Goal: Task Accomplishment & Management: Use online tool/utility

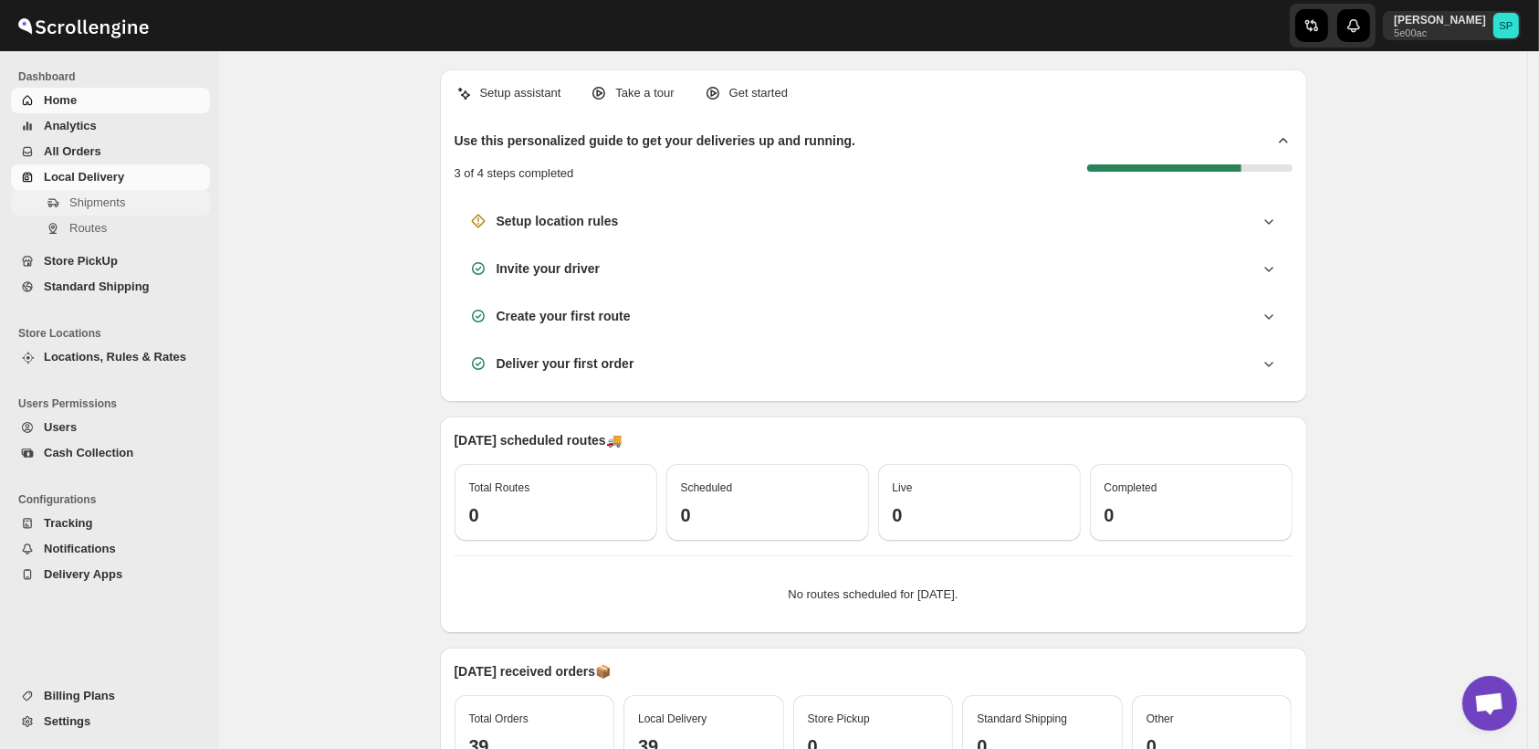
click at [88, 206] on span "Shipments" at bounding box center [97, 202] width 56 height 14
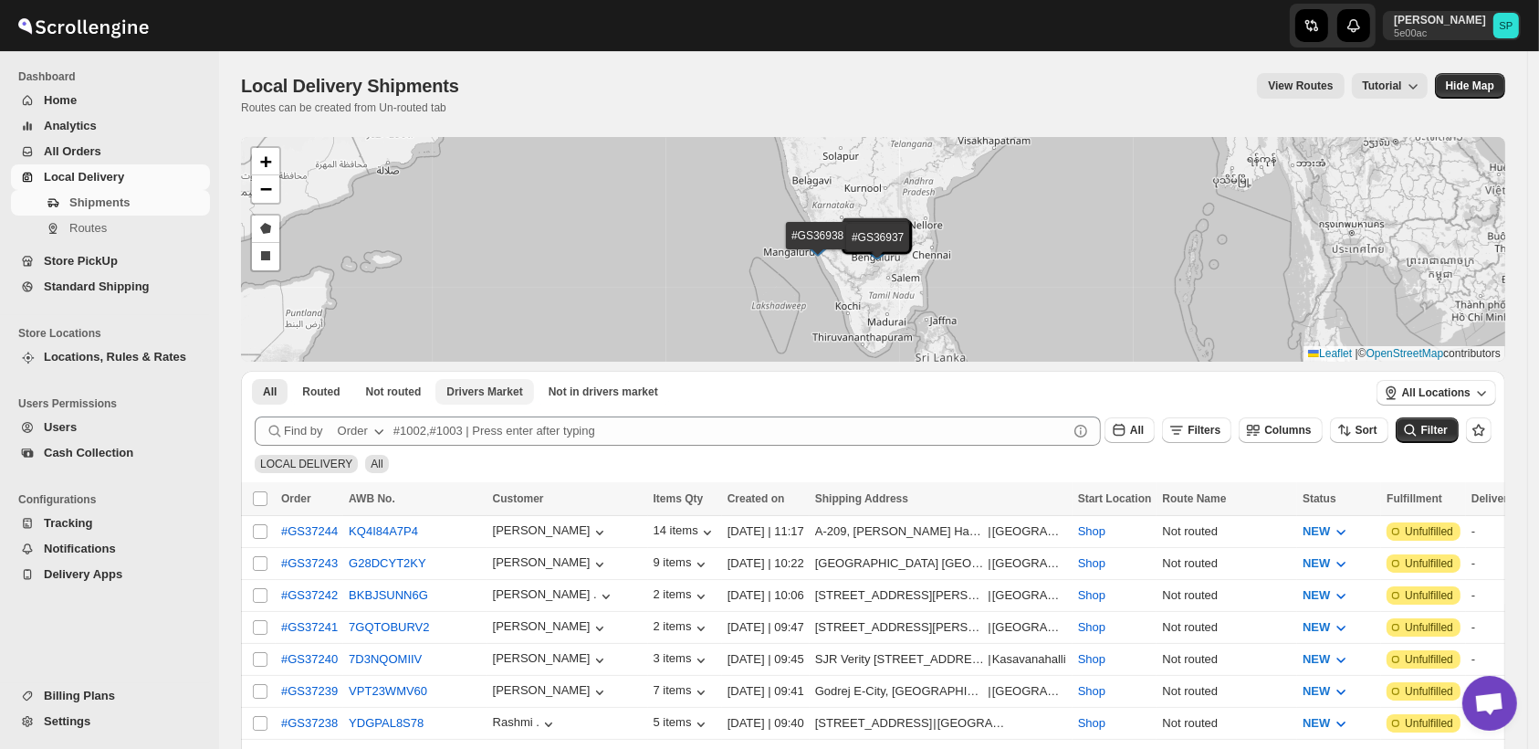
scroll to position [101, 0]
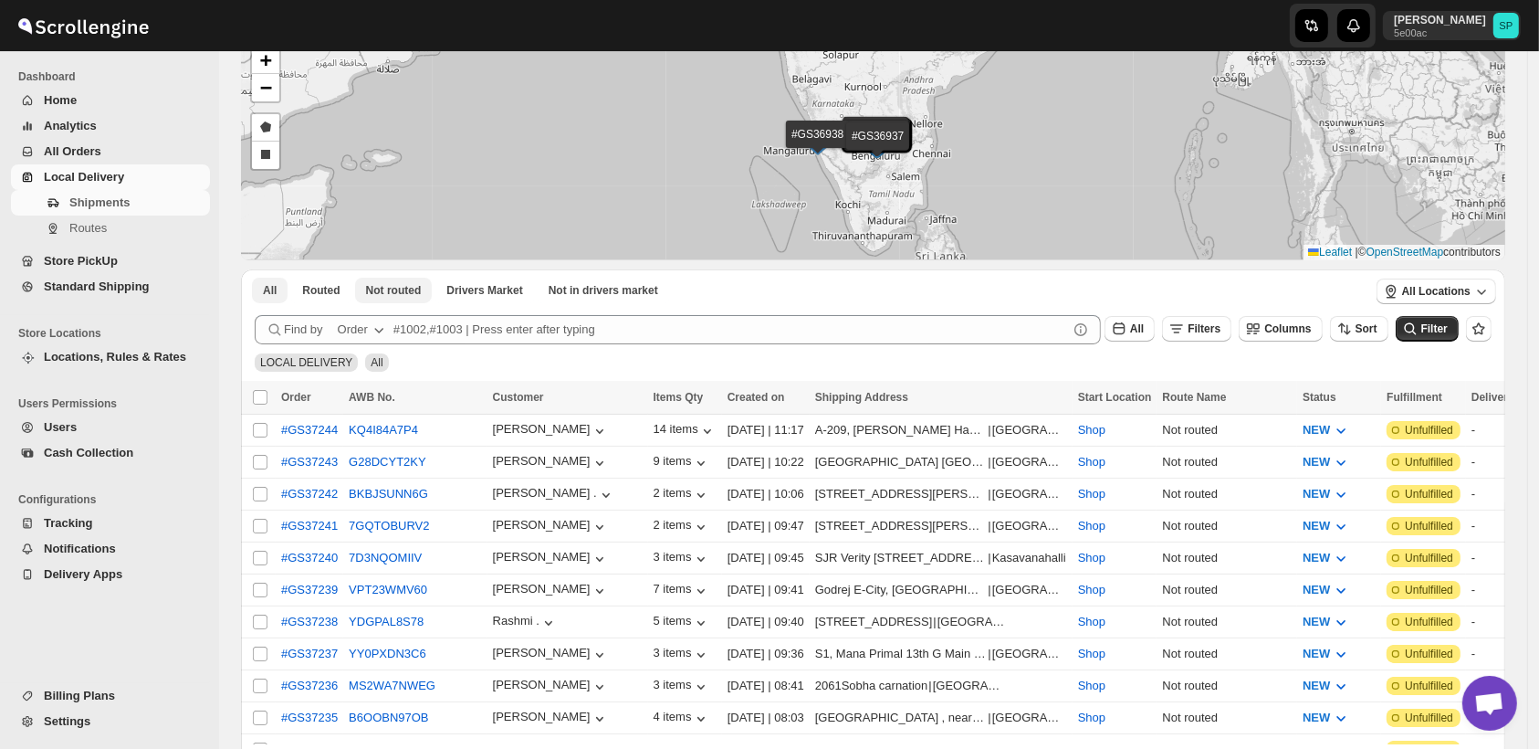
click at [387, 297] on span "Not routed" at bounding box center [394, 290] width 56 height 15
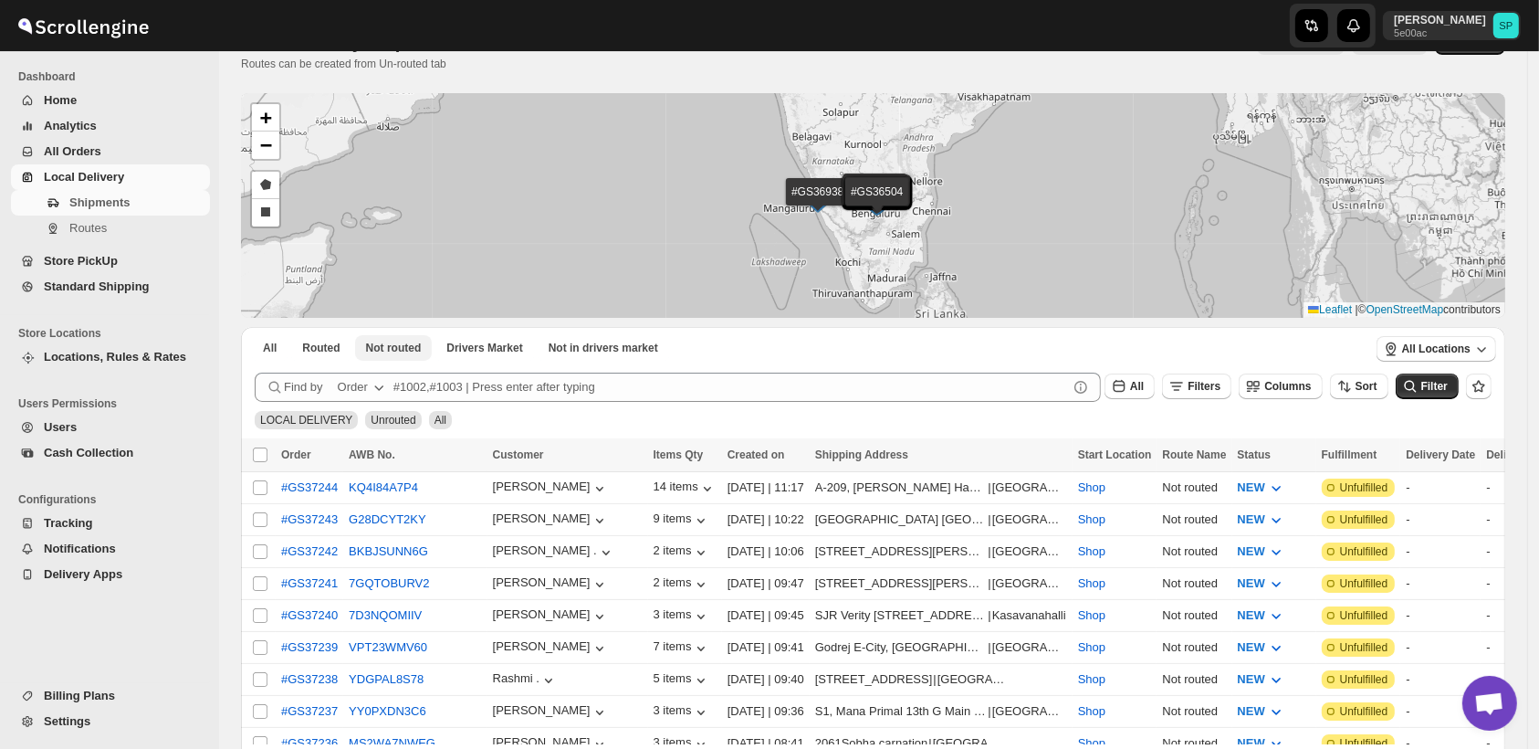
scroll to position [0, 0]
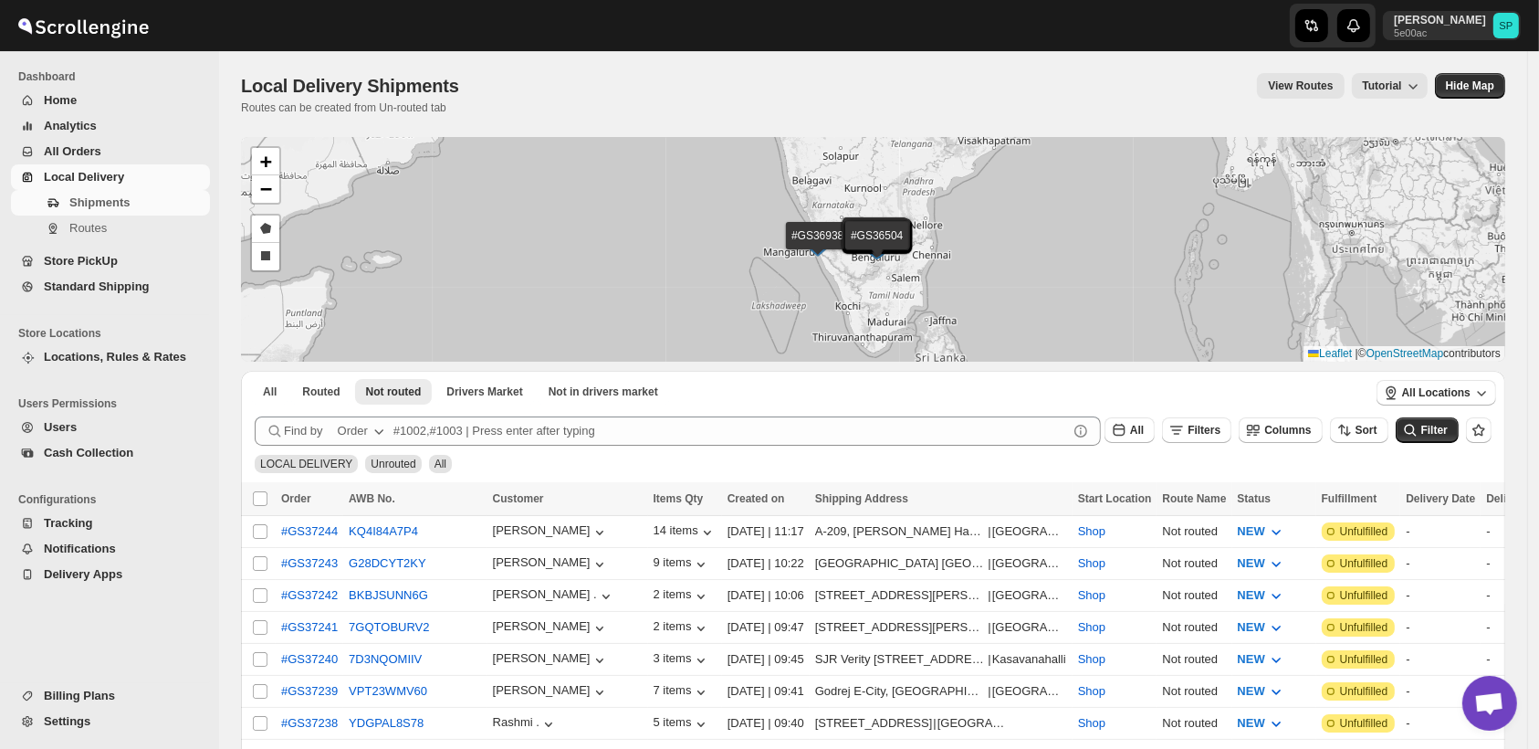
click at [355, 428] on div "Order" at bounding box center [353, 431] width 30 height 18
click at [369, 527] on div "Order Tag" at bounding box center [346, 535] width 53 height 18
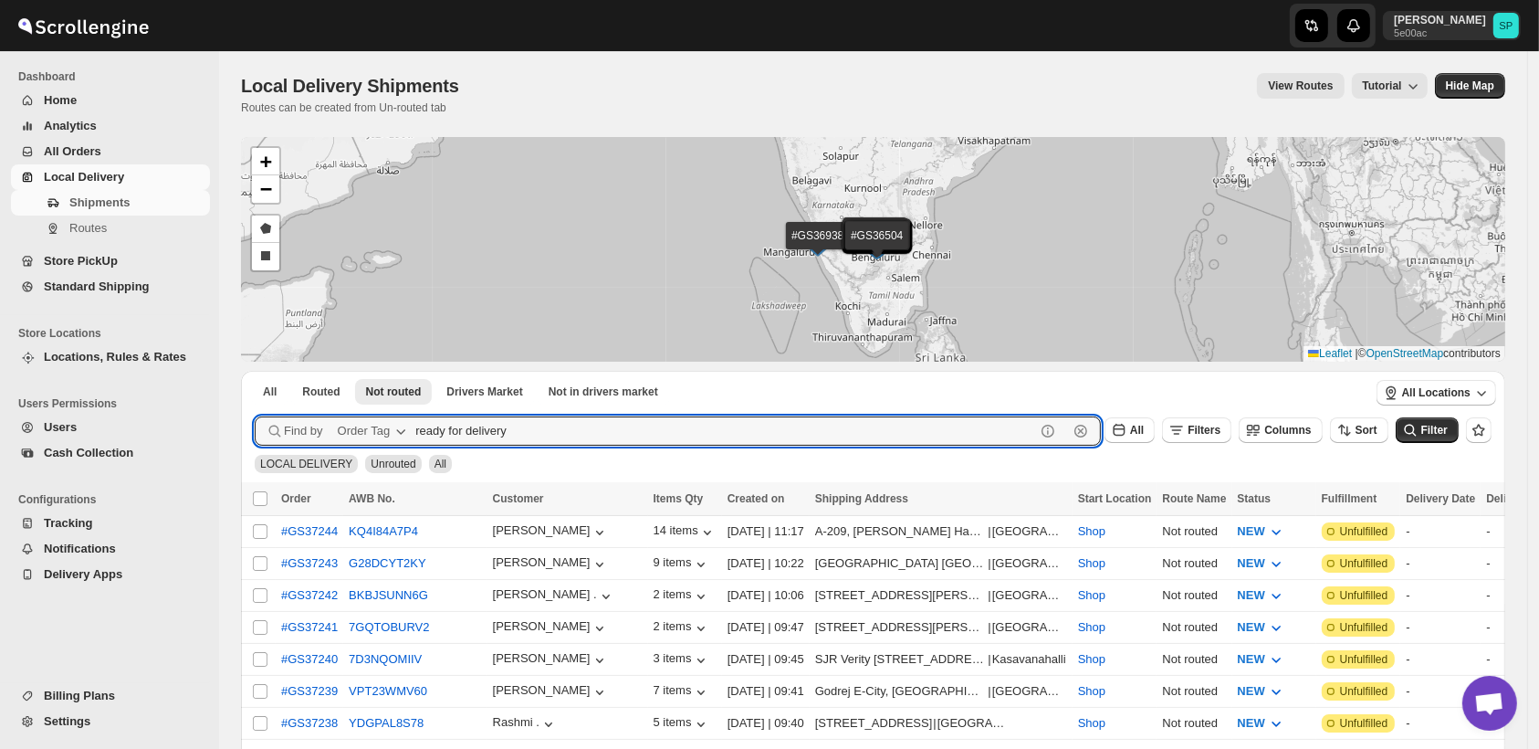
type input "ready for delivery"
click at [255, 371] on button "Submit" at bounding box center [281, 380] width 52 height 19
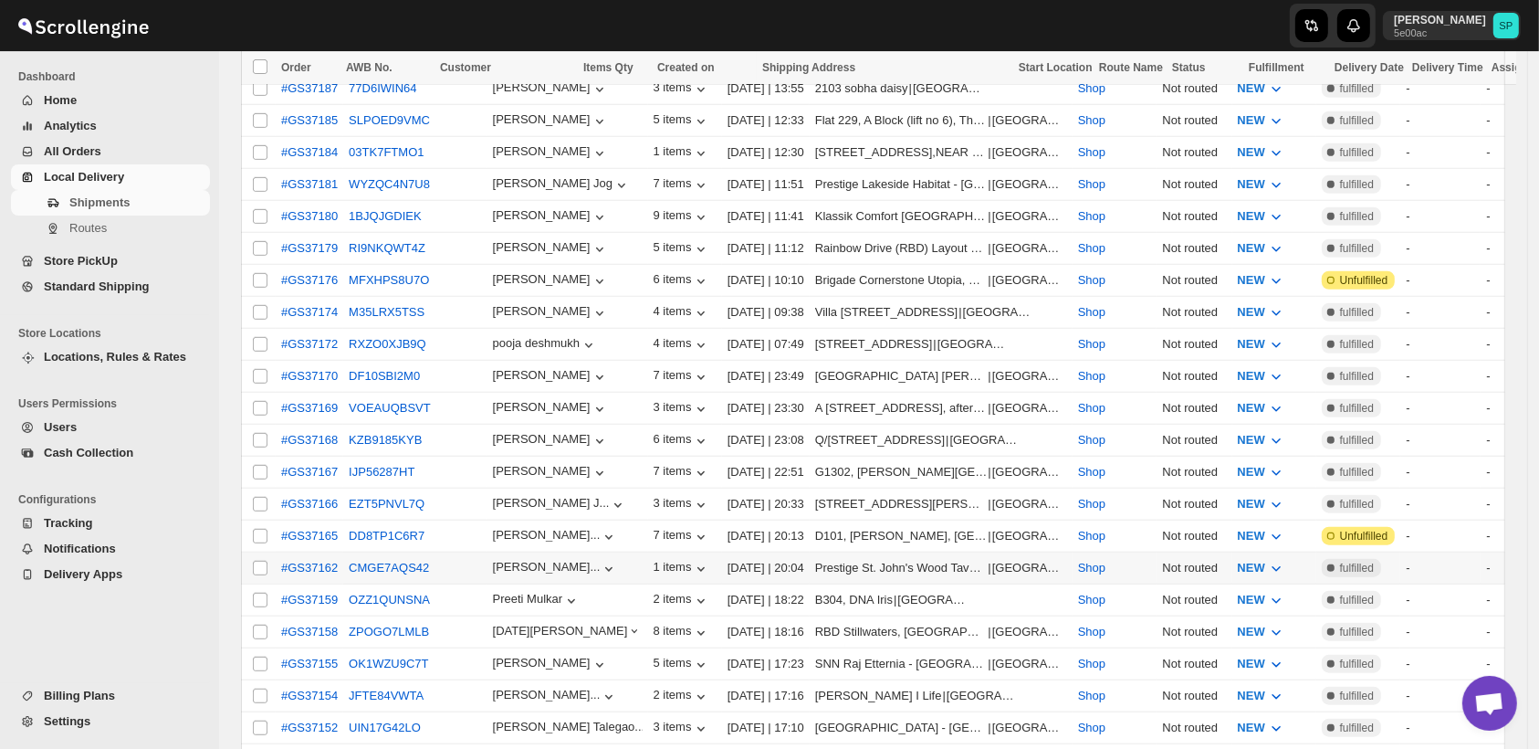
scroll to position [1521, 0]
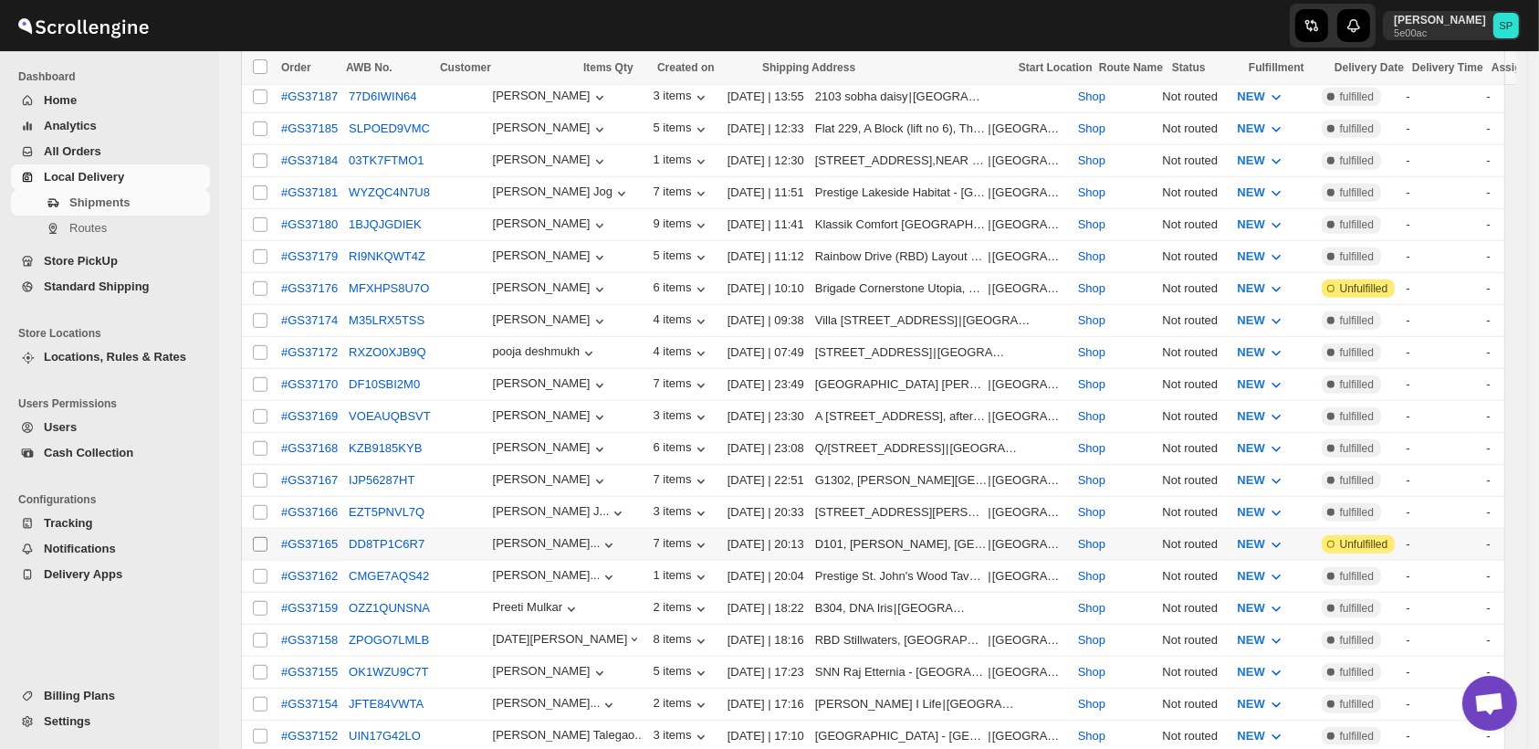
click at [262, 537] on input "Select shipment" at bounding box center [260, 544] width 15 height 15
checkbox input "true"
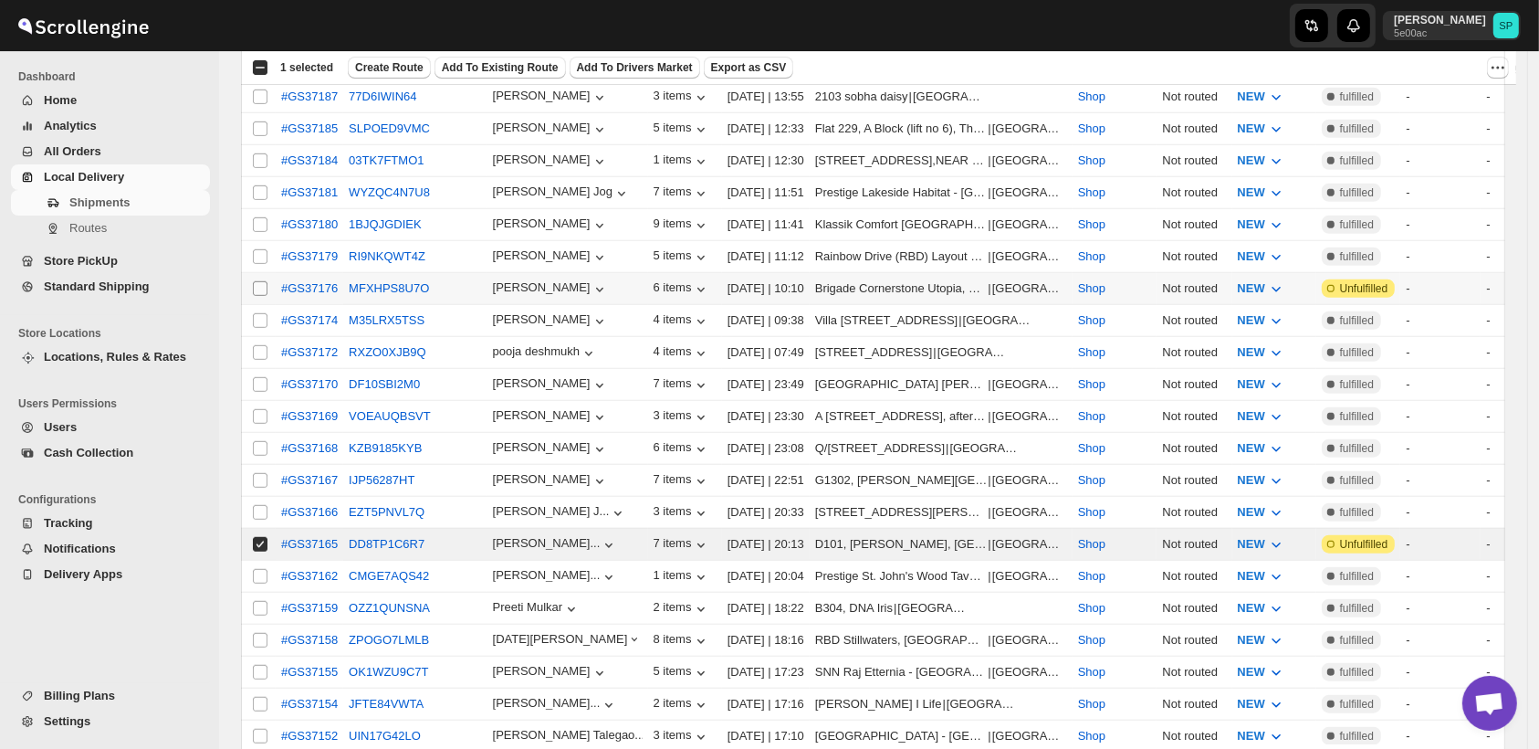
click at [263, 281] on input "Select shipment" at bounding box center [260, 288] width 15 height 15
checkbox input "true"
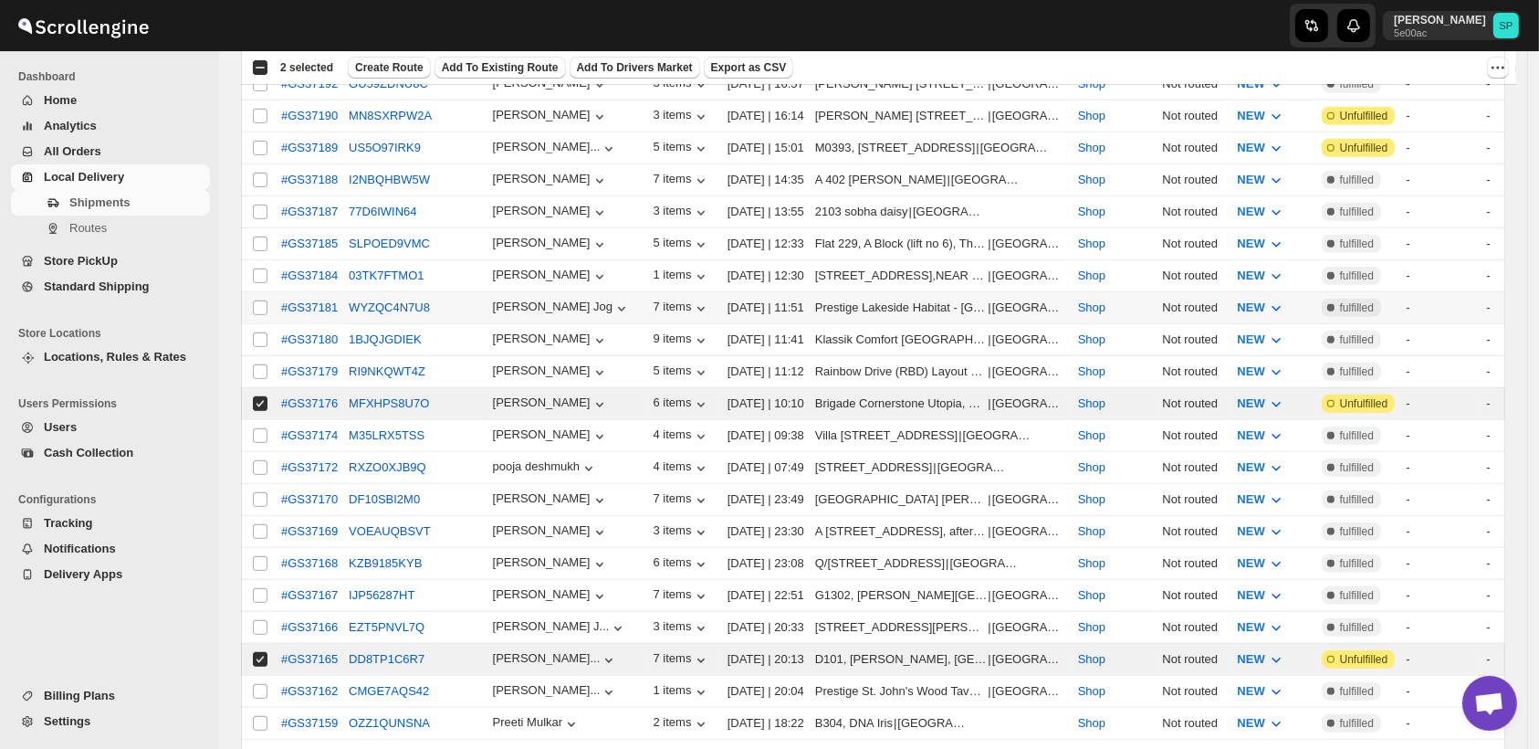
scroll to position [1217, 0]
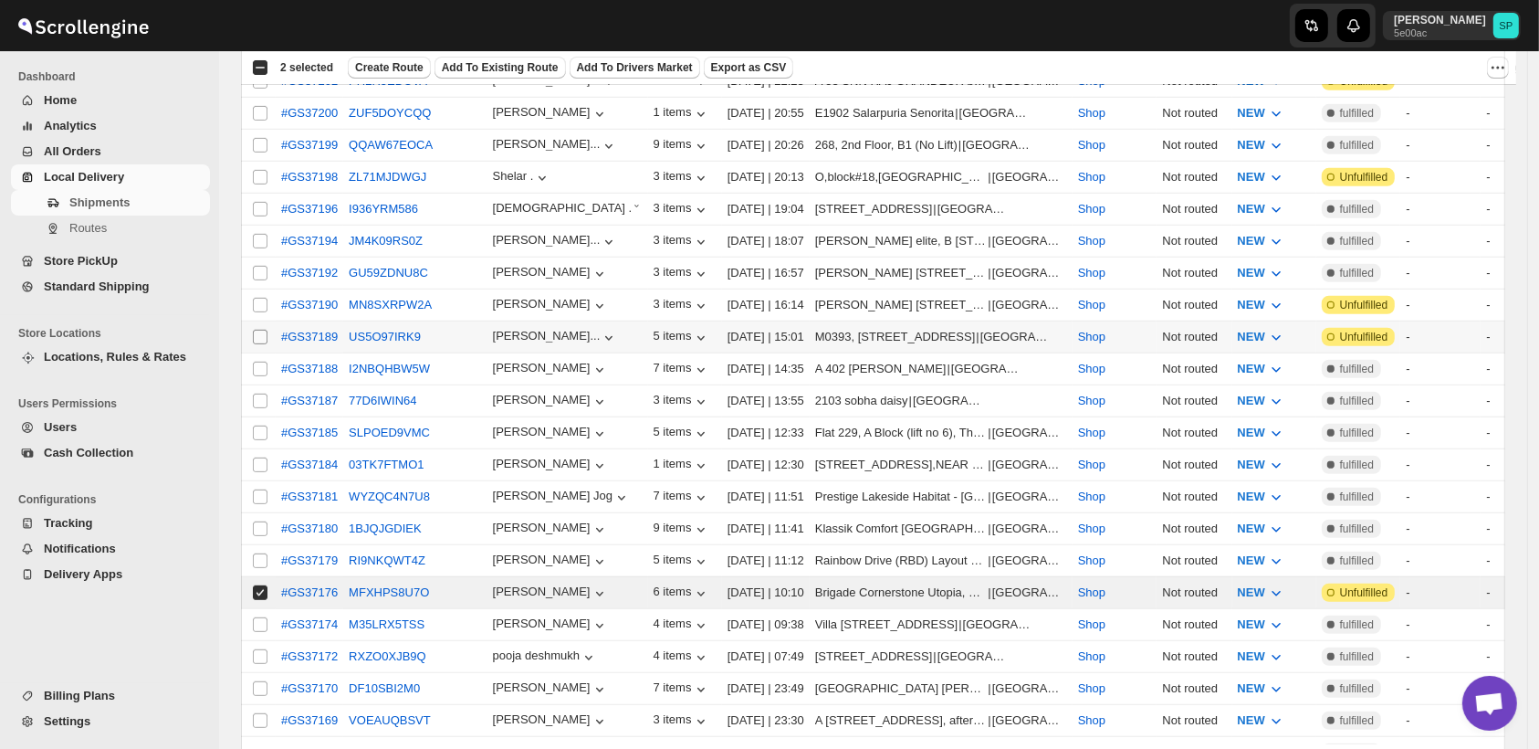
click at [259, 330] on input "Select shipment" at bounding box center [260, 337] width 15 height 15
checkbox input "true"
click at [258, 298] on input "Select shipment" at bounding box center [260, 305] width 15 height 15
checkbox input "true"
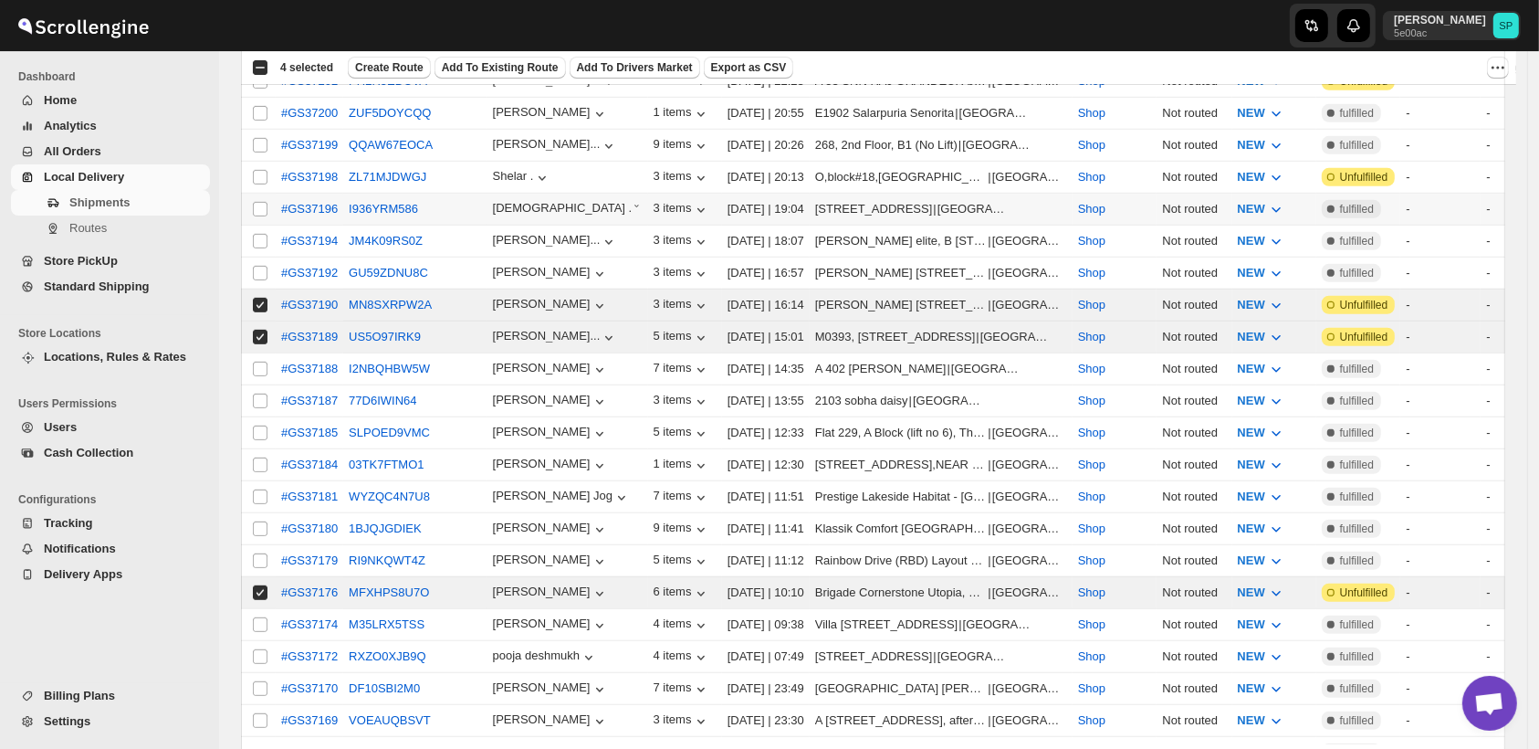
scroll to position [1014, 0]
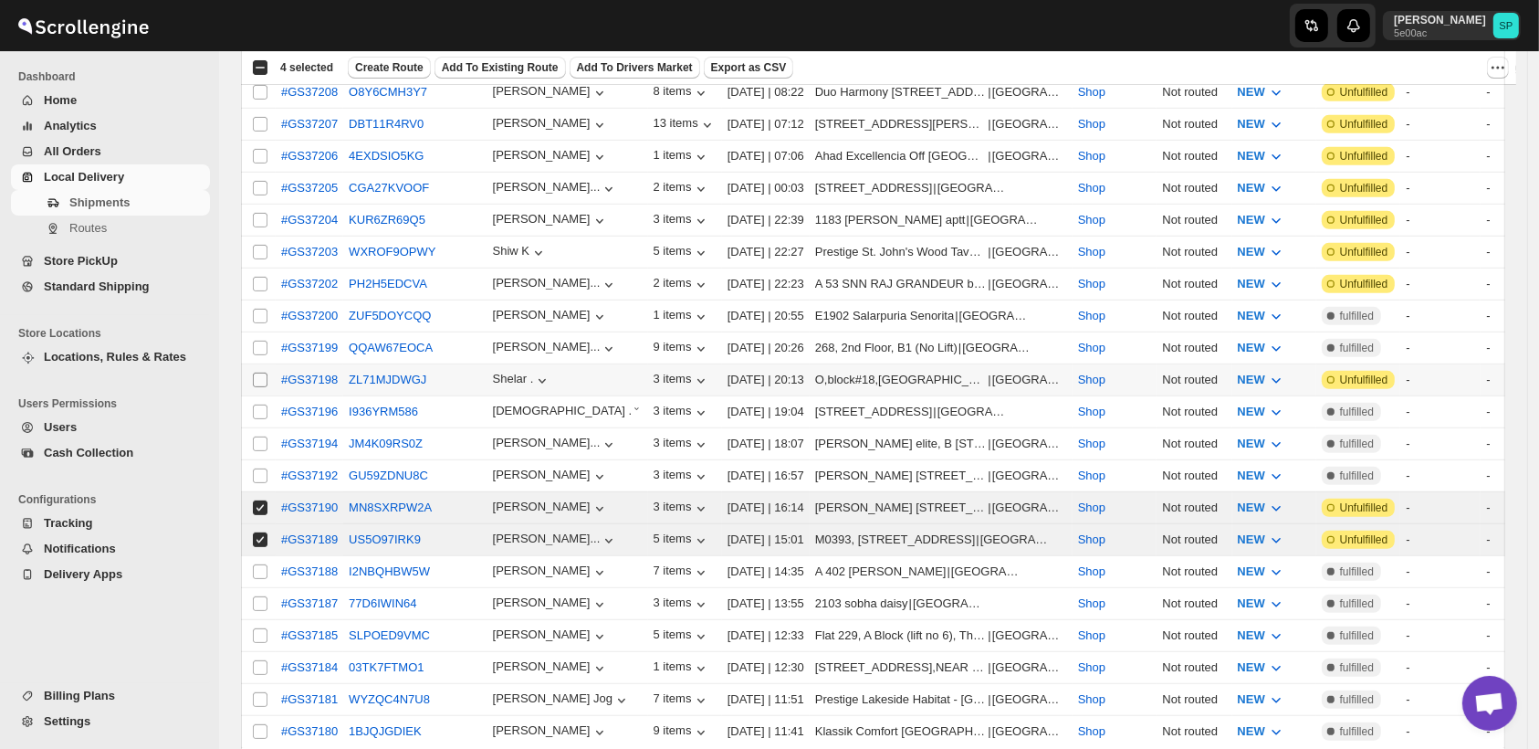
click at [254, 373] on input "Select shipment" at bounding box center [260, 380] width 15 height 15
checkbox input "true"
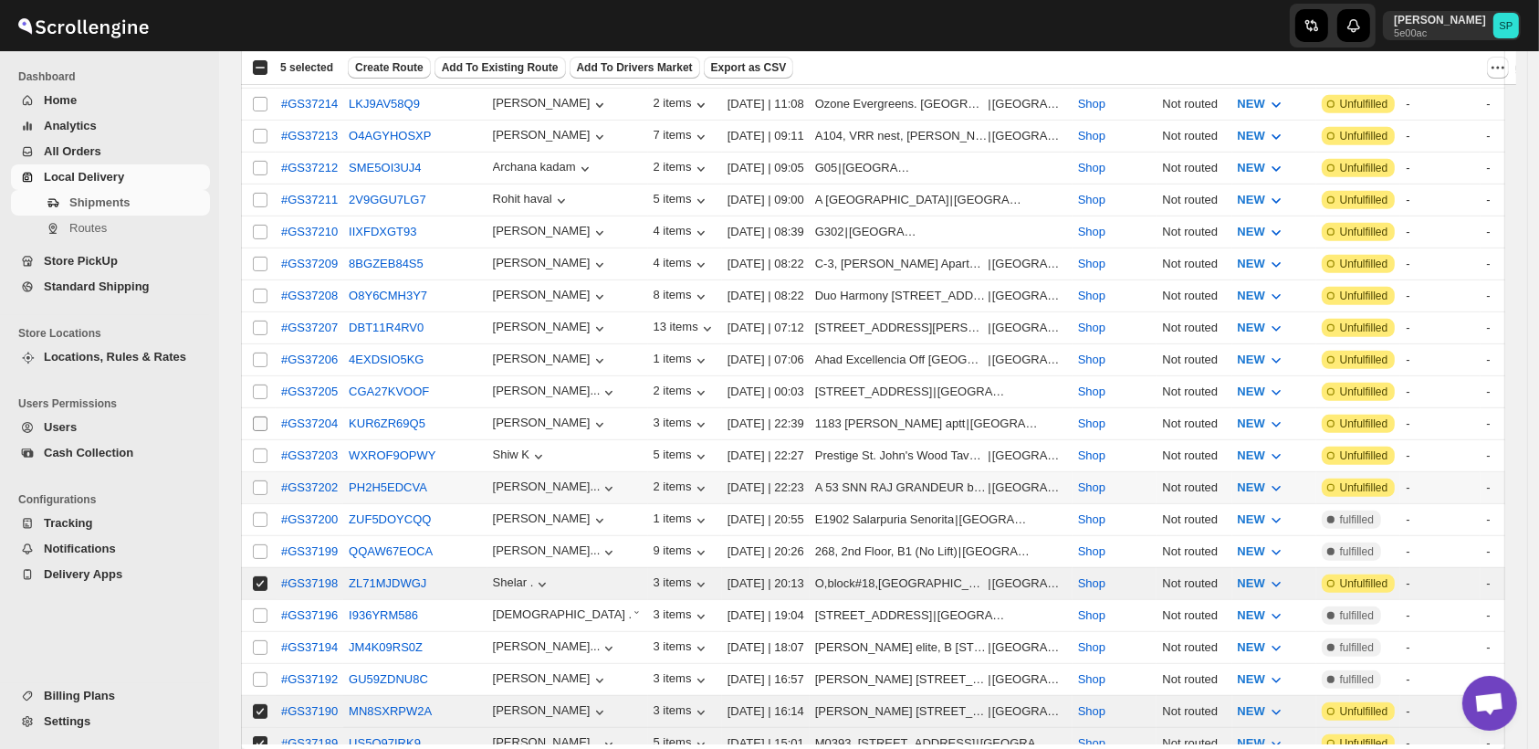
click at [257, 480] on input "Select shipment" at bounding box center [260, 487] width 15 height 15
checkbox input "true"
click at [257, 448] on input "Select shipment" at bounding box center [260, 455] width 15 height 15
checkbox input "true"
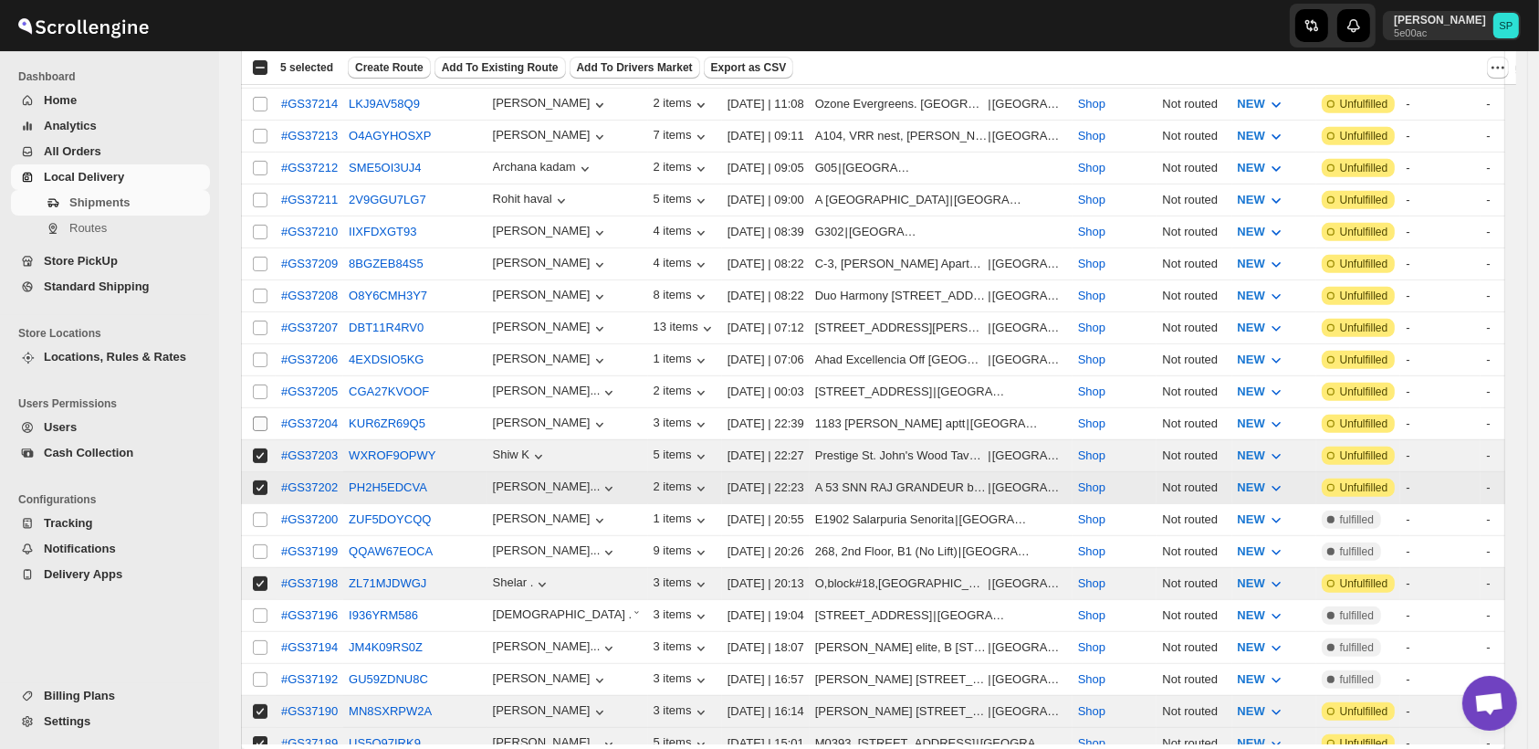
click at [257, 416] on input "Select shipment" at bounding box center [260, 423] width 15 height 15
checkbox input "true"
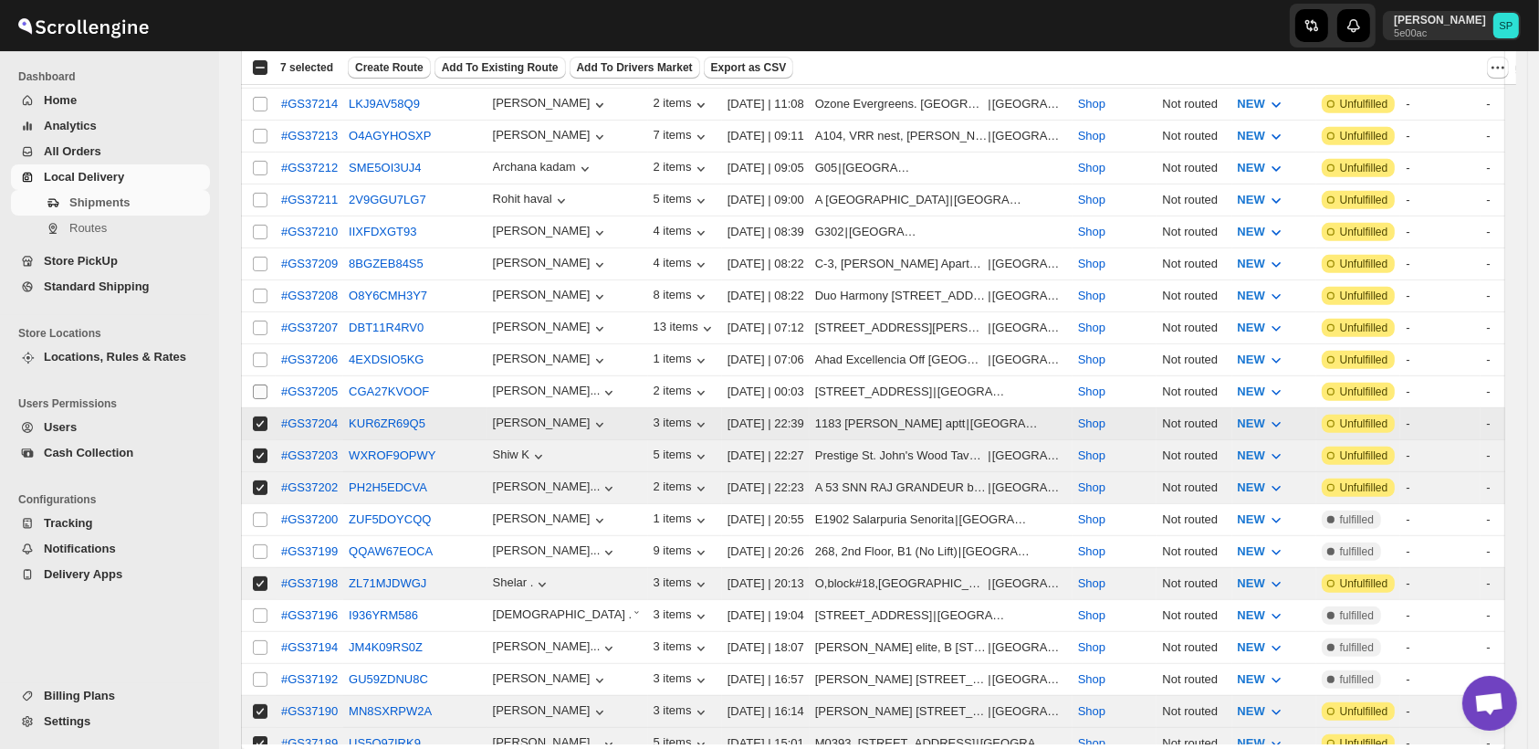
click at [260, 384] on input "Select shipment" at bounding box center [260, 391] width 15 height 15
checkbox input "true"
click at [261, 352] on input "Select shipment" at bounding box center [260, 359] width 15 height 15
checkbox input "true"
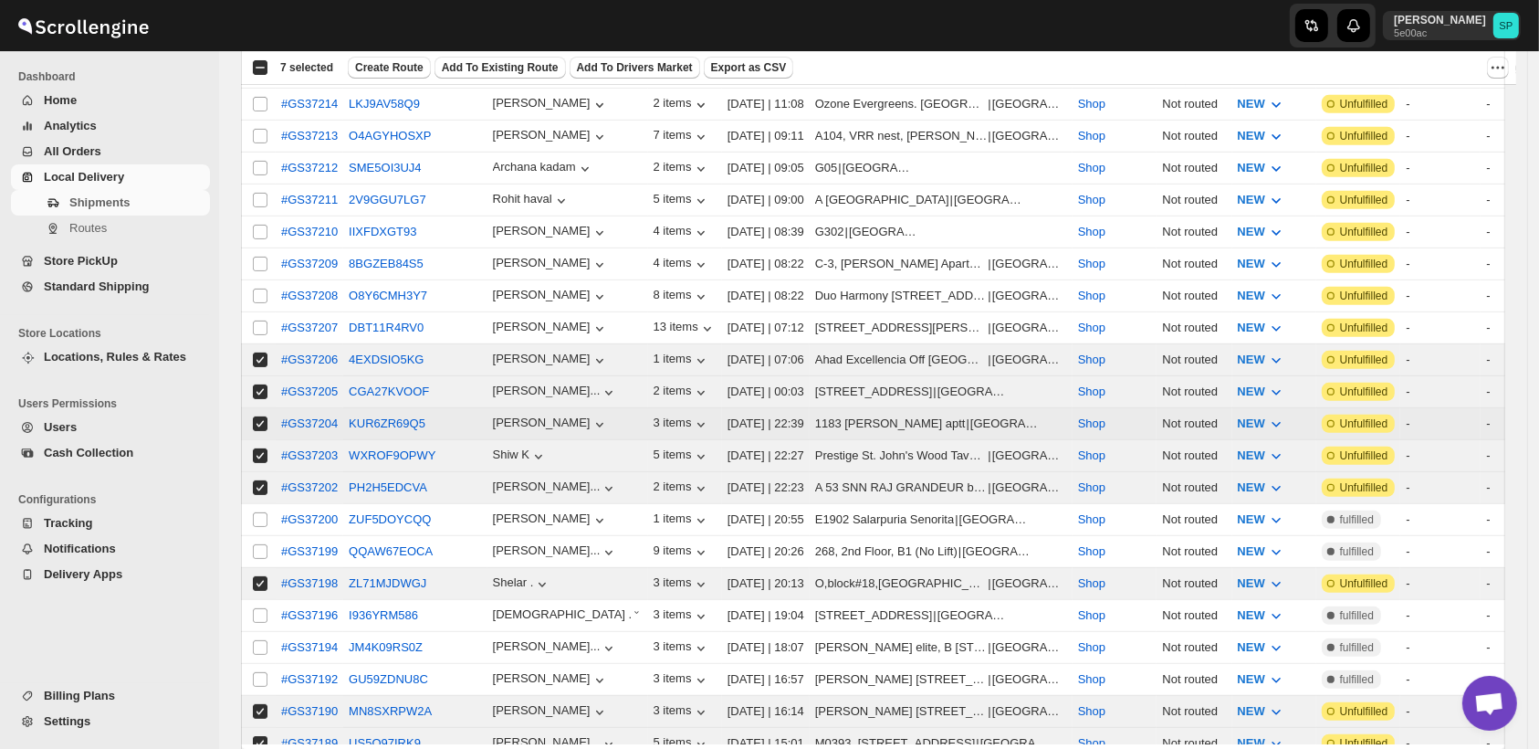
click at [258, 384] on input "Select shipment" at bounding box center [260, 391] width 15 height 15
click at [263, 384] on input "Select shipment" at bounding box center [260, 391] width 15 height 15
checkbox input "true"
click at [263, 320] on input "Select shipment" at bounding box center [260, 327] width 15 height 15
checkbox input "true"
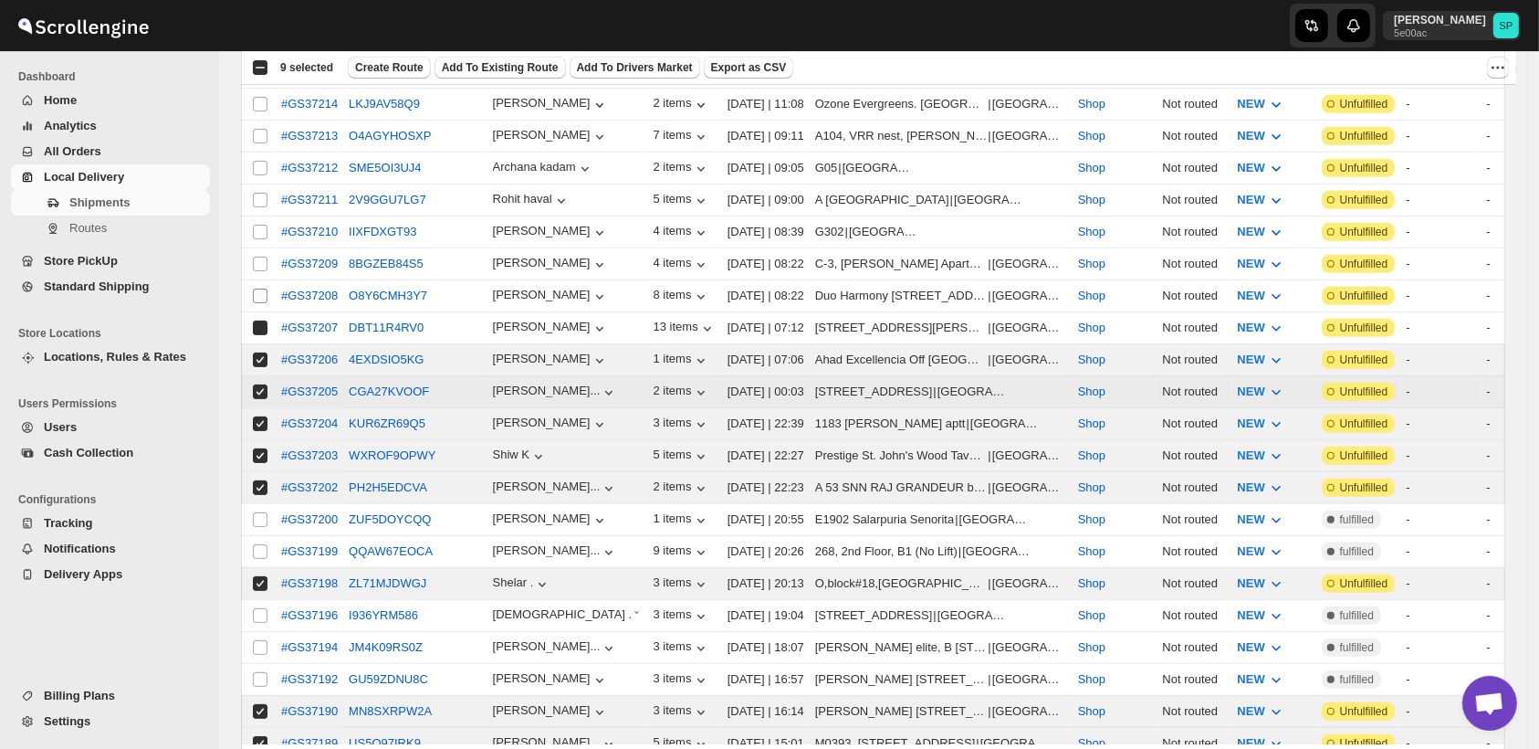
click at [258, 289] on input "Select shipment" at bounding box center [260, 296] width 15 height 15
checkbox input "true"
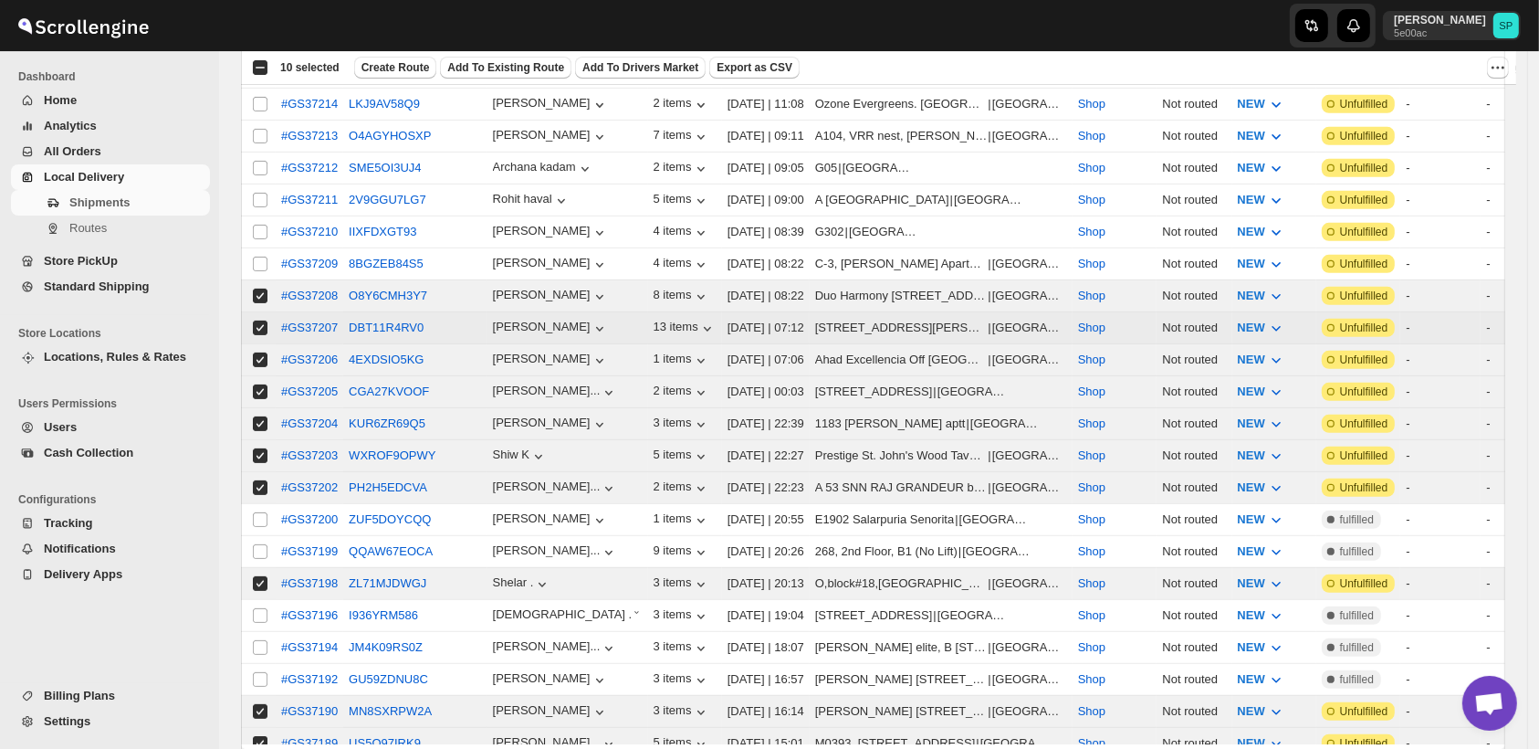
click at [258, 257] on input "Select shipment" at bounding box center [260, 264] width 15 height 15
checkbox input "true"
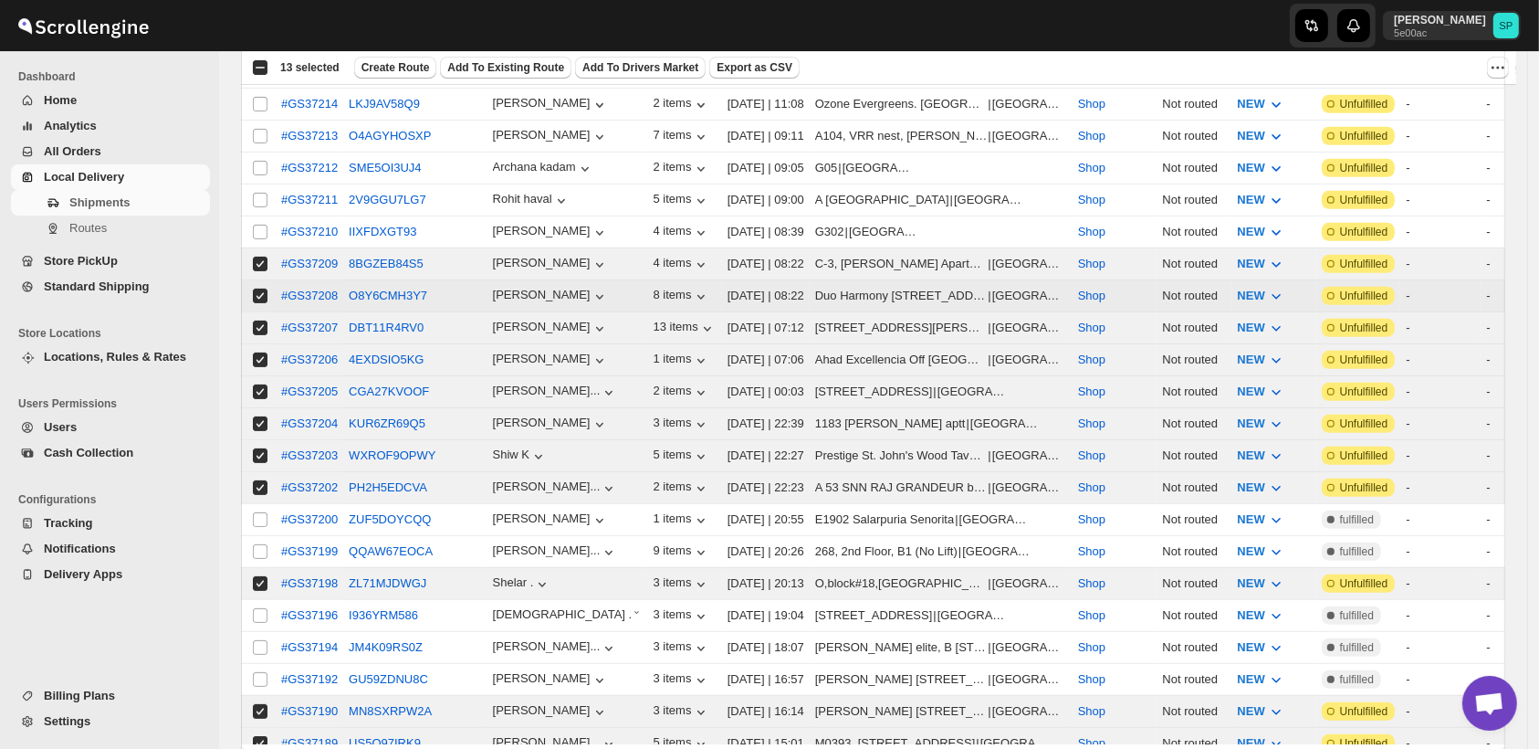
scroll to position [608, 0]
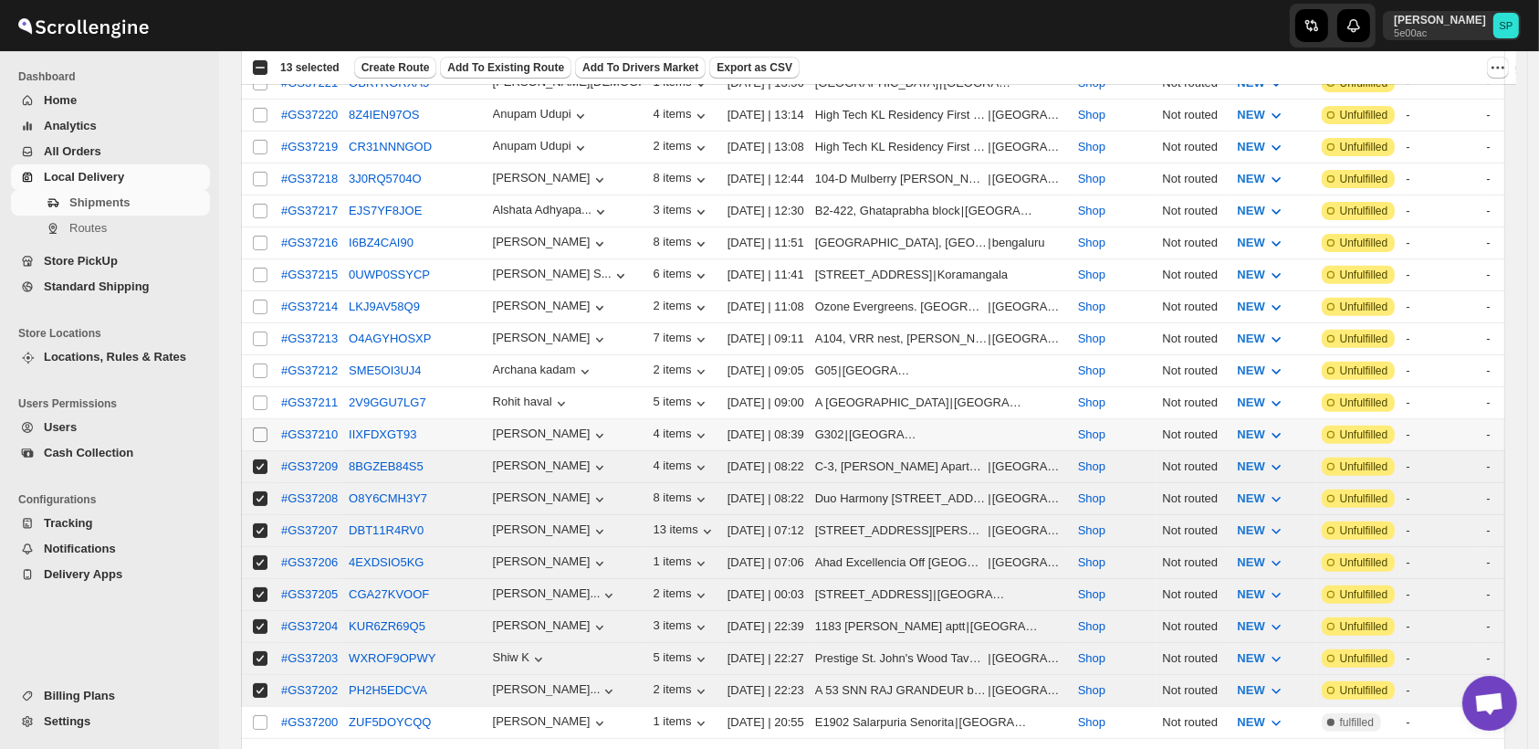
click at [257, 427] on input "Select shipment" at bounding box center [260, 434] width 15 height 15
checkbox input "true"
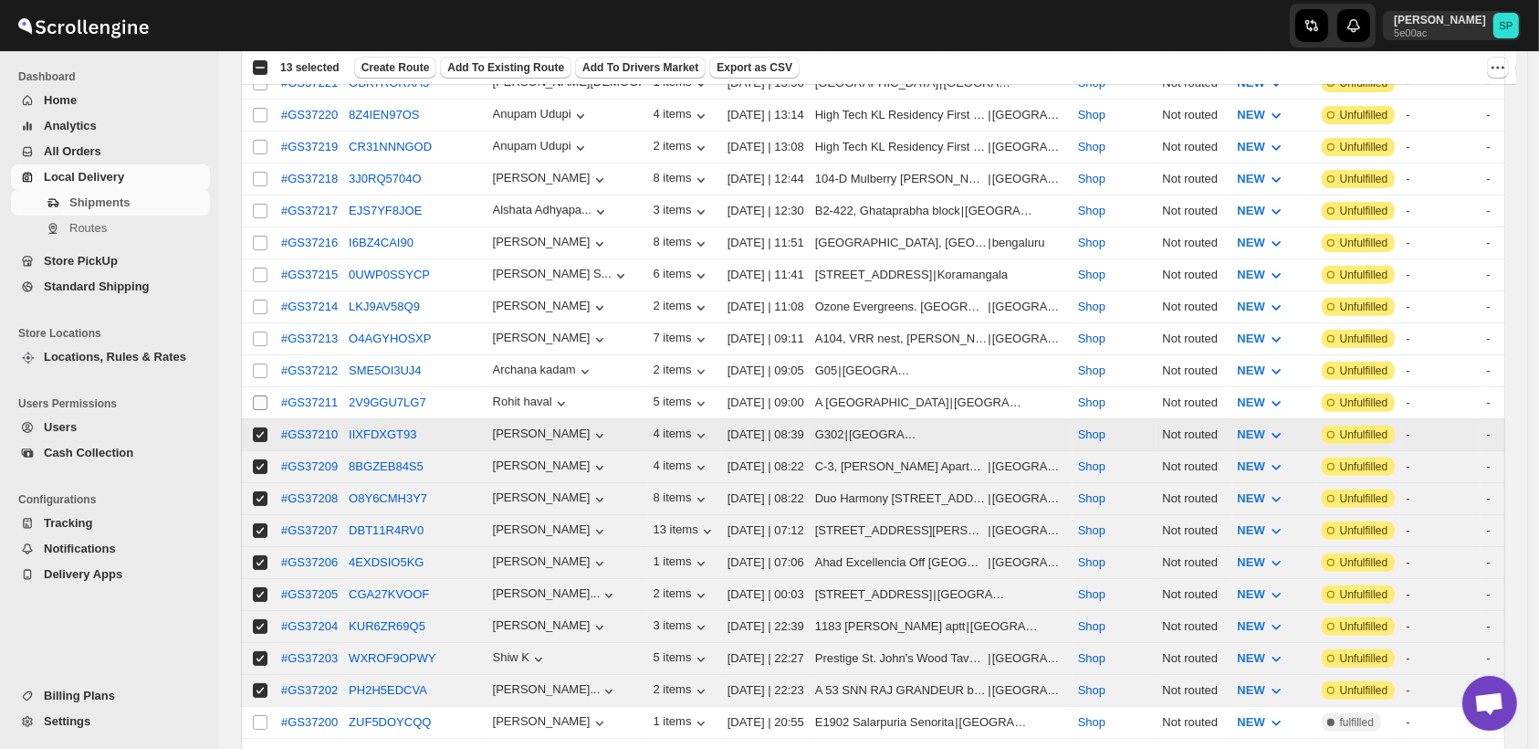
click at [256, 395] on input "Select shipment" at bounding box center [260, 402] width 15 height 15
checkbox input "true"
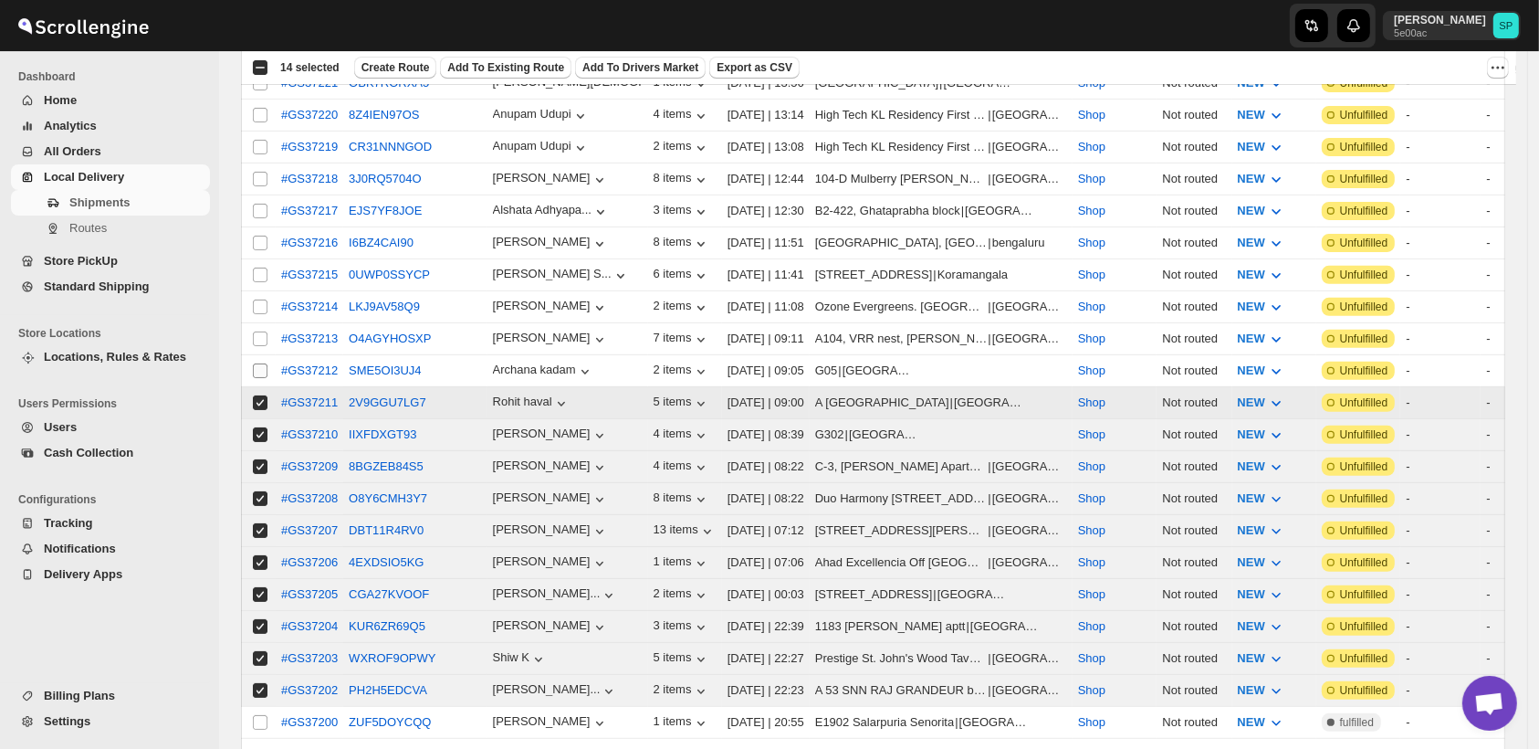
click at [261, 363] on input "Select shipment" at bounding box center [260, 370] width 15 height 15
checkbox input "true"
click at [261, 331] on input "Select shipment" at bounding box center [260, 338] width 15 height 15
checkbox input "true"
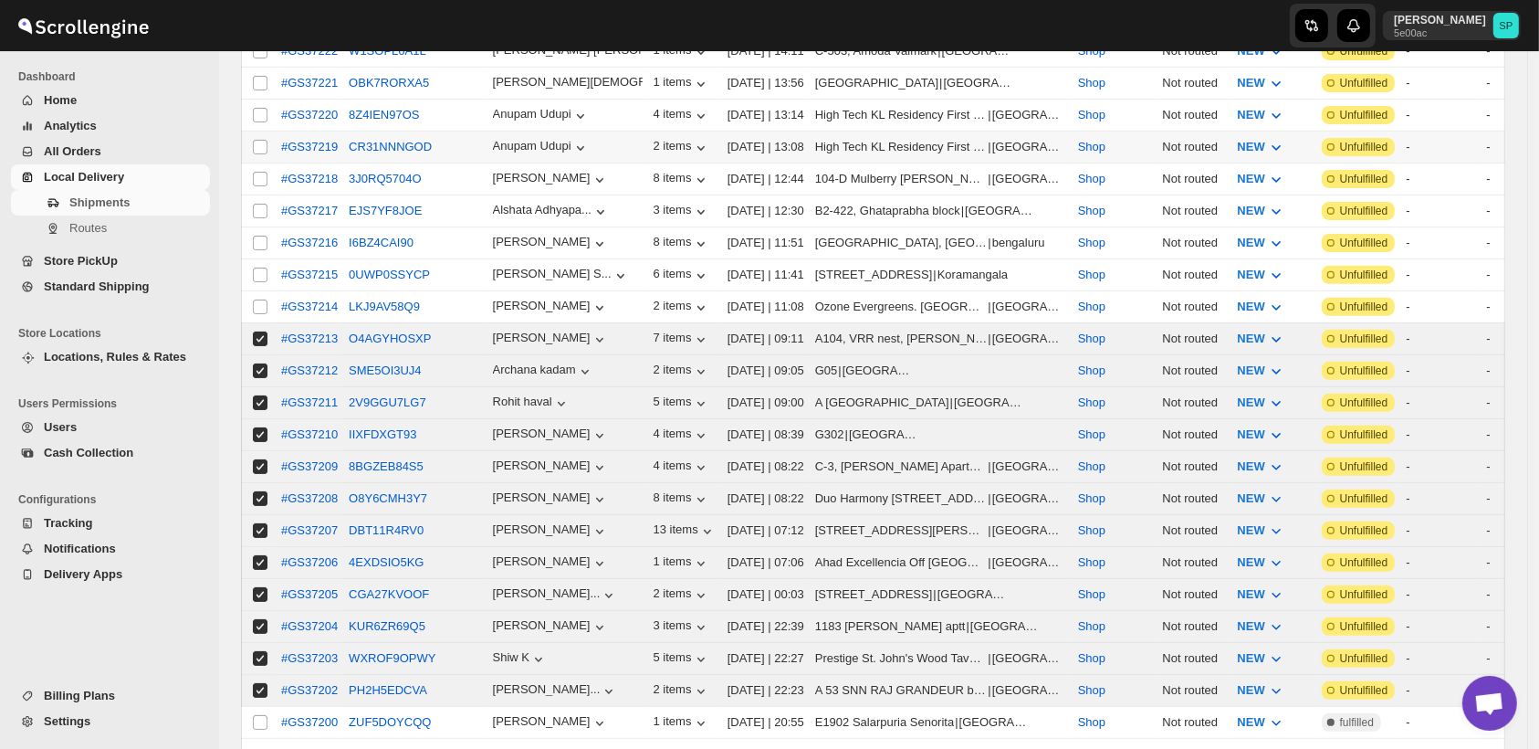
scroll to position [405, 0]
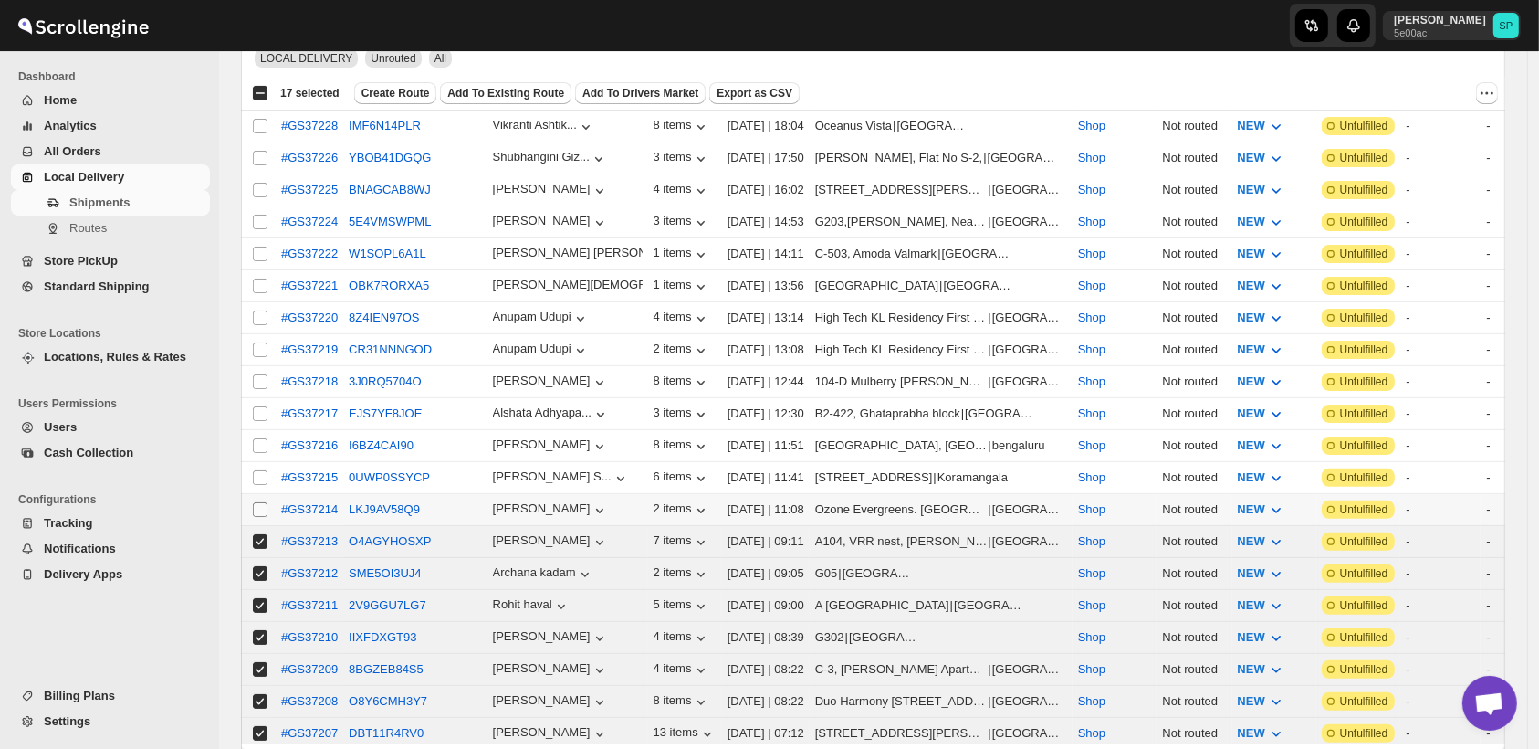
click at [254, 502] on input "Select shipment" at bounding box center [260, 509] width 15 height 15
checkbox input "true"
click at [261, 470] on input "Select shipment" at bounding box center [260, 477] width 15 height 15
checkbox input "true"
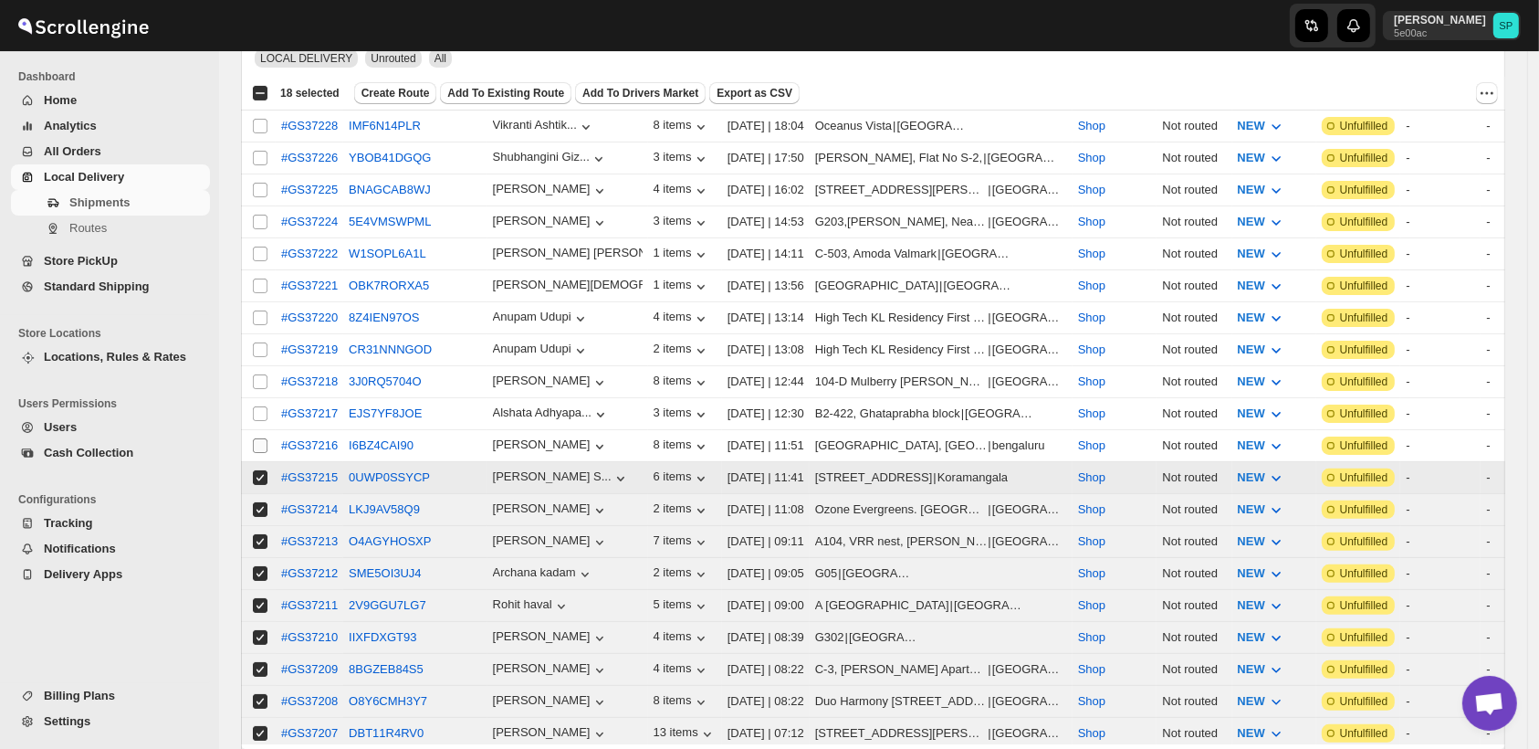
click at [259, 438] on input "Select shipment" at bounding box center [260, 445] width 15 height 15
checkbox input "true"
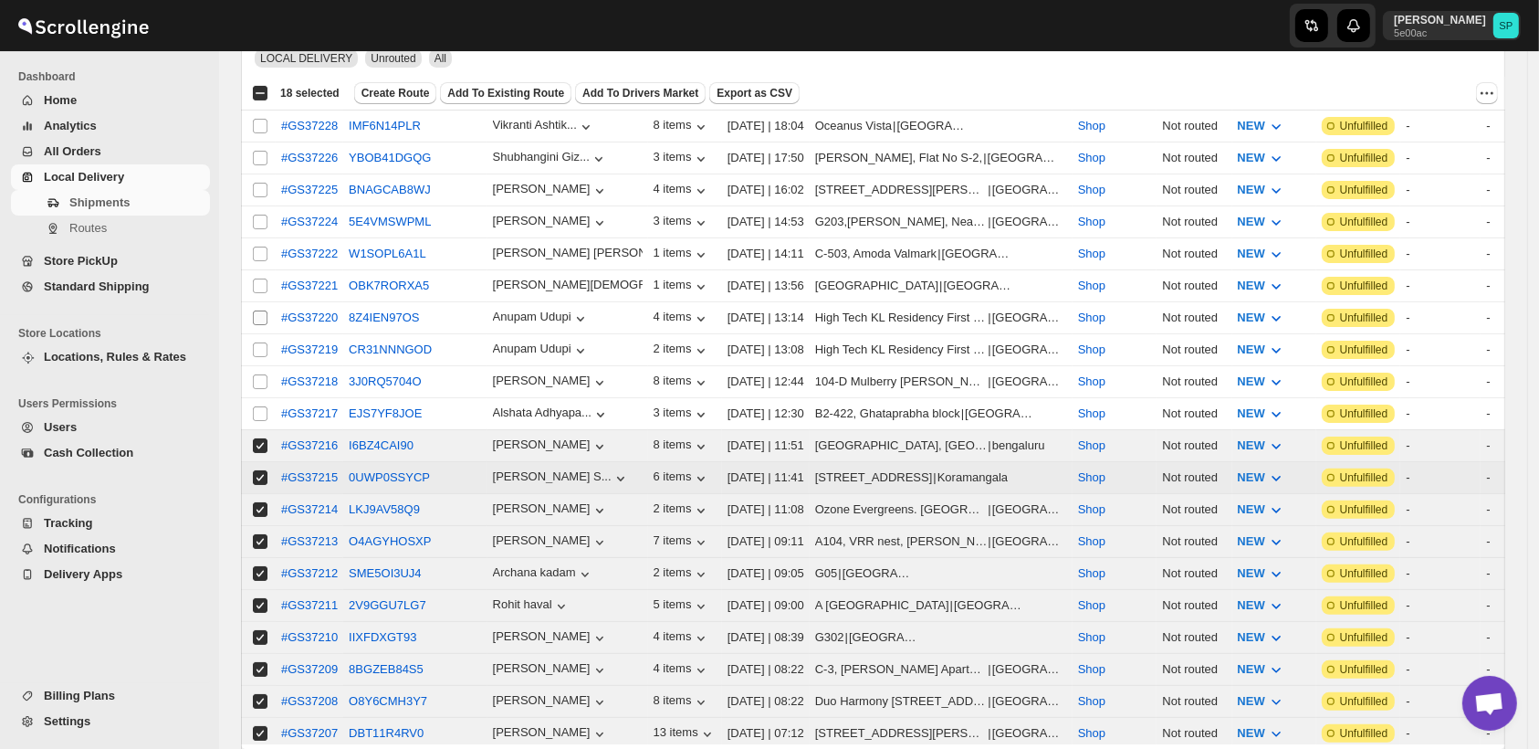
click at [257, 406] on input "Select shipment" at bounding box center [260, 413] width 15 height 15
checkbox input "true"
click at [257, 374] on input "Select shipment" at bounding box center [260, 381] width 15 height 15
checkbox input "true"
click at [262, 342] on input "Select shipment" at bounding box center [260, 349] width 15 height 15
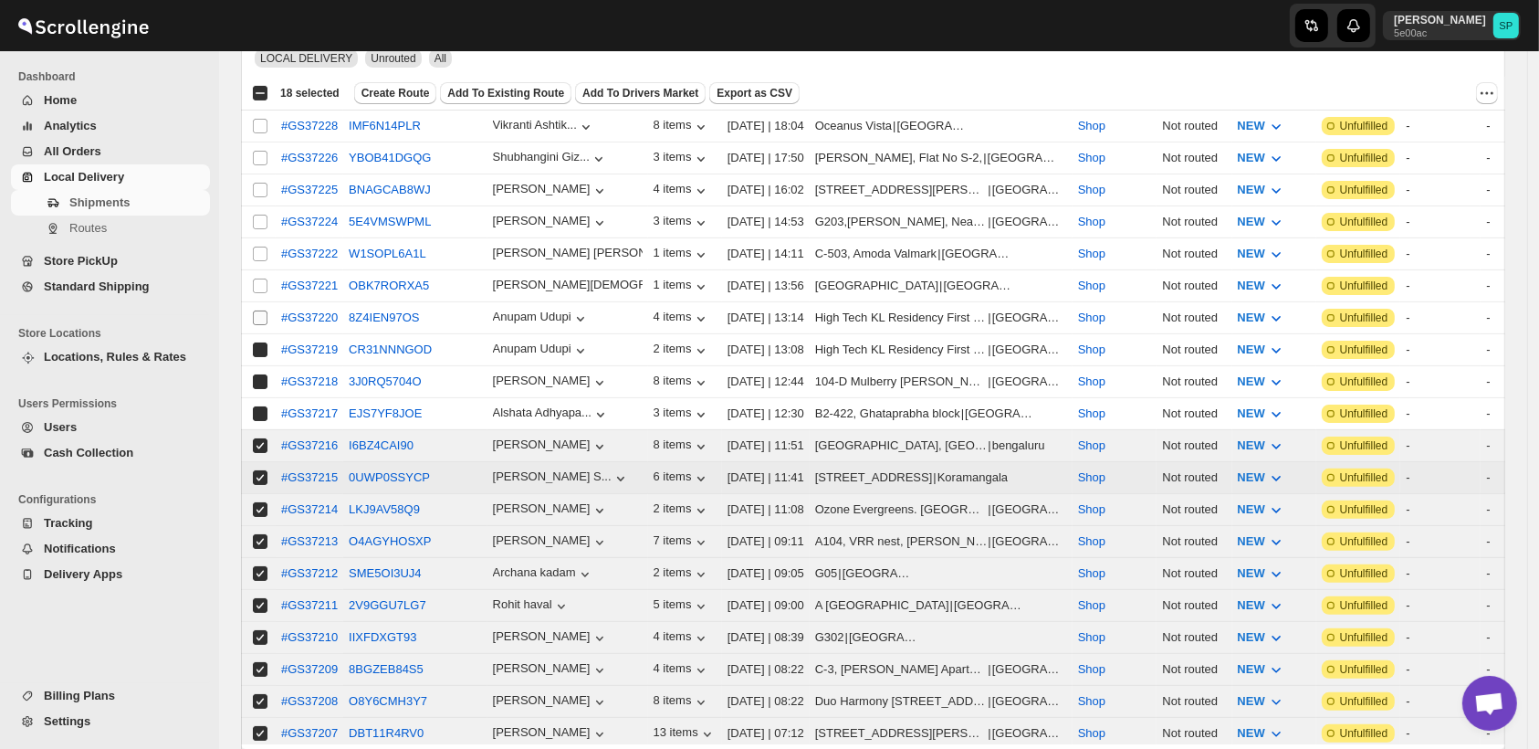
checkbox input "true"
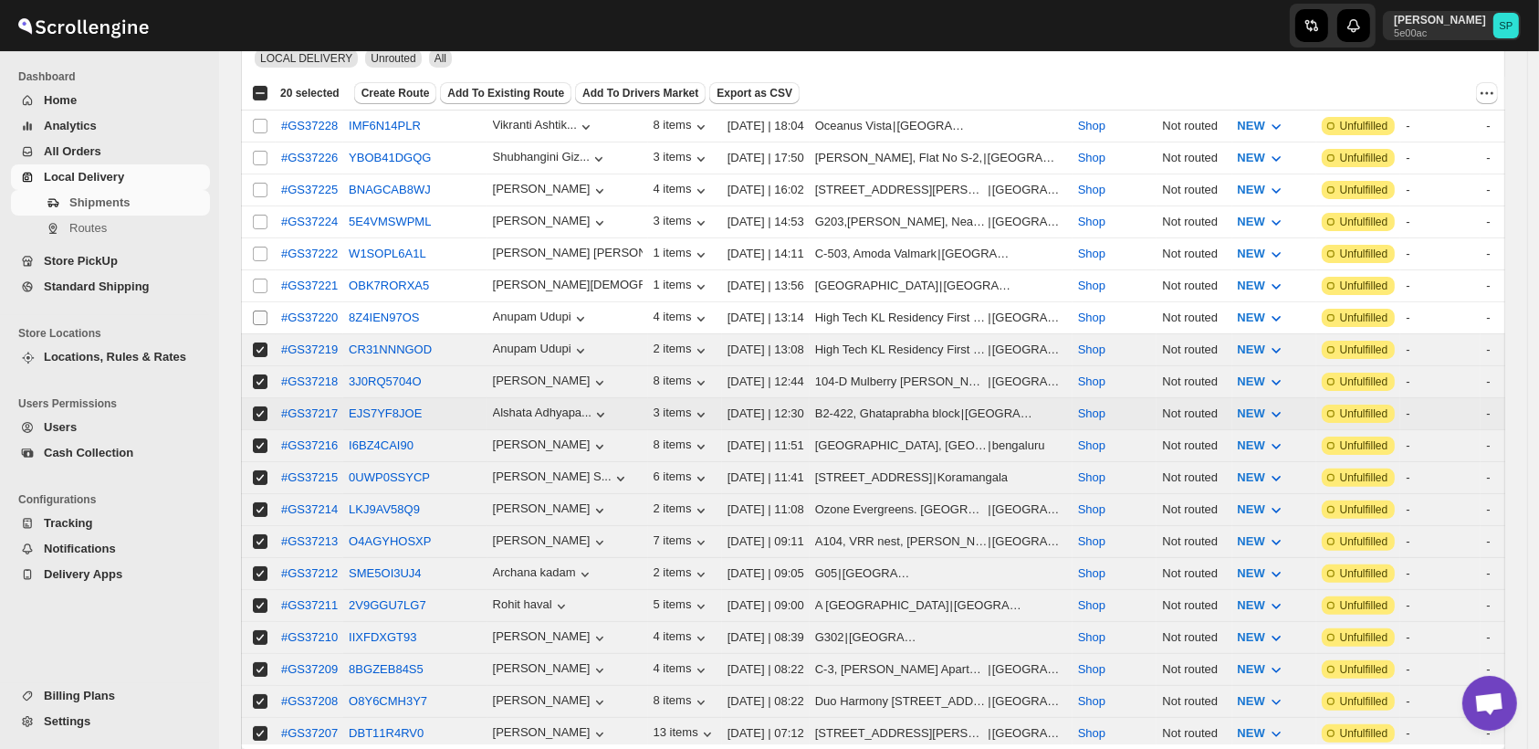
click at [262, 310] on input "Select shipment" at bounding box center [260, 317] width 15 height 15
checkbox input "true"
click at [264, 278] on input "Select shipment" at bounding box center [260, 285] width 15 height 15
checkbox input "true"
click at [263, 248] on input "Select shipment" at bounding box center [260, 254] width 15 height 15
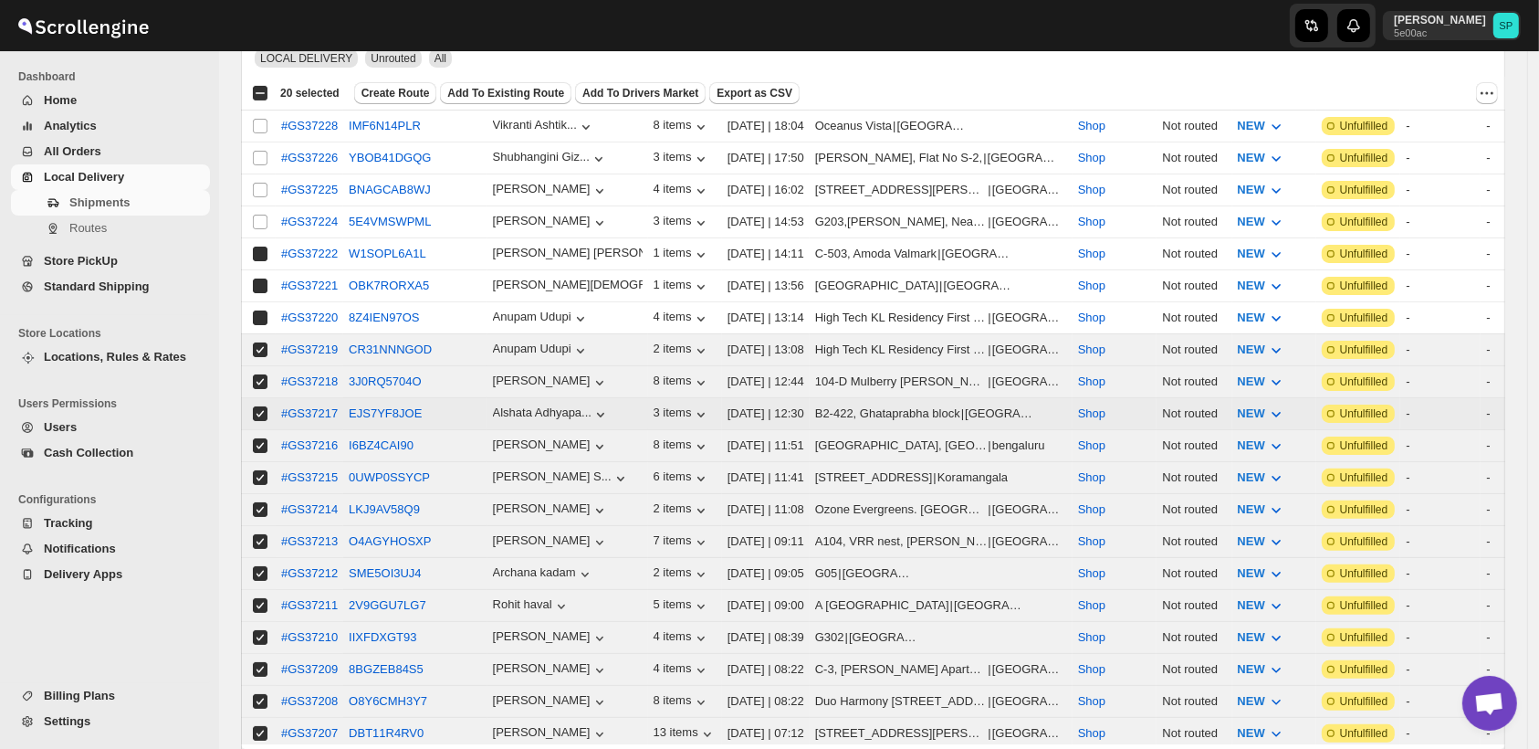
checkbox input "true"
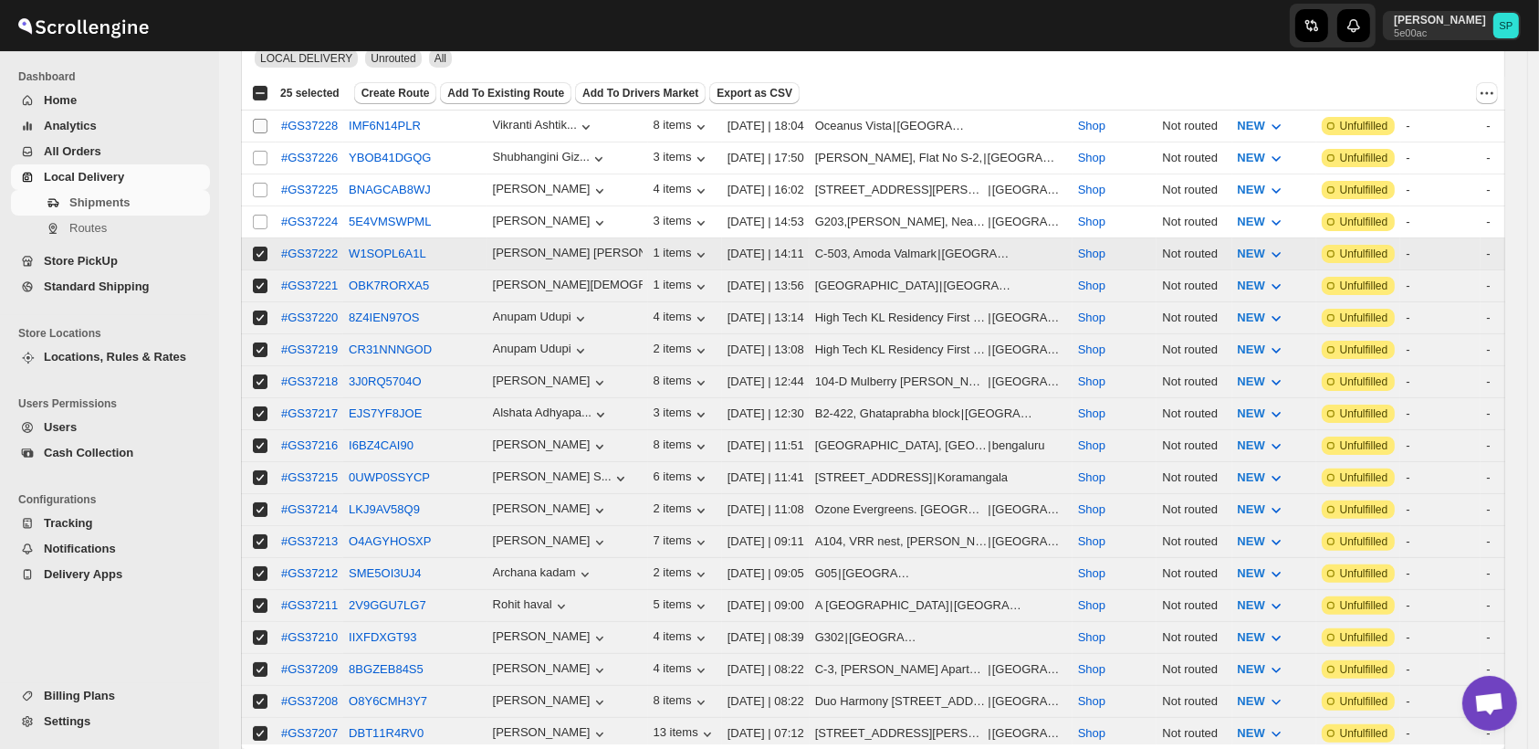
click at [261, 215] on input "Select shipment" at bounding box center [260, 222] width 15 height 15
checkbox input "true"
click at [260, 183] on input "Select shipment" at bounding box center [260, 190] width 15 height 15
checkbox input "true"
click at [260, 152] on input "Select shipment" at bounding box center [260, 158] width 15 height 15
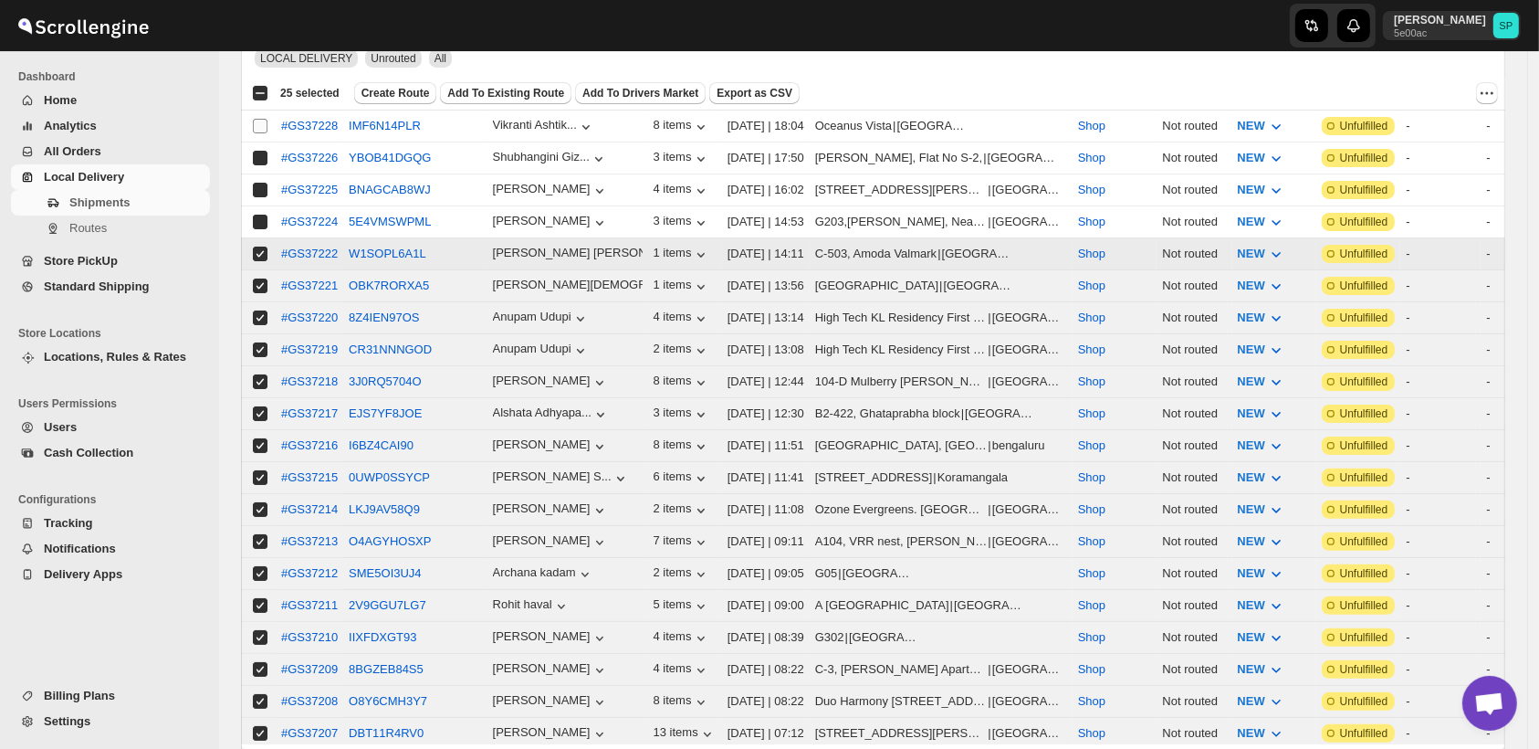
checkbox input "true"
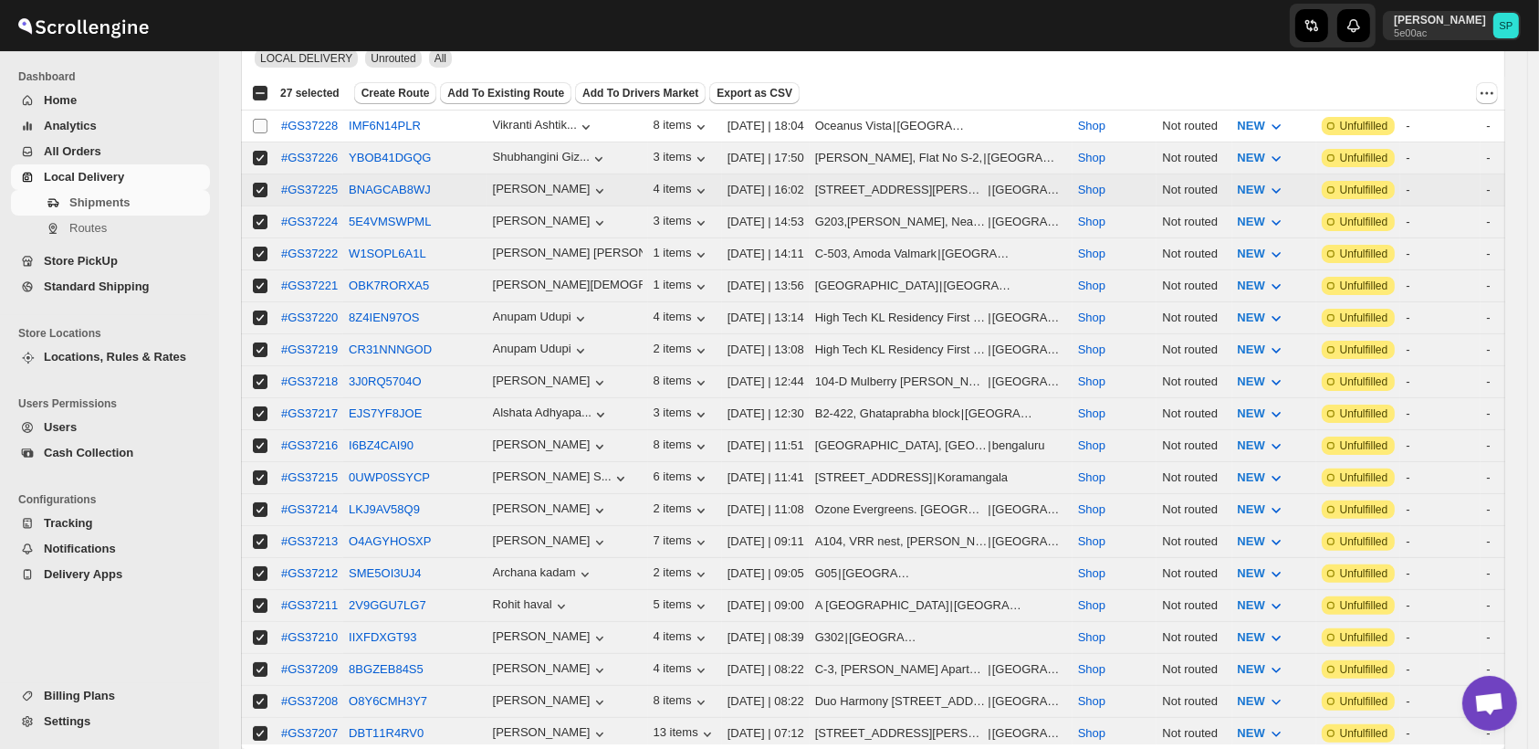
click at [260, 121] on input "Select shipment" at bounding box center [260, 126] width 15 height 15
checkbox input "true"
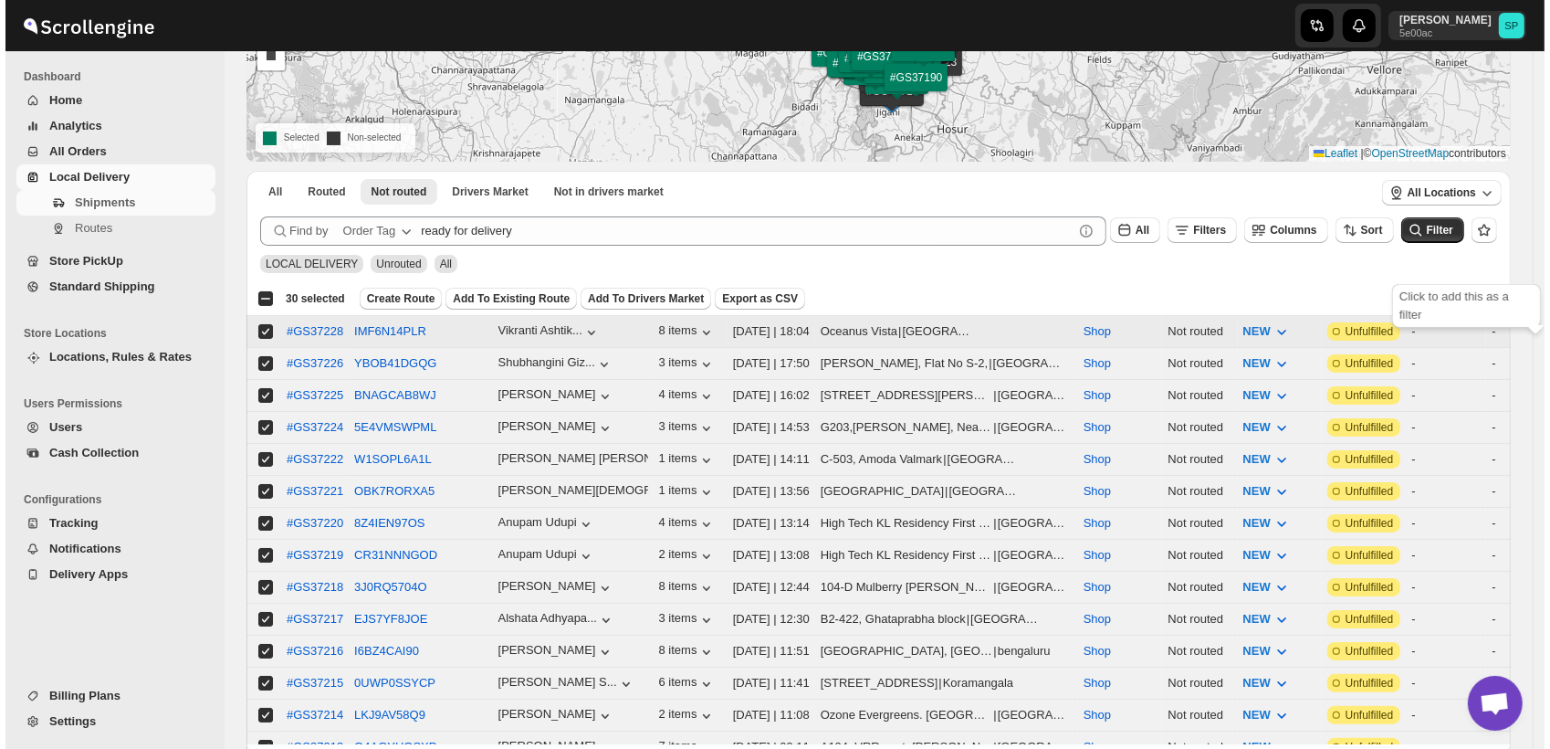
scroll to position [0, 0]
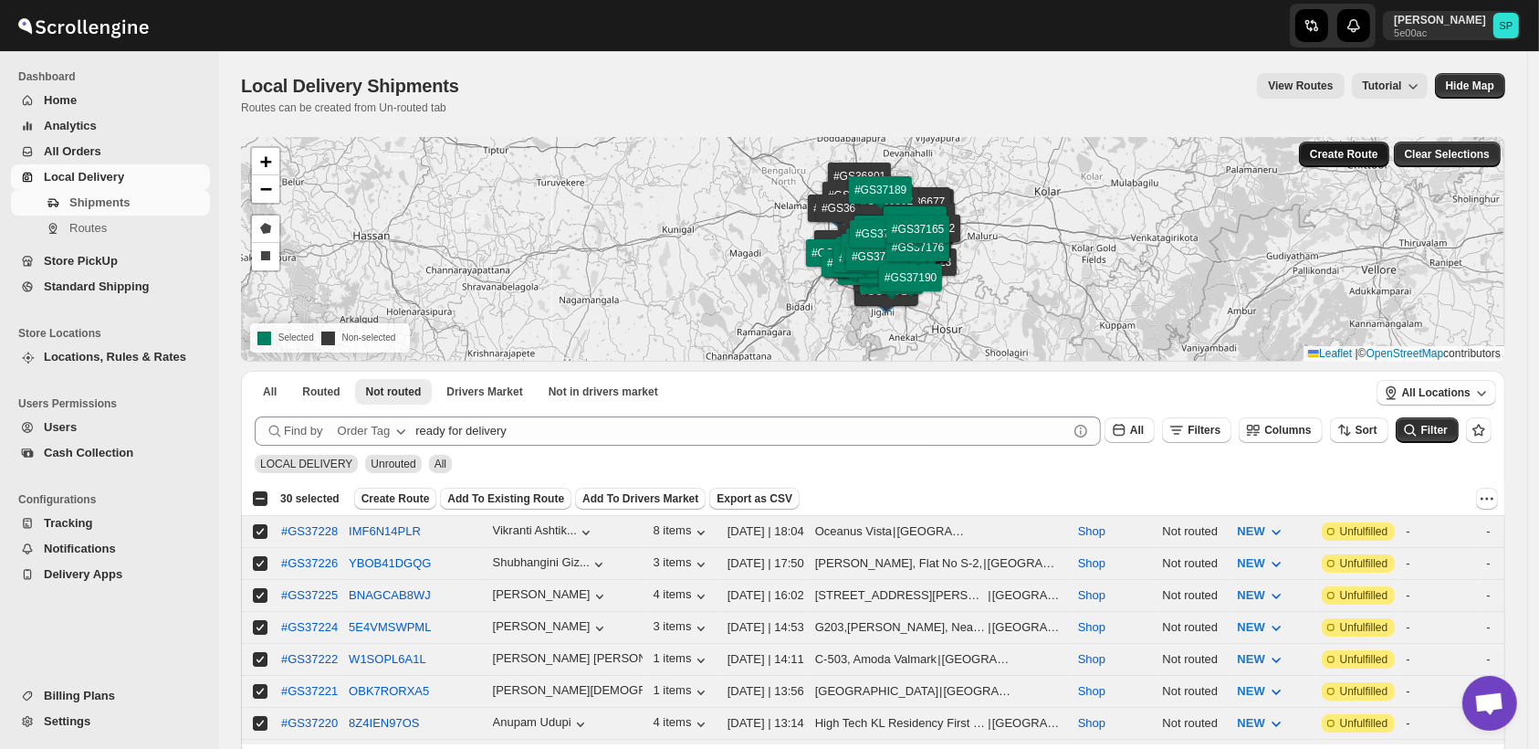
click at [1360, 160] on span "Create Route" at bounding box center [1344, 154] width 68 height 15
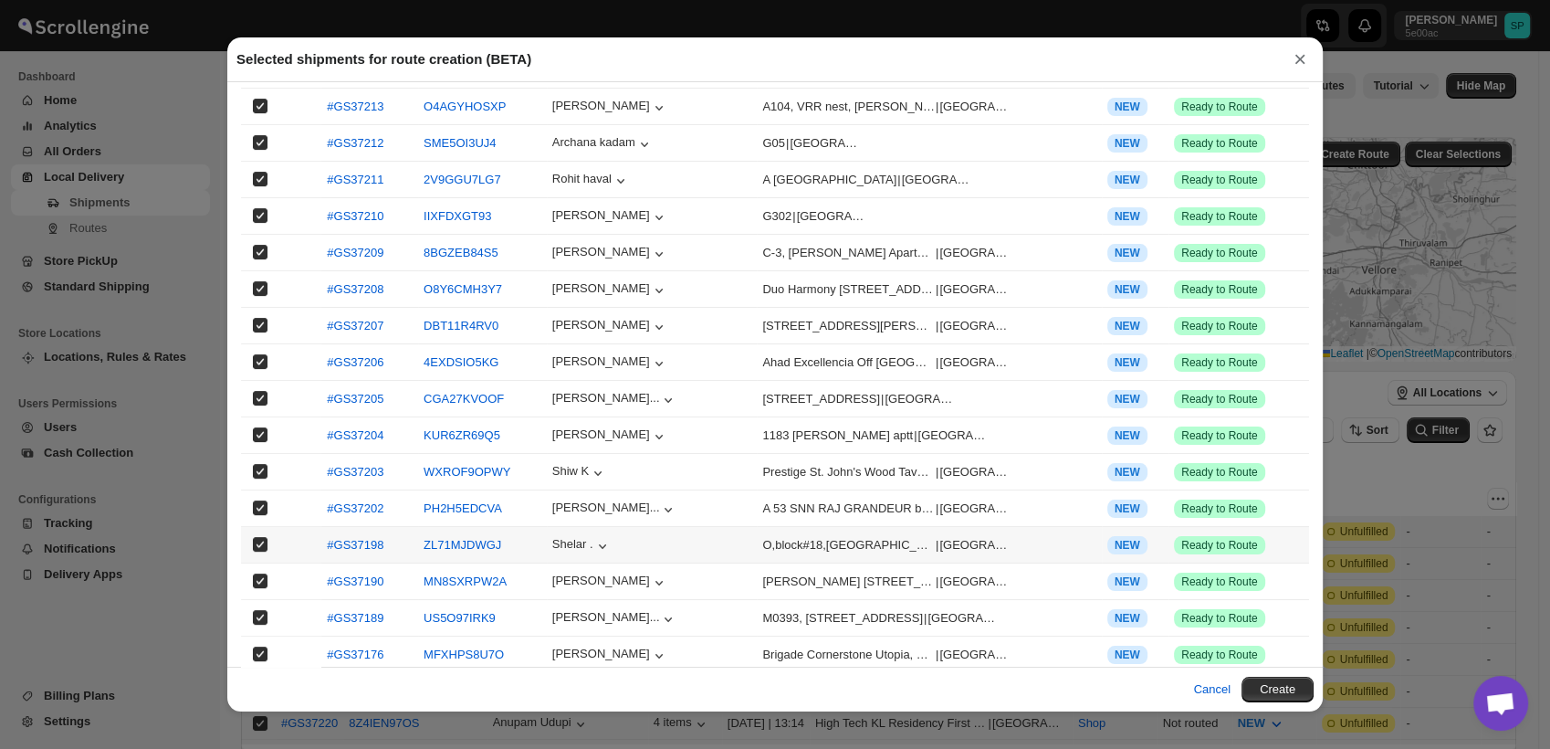
scroll to position [534, 0]
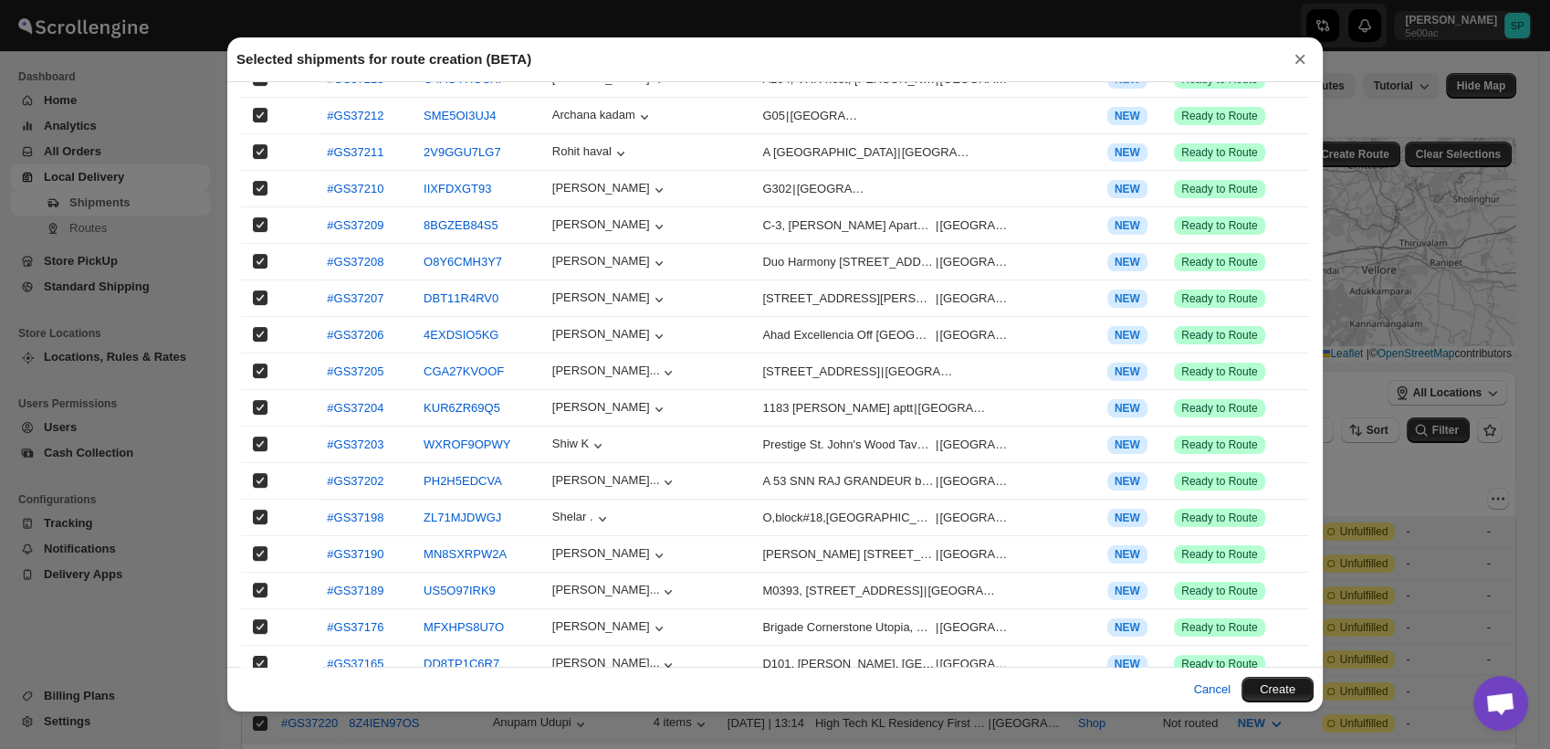
click at [1296, 686] on button "Create" at bounding box center [1278, 690] width 72 height 26
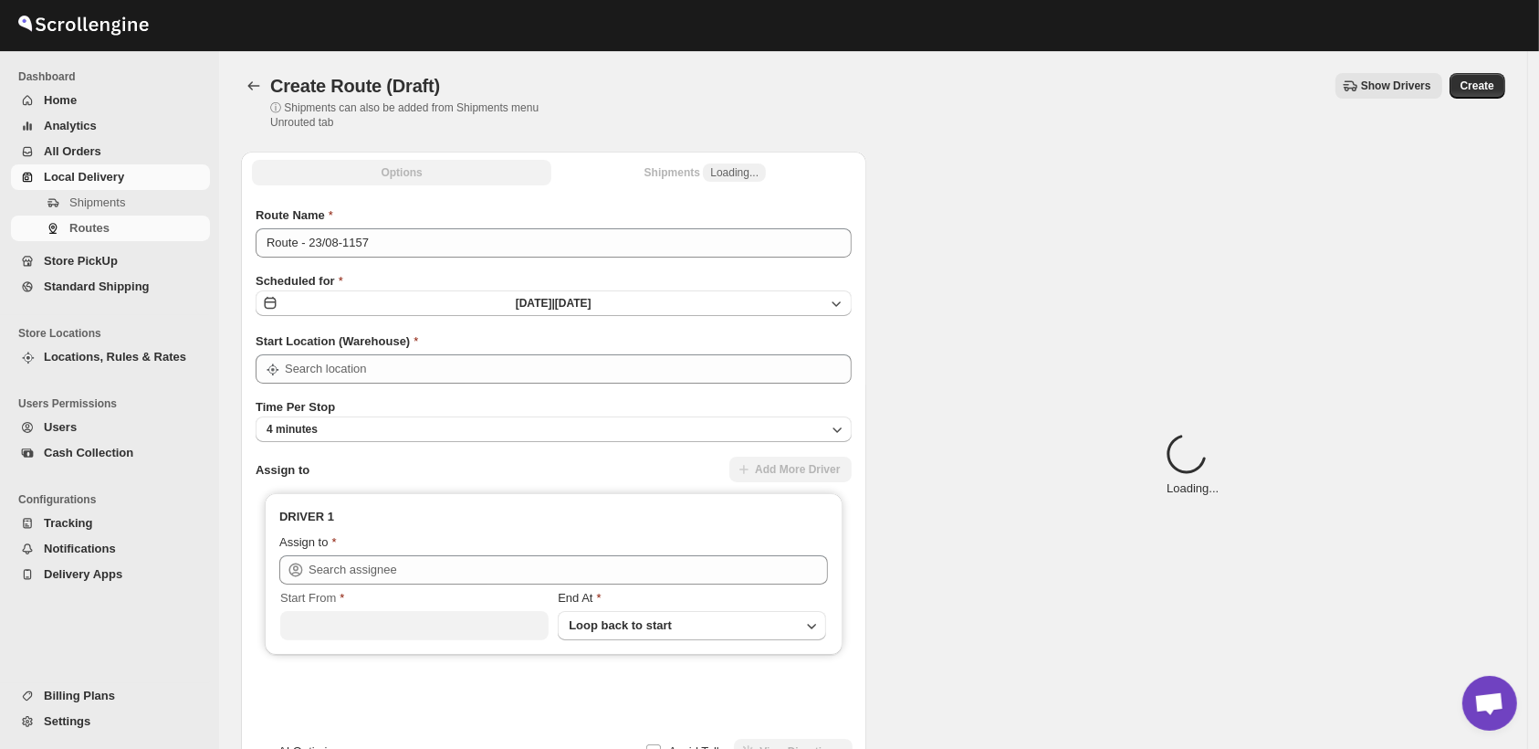
type input "Shop"
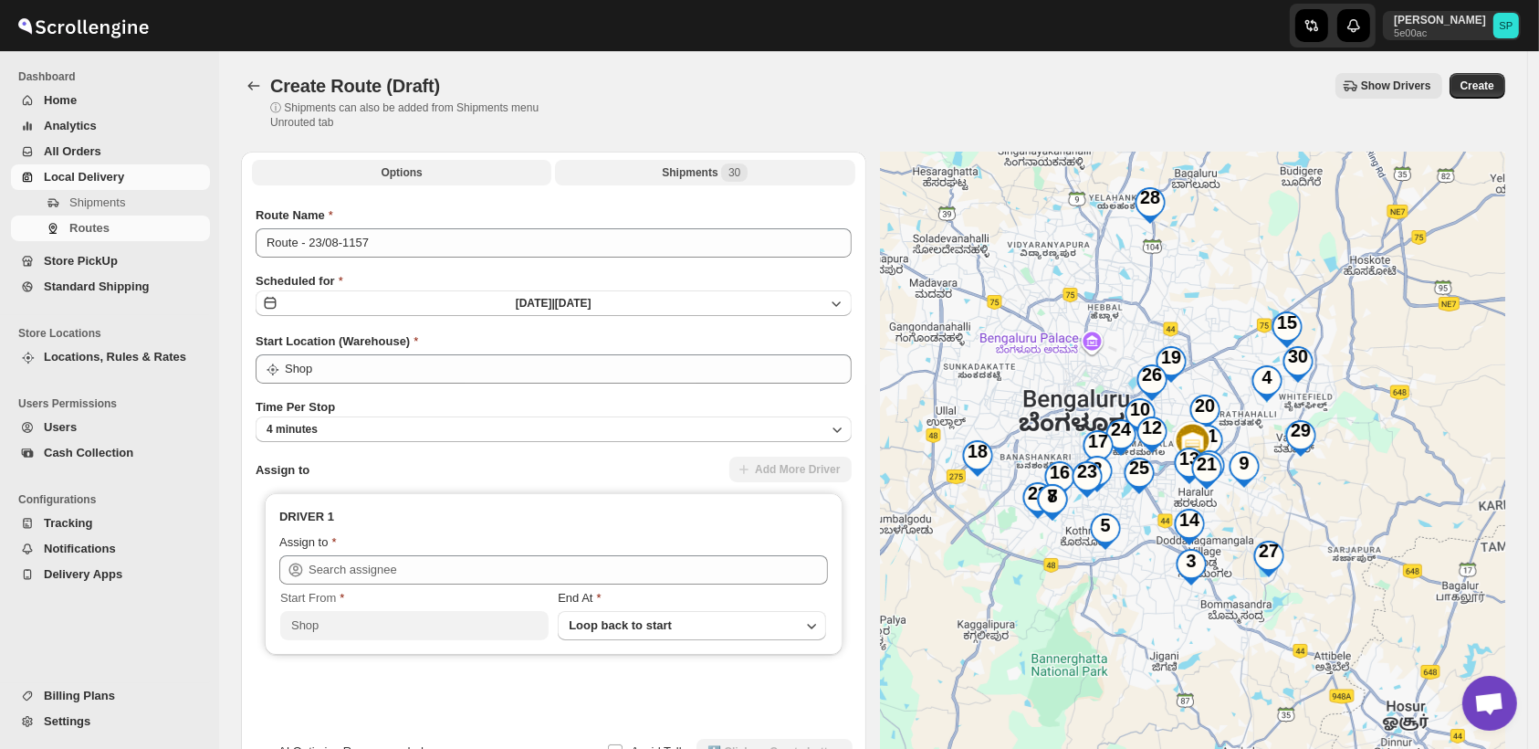
click at [661, 168] on button "Shipments 30" at bounding box center [704, 173] width 299 height 26
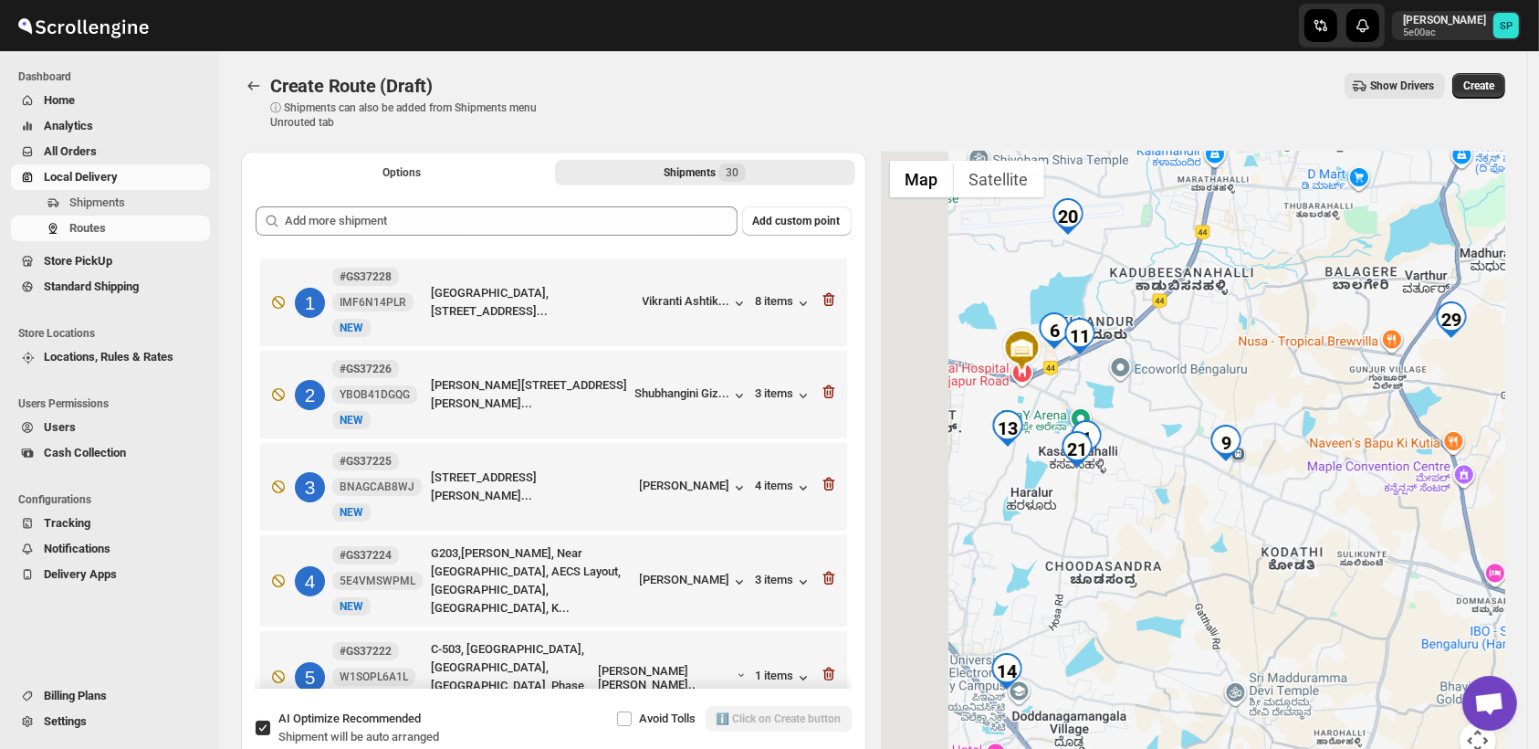
drag, startPoint x: 1184, startPoint y: 532, endPoint x: 1290, endPoint y: 553, distance: 108.0
click at [1290, 553] on div at bounding box center [1193, 466] width 625 height 629
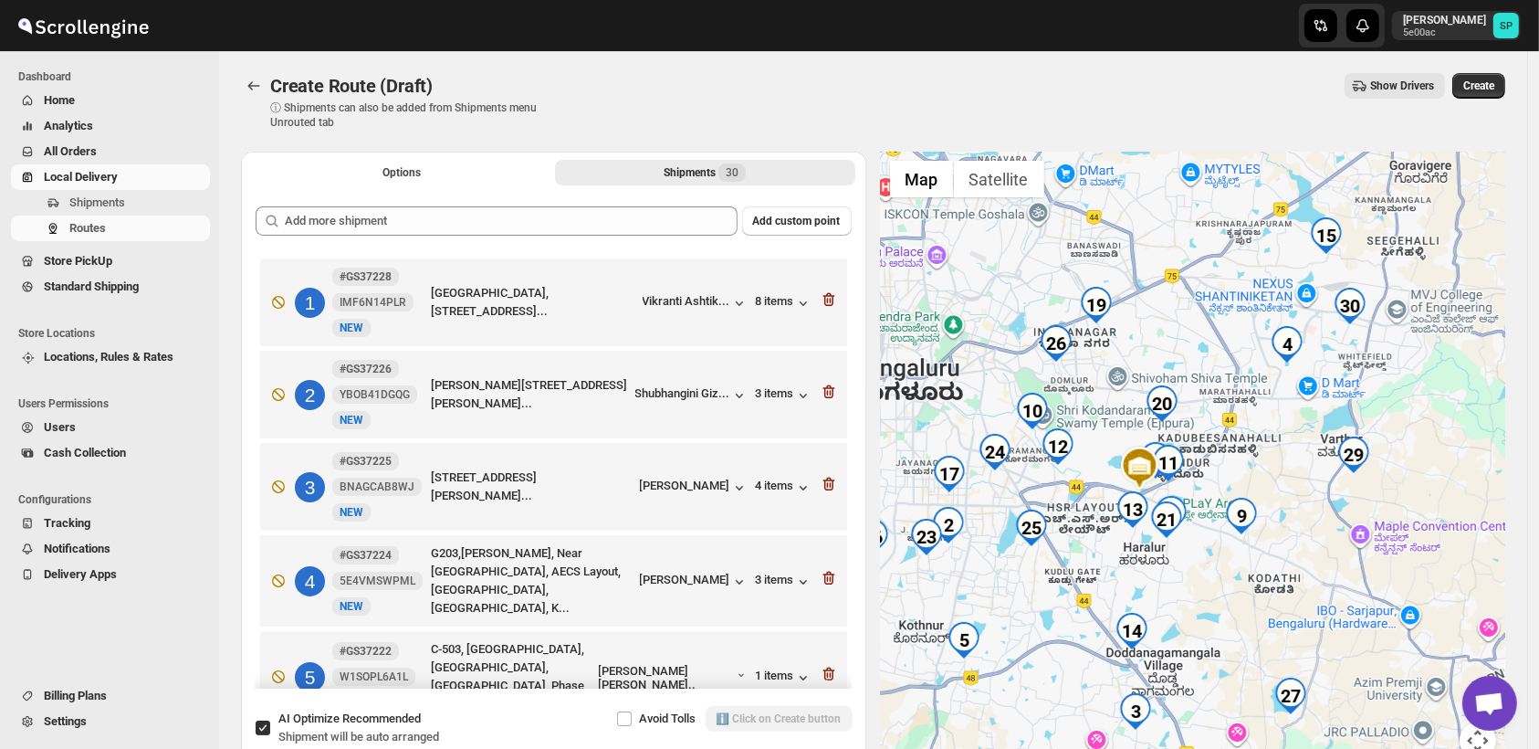
drag, startPoint x: 1174, startPoint y: 546, endPoint x: 1191, endPoint y: 607, distance: 63.3
click at [1191, 607] on div at bounding box center [1193, 466] width 625 height 629
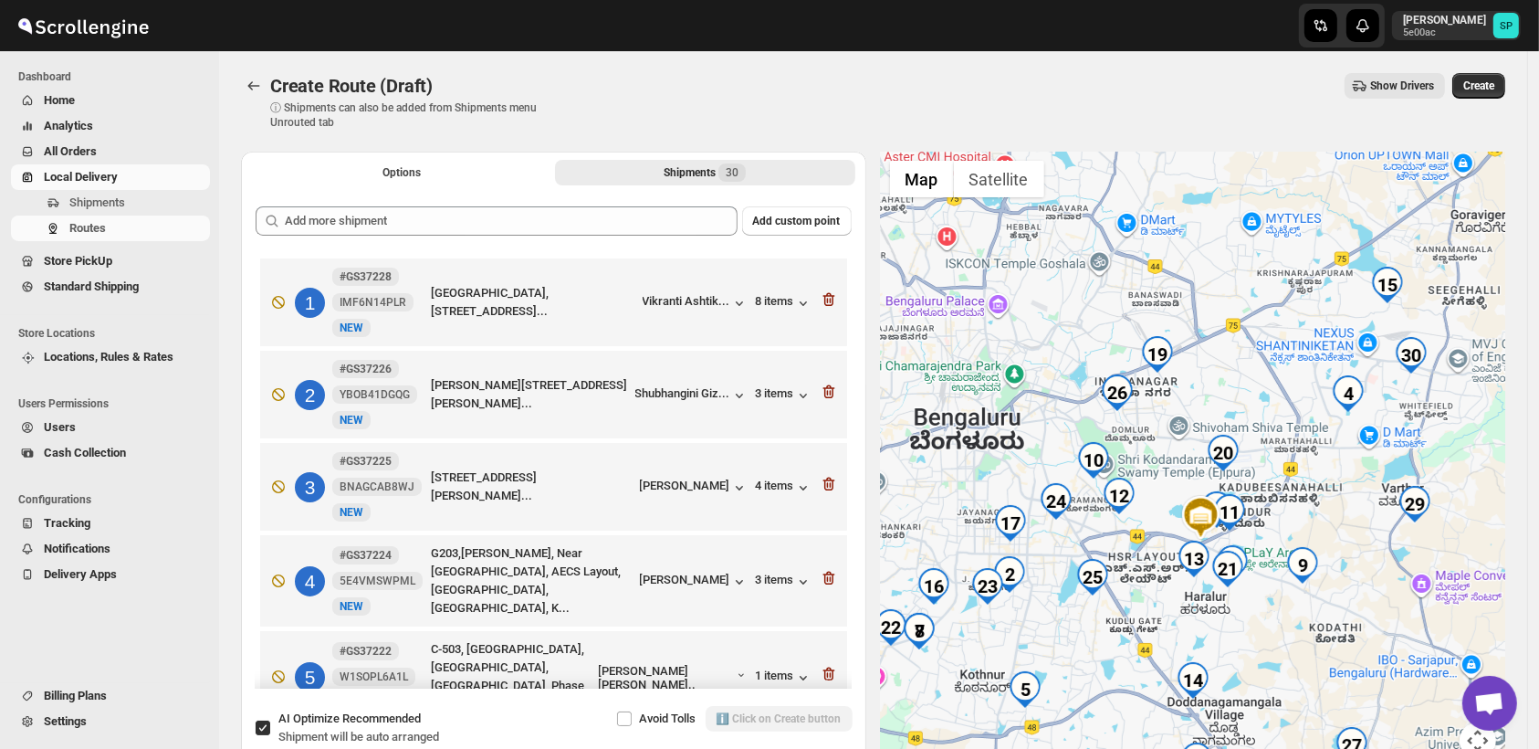
drag, startPoint x: 1435, startPoint y: 470, endPoint x: 1372, endPoint y: 560, distance: 109.4
click at [1372, 560] on div at bounding box center [1193, 466] width 625 height 629
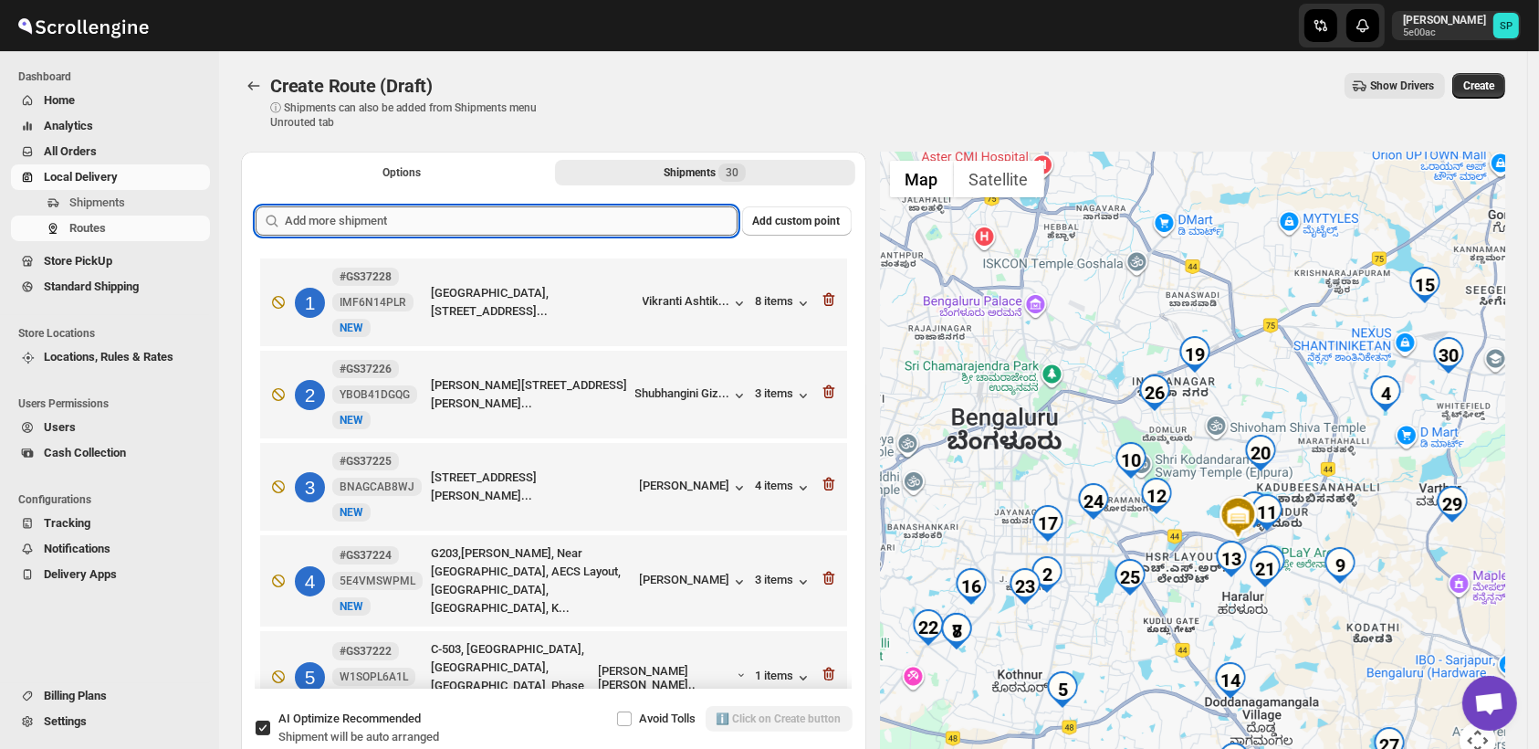
click at [615, 225] on input "text" at bounding box center [511, 220] width 453 height 29
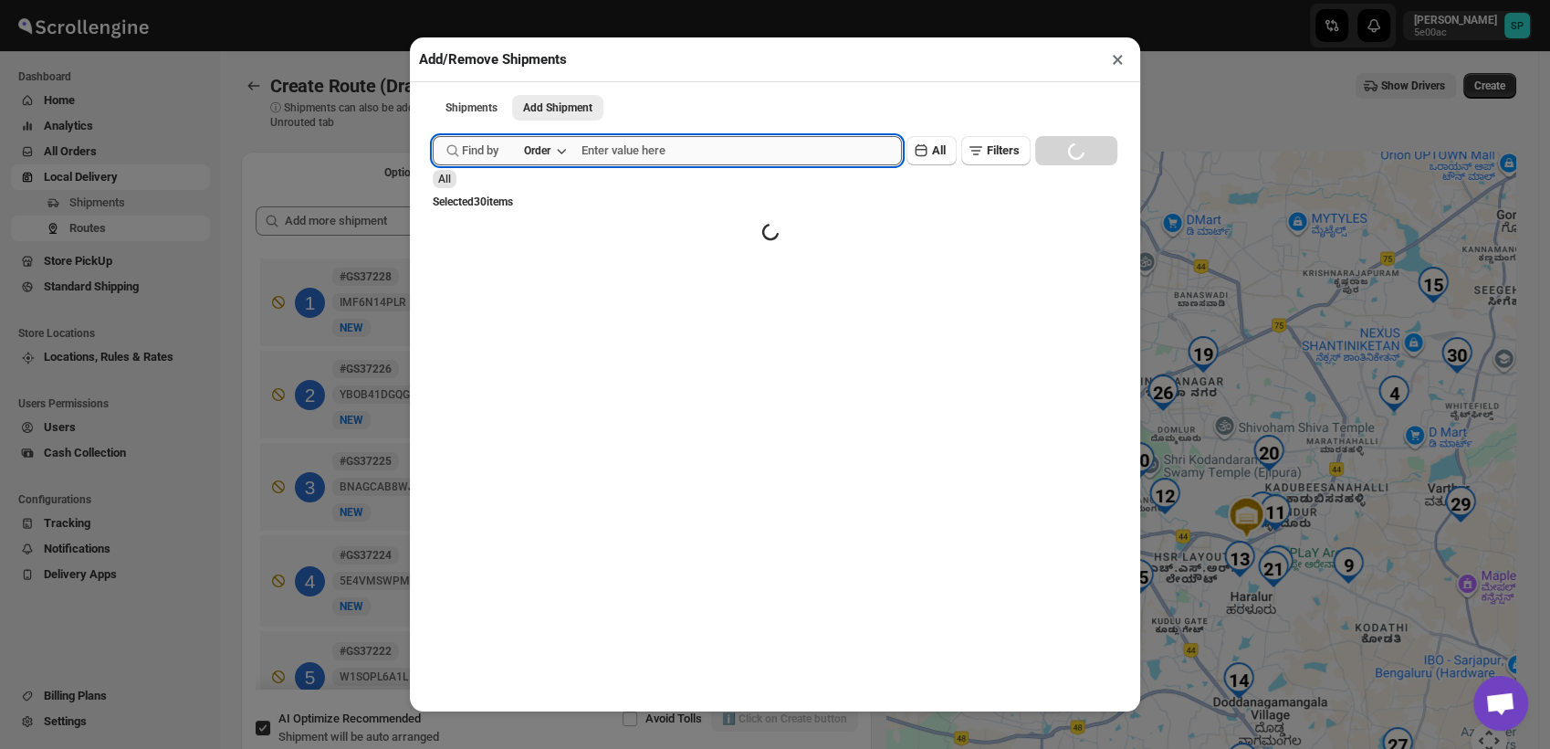
click at [643, 143] on input "text" at bounding box center [742, 150] width 320 height 29
click at [551, 157] on div "Order" at bounding box center [537, 150] width 26 height 15
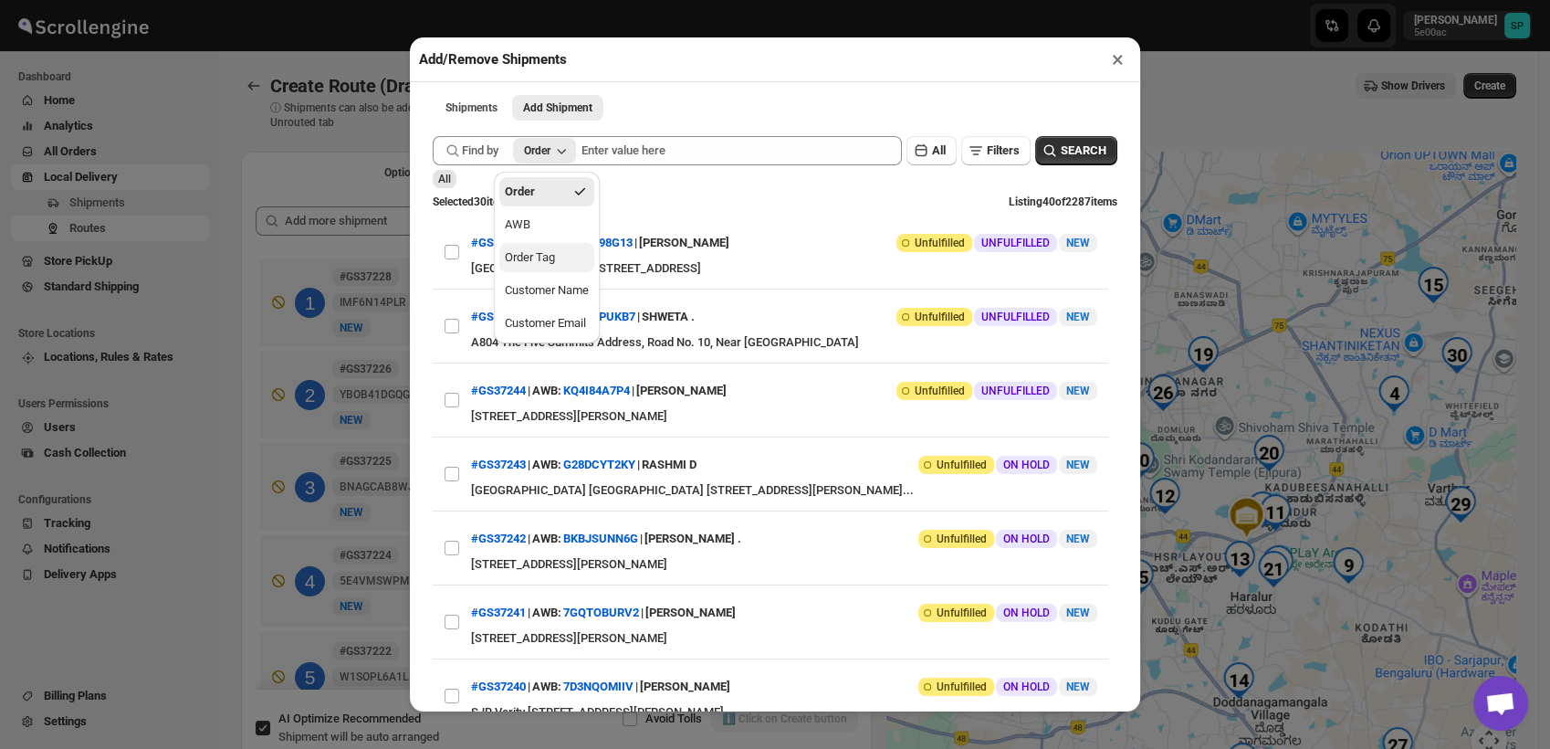
click at [543, 260] on div "Order Tag" at bounding box center [530, 257] width 50 height 18
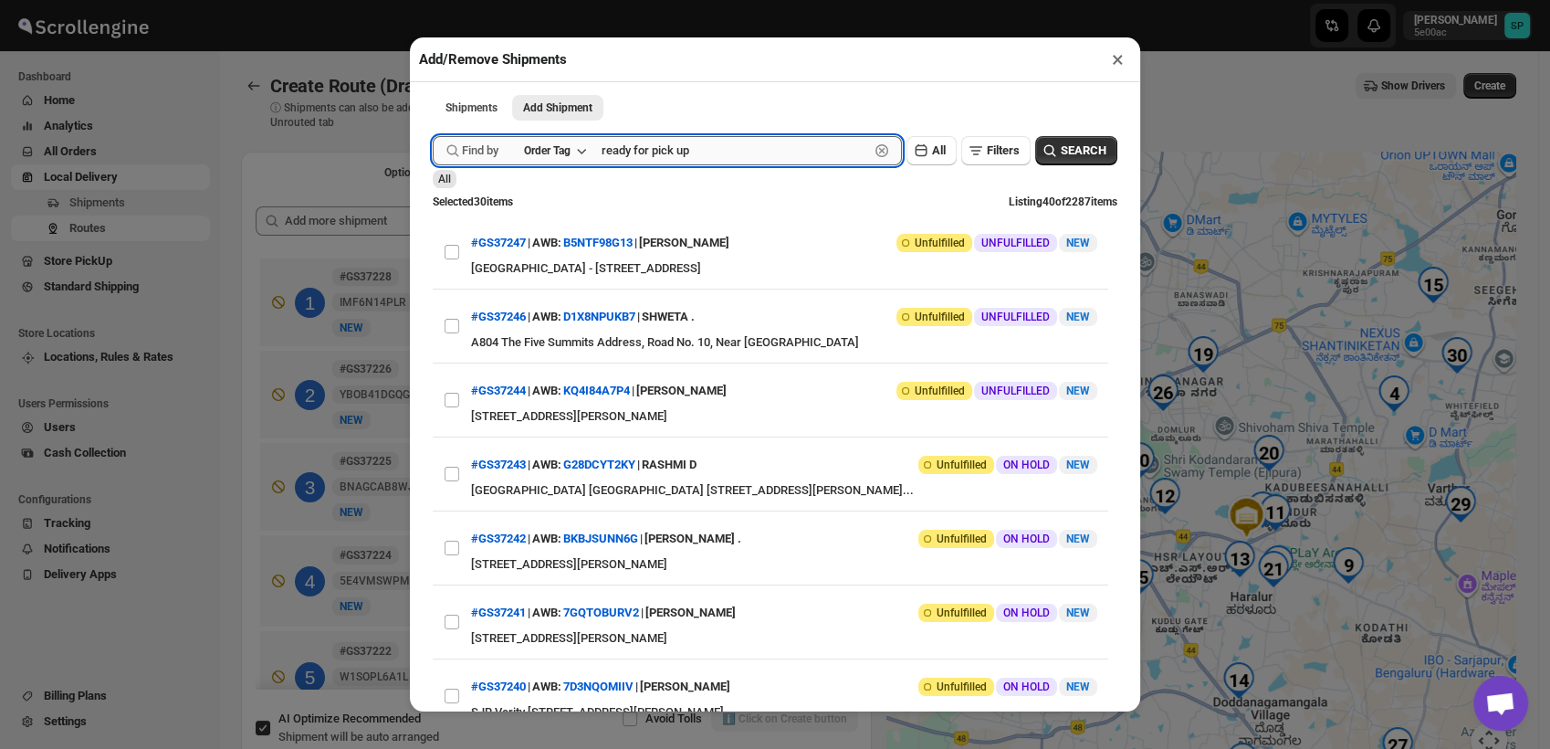
type input "ready for pick up"
click at [433, 0] on button "Submit" at bounding box center [459, 9] width 52 height 19
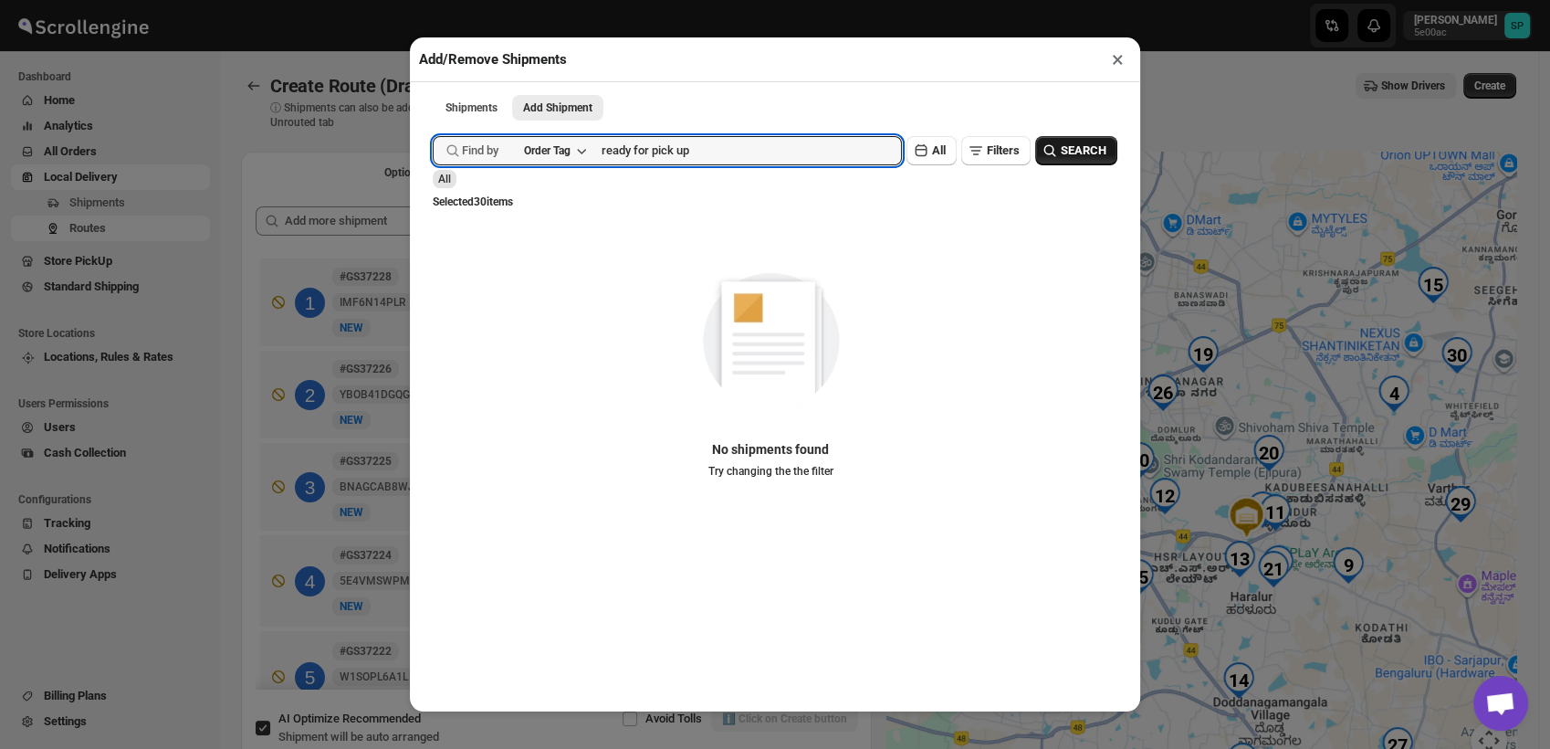
click at [1067, 160] on span "SEARCH" at bounding box center [1084, 151] width 46 height 18
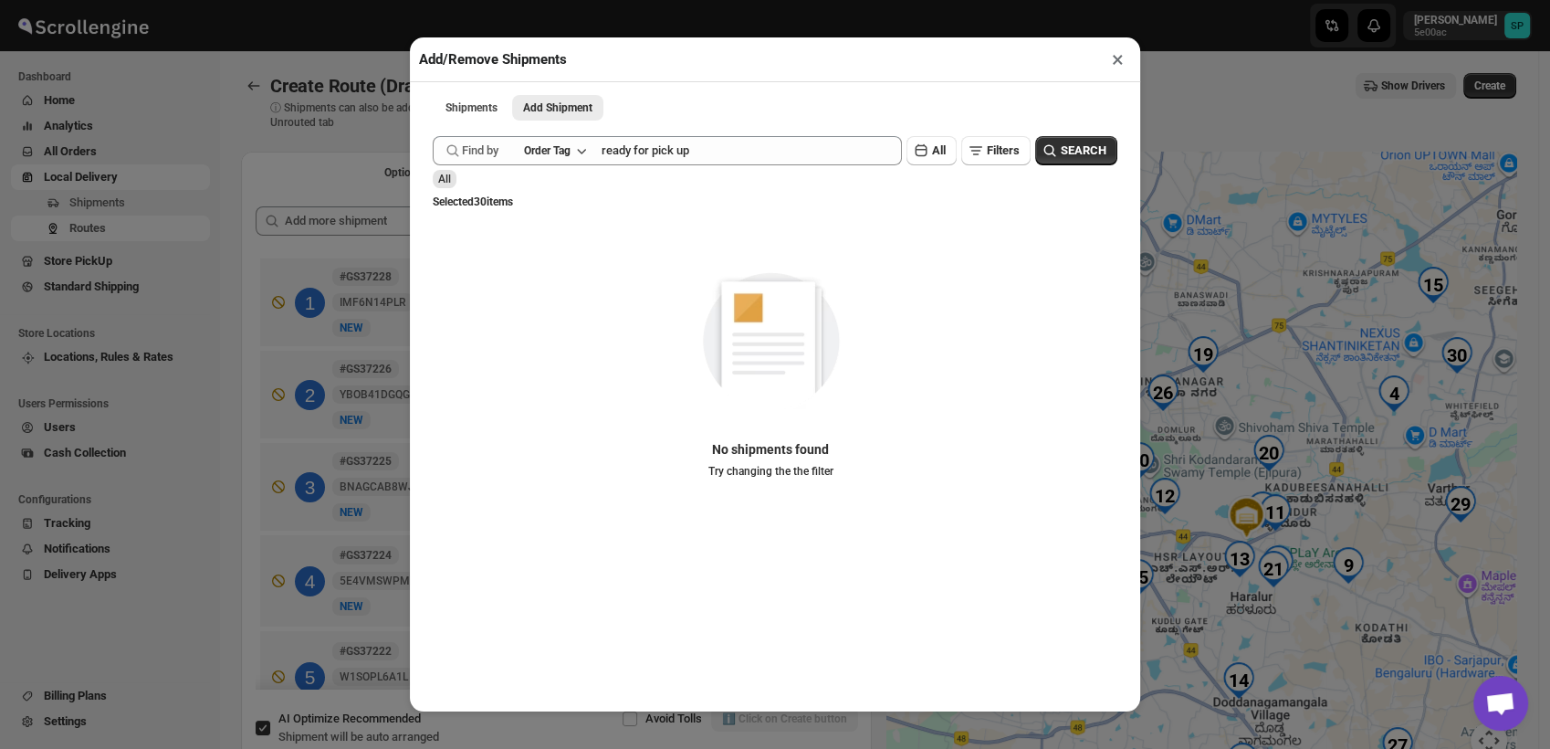
click at [1118, 58] on button "×" at bounding box center [1118, 60] width 26 height 26
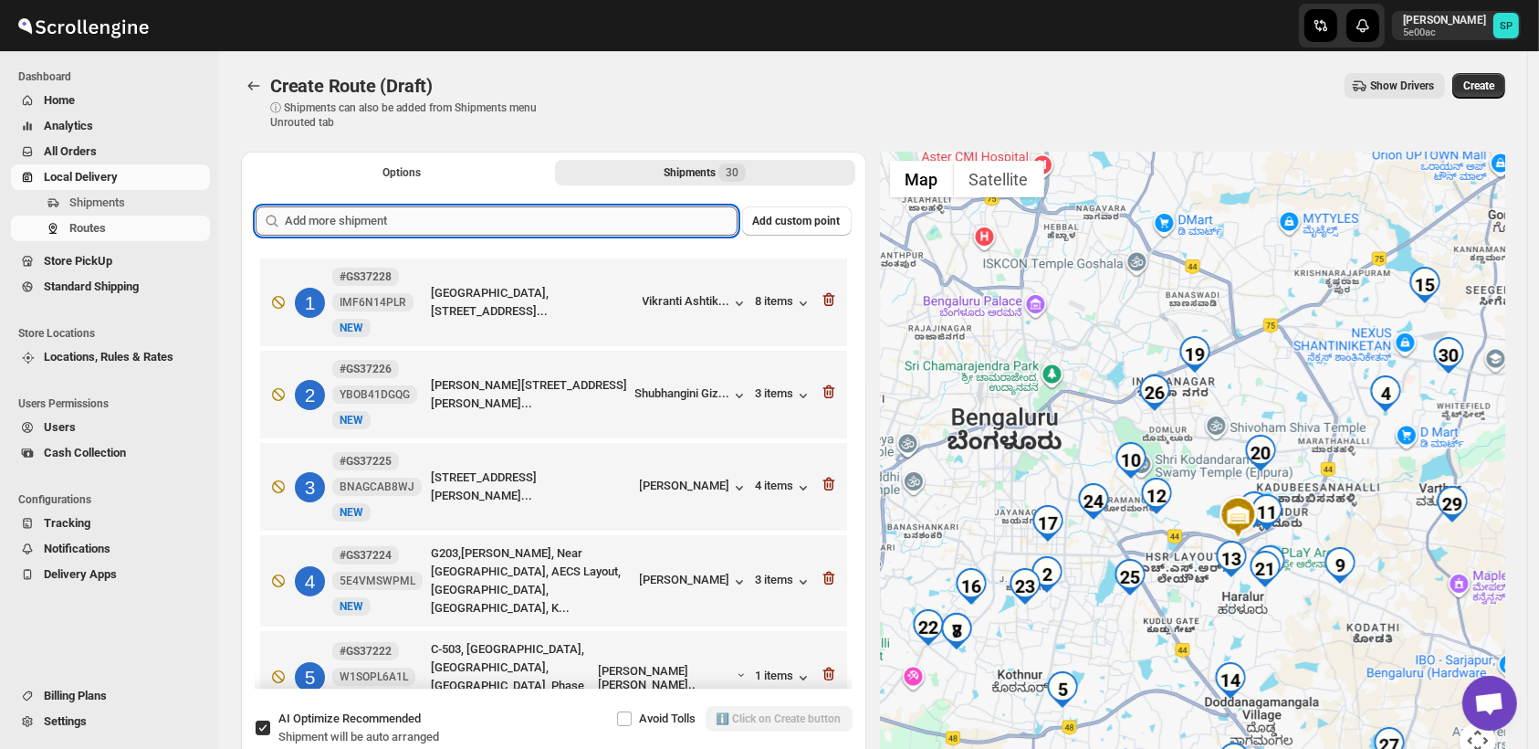
click at [657, 221] on input "text" at bounding box center [511, 220] width 453 height 29
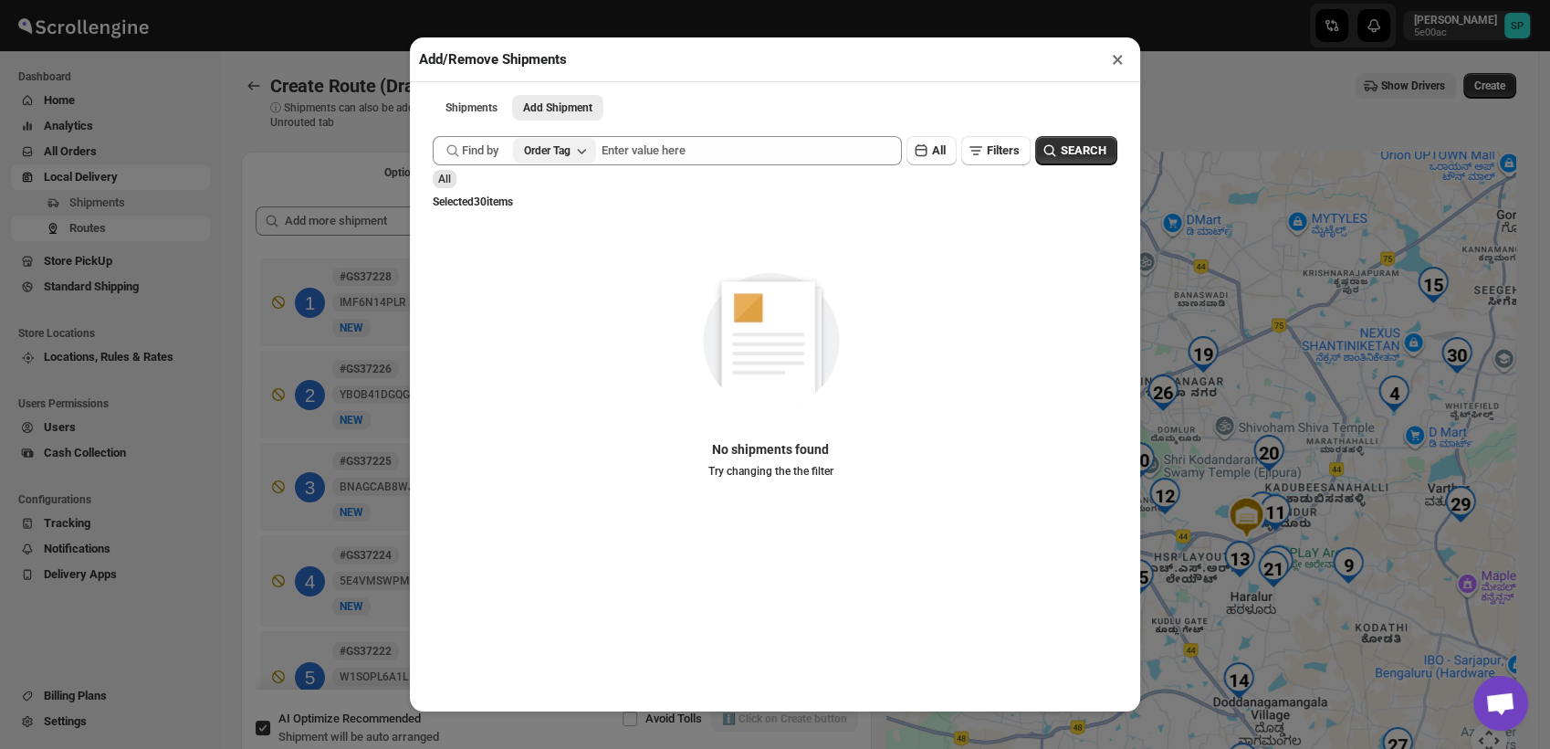
click at [578, 151] on icon "button" at bounding box center [582, 151] width 18 height 18
click at [572, 192] on button "Order" at bounding box center [557, 191] width 95 height 29
click at [562, 157] on icon "button" at bounding box center [561, 151] width 18 height 18
click at [550, 256] on div "Order Tag" at bounding box center [530, 257] width 50 height 18
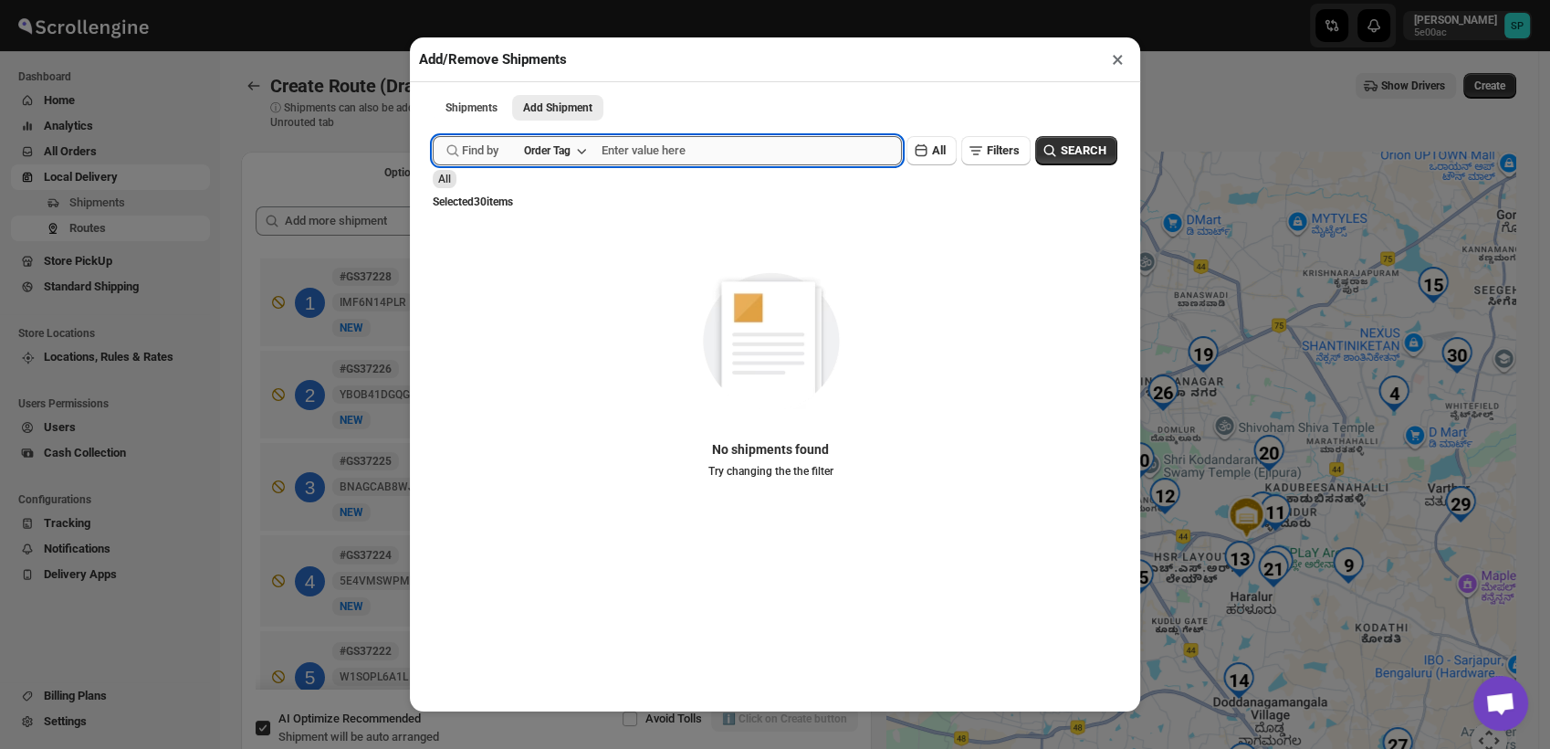
click at [612, 144] on input "text" at bounding box center [752, 150] width 300 height 29
click at [615, 146] on input "text" at bounding box center [752, 150] width 300 height 29
type input "ready for delivery"
click at [433, 0] on button "Submit" at bounding box center [459, 9] width 52 height 19
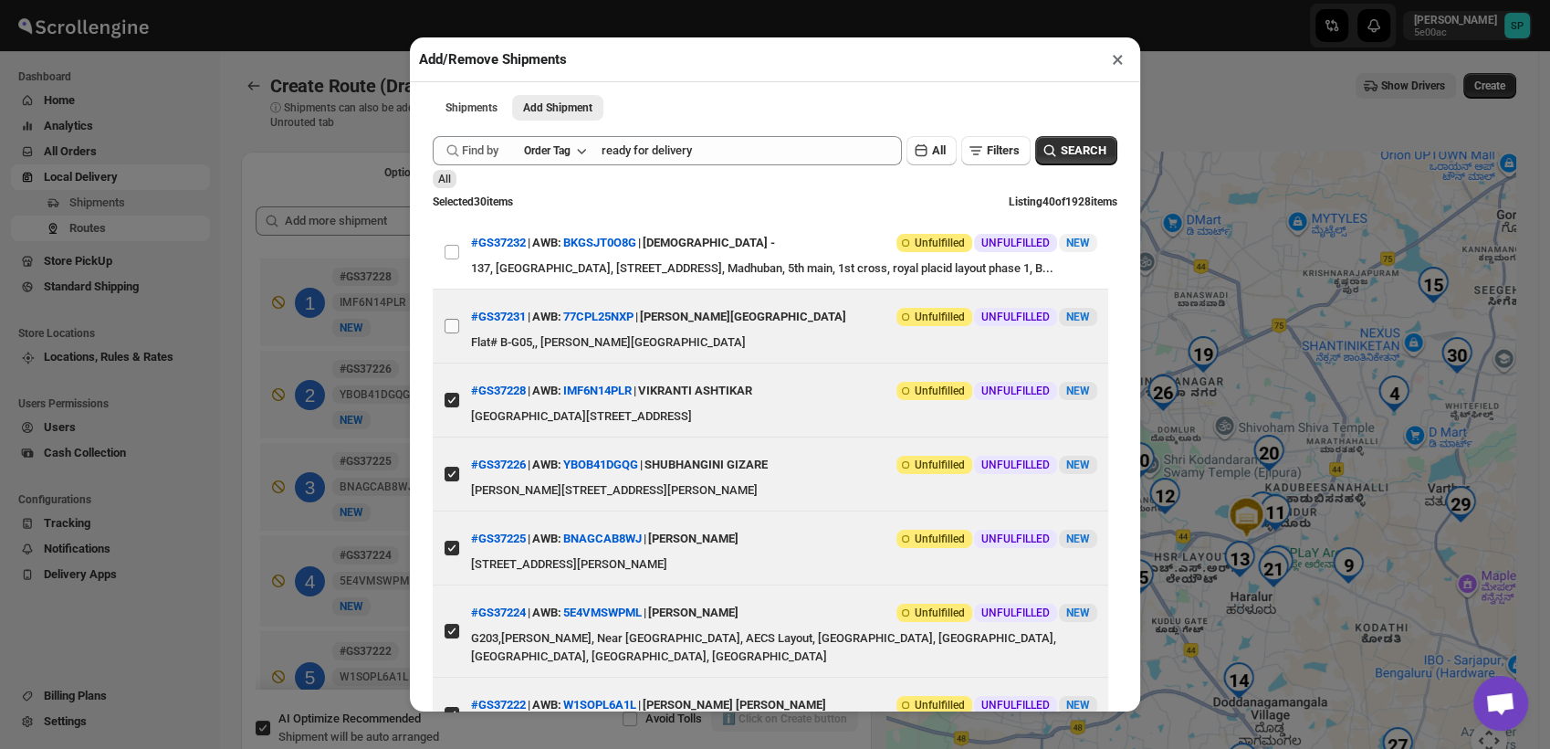
click at [450, 333] on input "View details for 68a89b67fc41024ff29d0ce3" at bounding box center [452, 326] width 15 height 15
checkbox input "true"
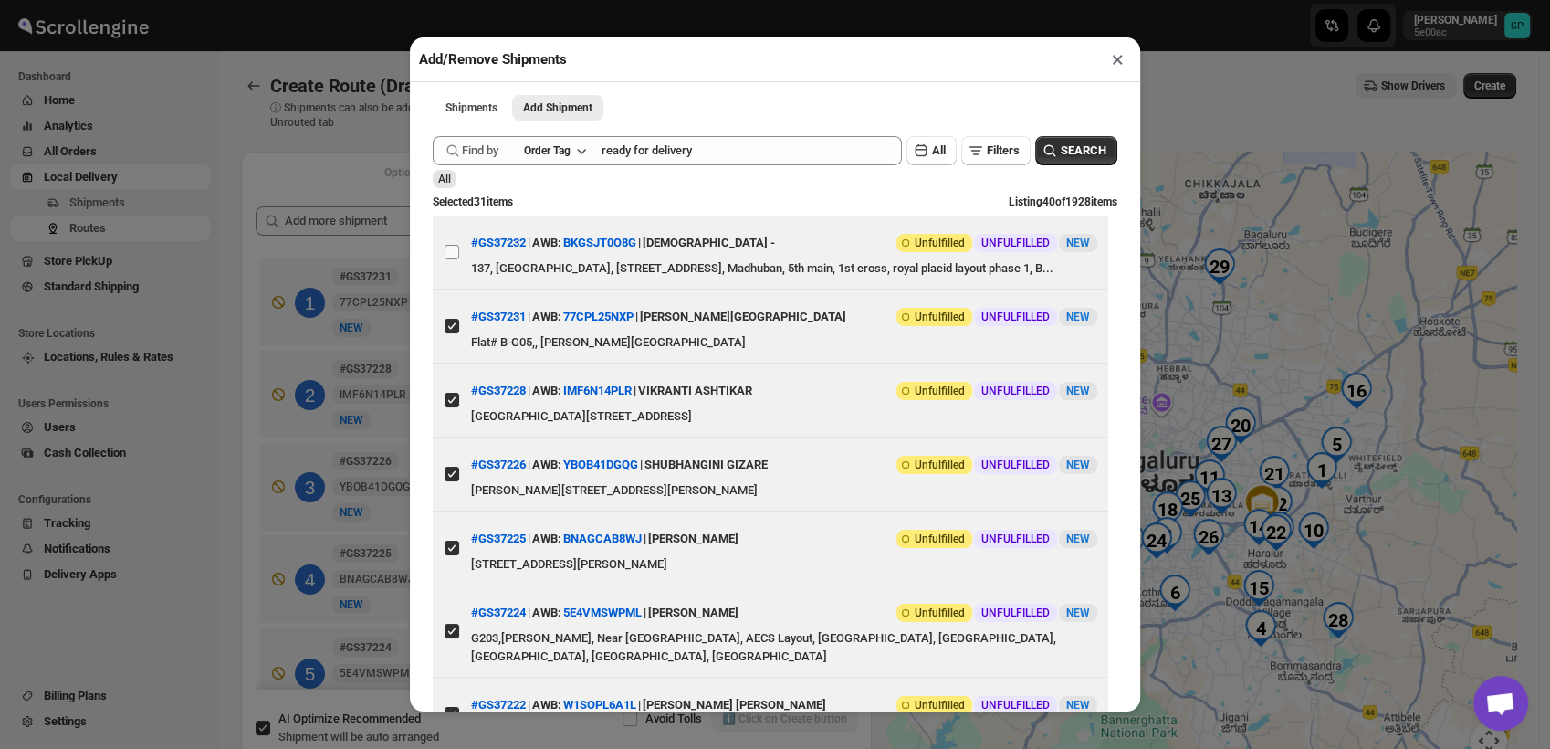
click at [453, 275] on label "View details for 68a8a823fc41024ff29d0f07" at bounding box center [452, 251] width 38 height 73
click at [453, 259] on input "View details for 68a8a823fc41024ff29d0f07" at bounding box center [452, 252] width 15 height 15
checkbox input "true"
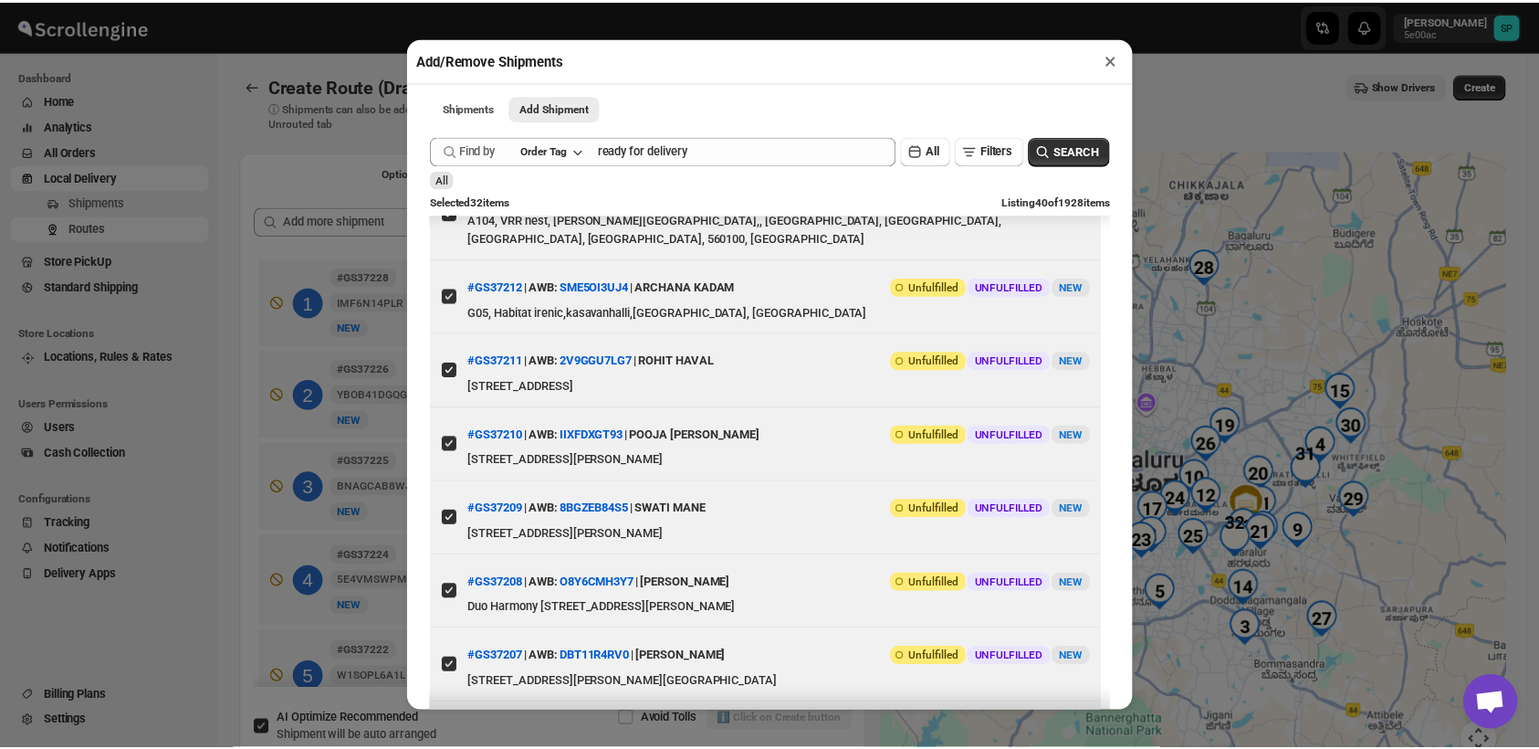
scroll to position [1116, 0]
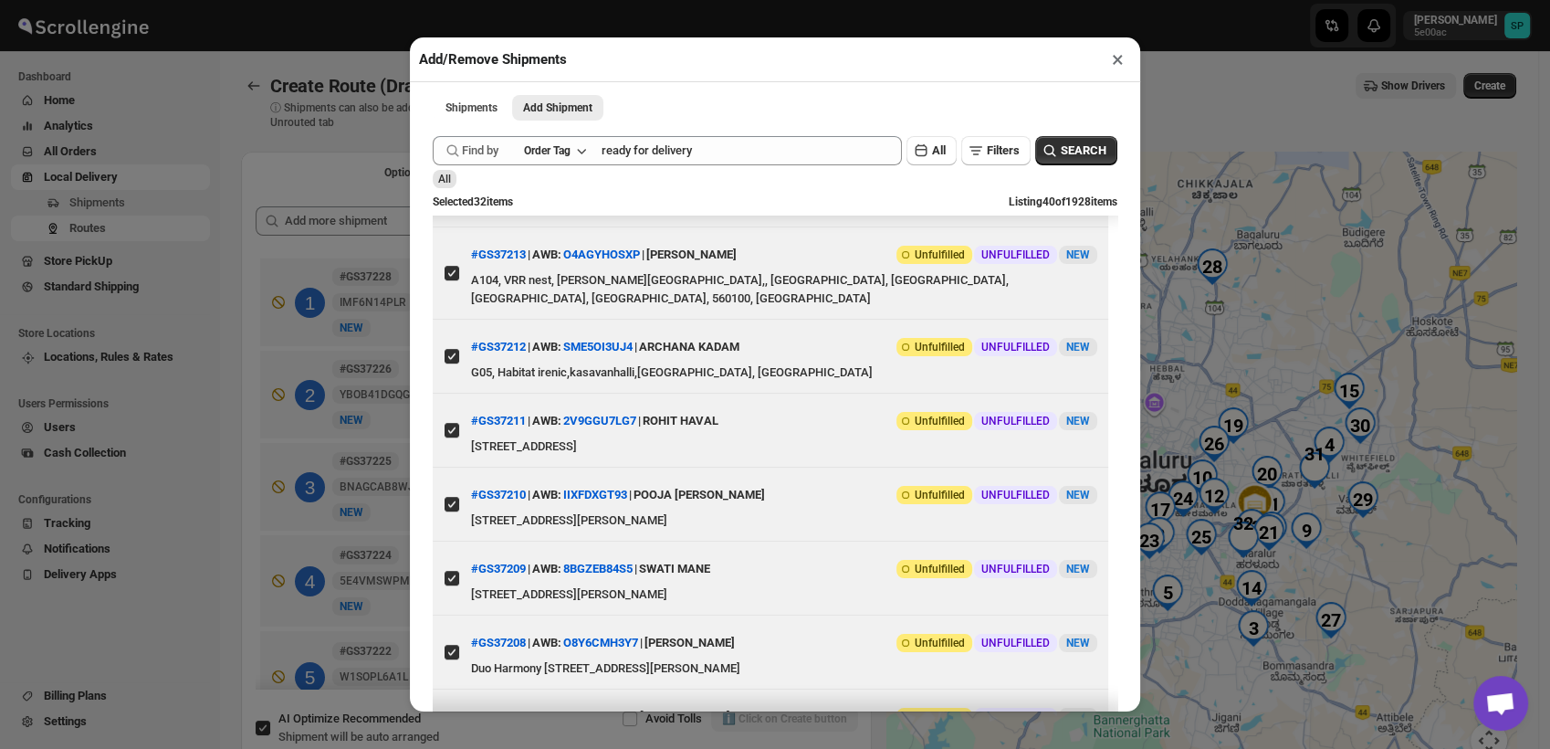
click at [1120, 62] on button "×" at bounding box center [1118, 60] width 26 height 26
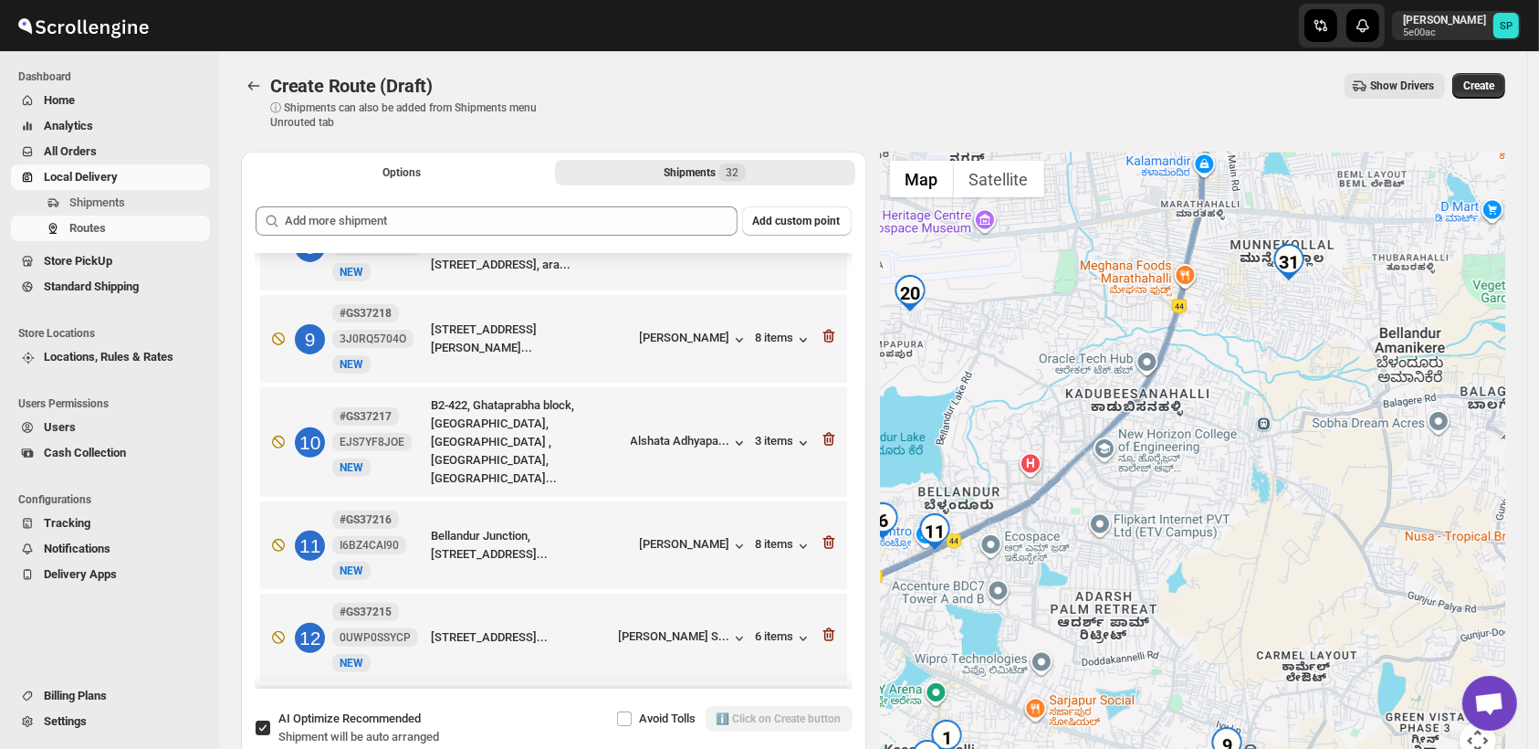
scroll to position [711, 0]
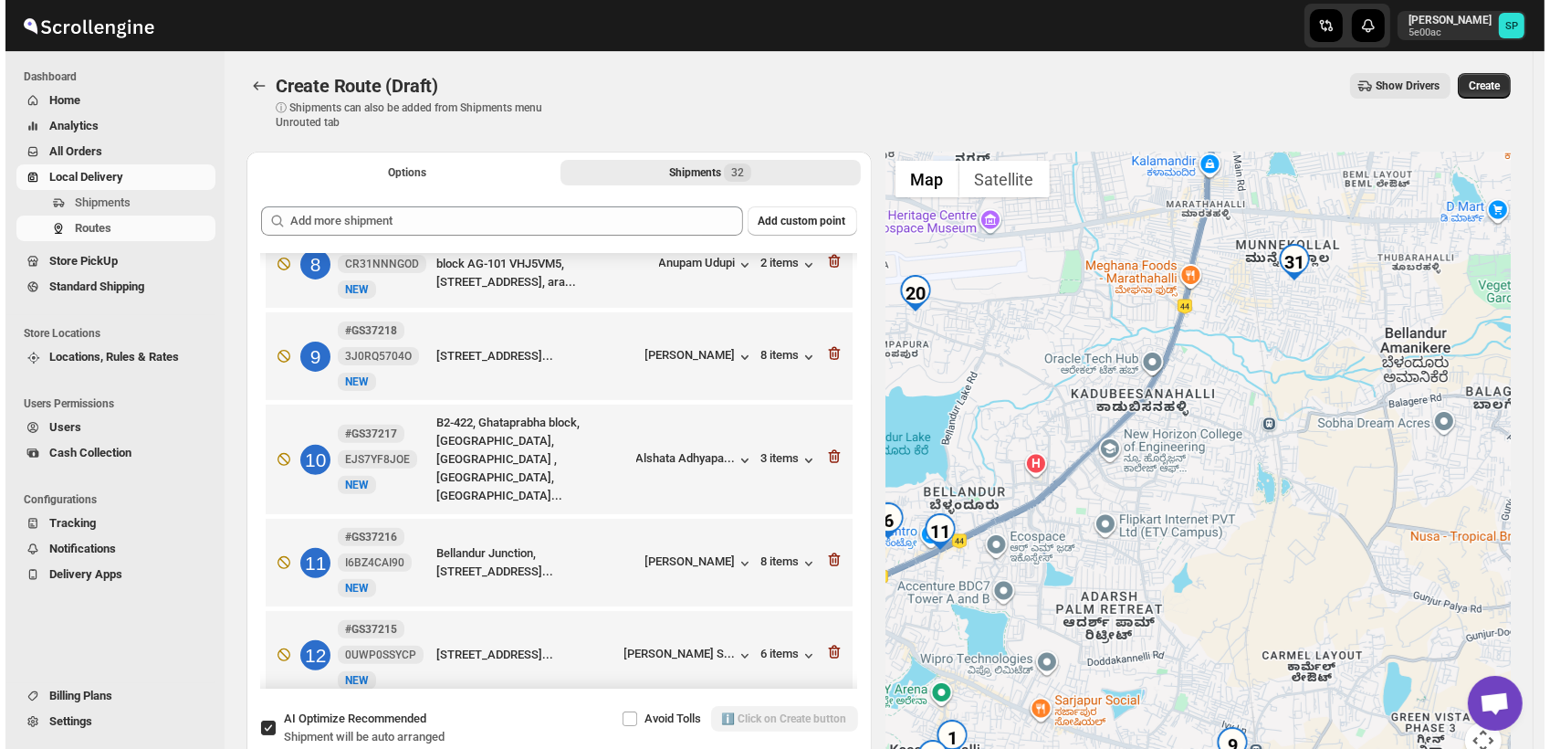
scroll to position [304, 0]
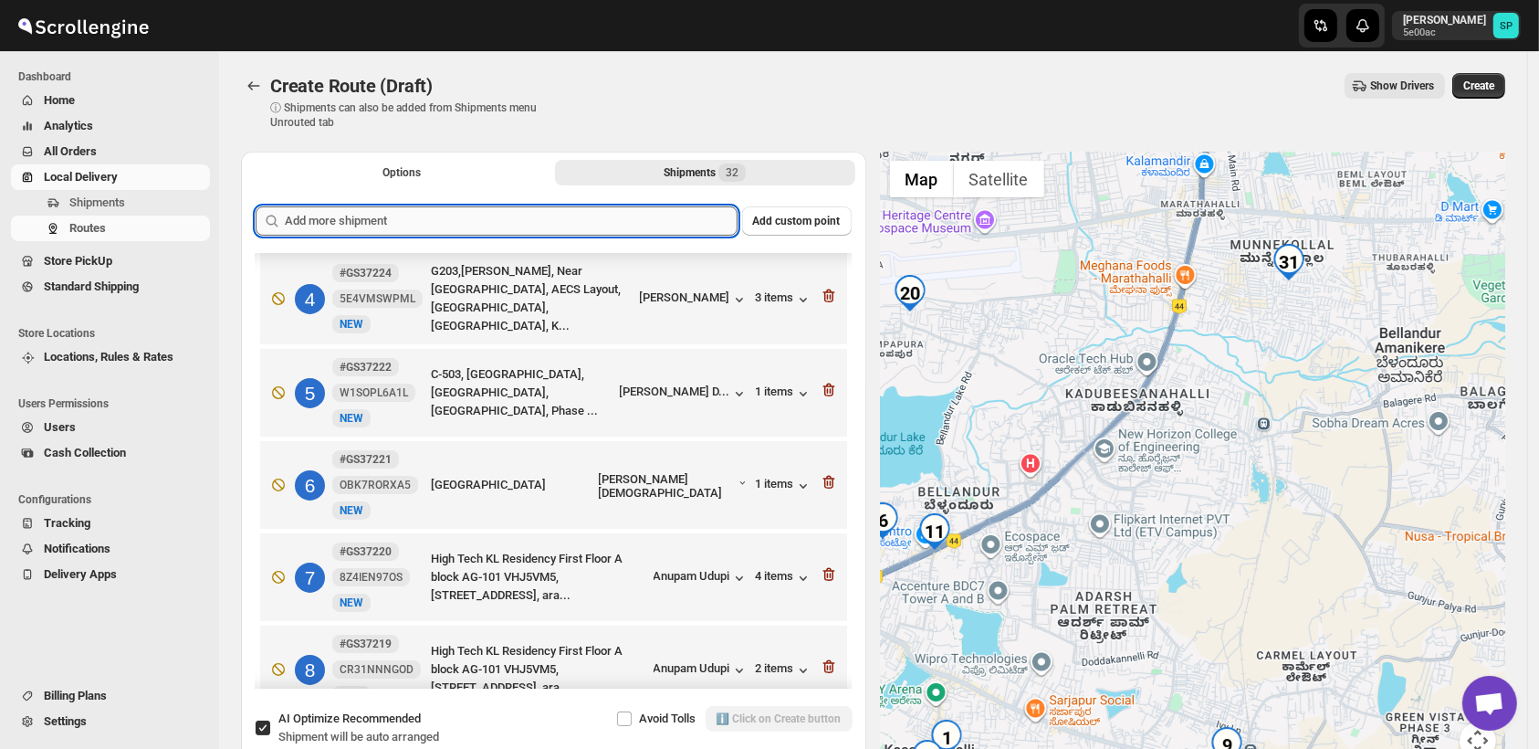
click at [556, 223] on input "text" at bounding box center [511, 220] width 453 height 29
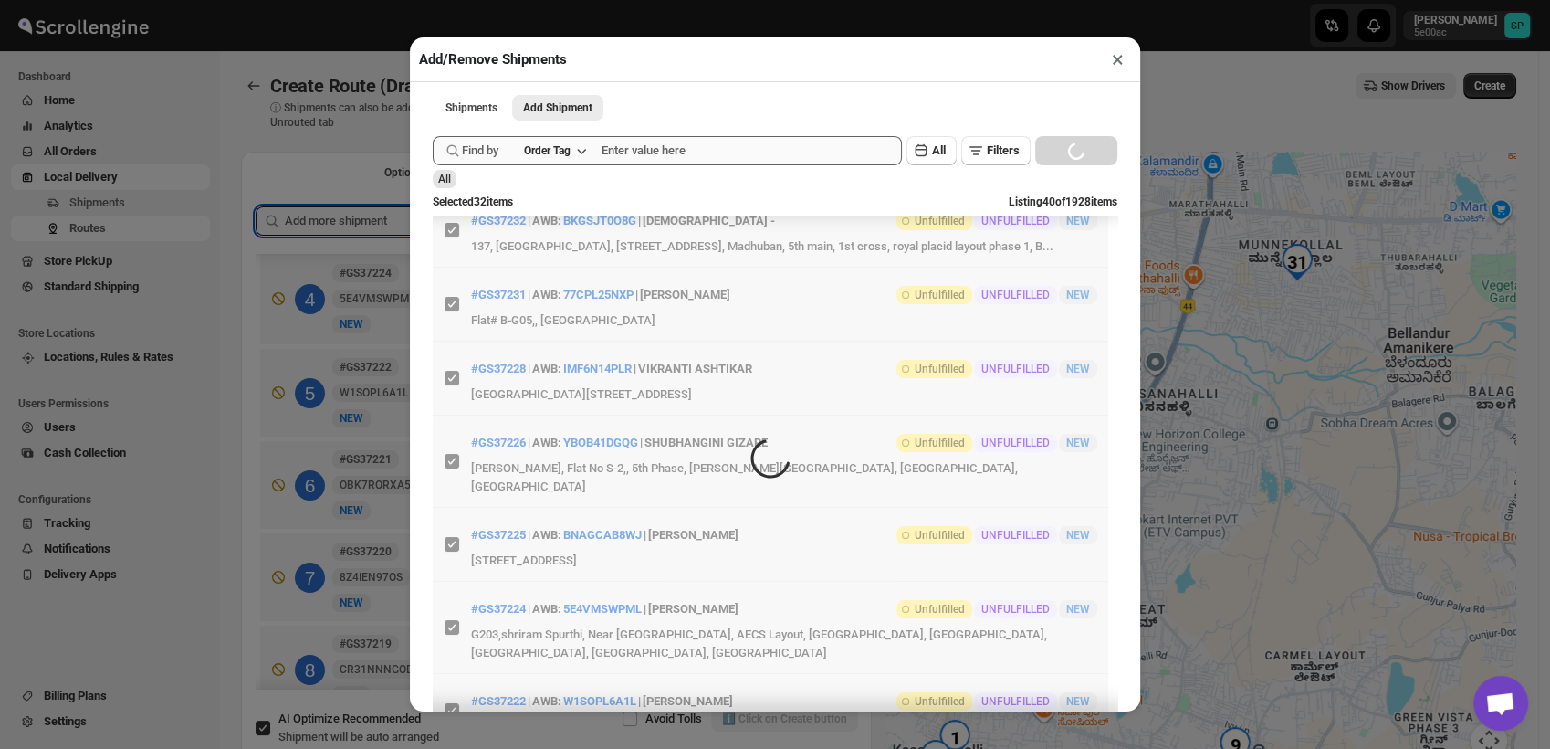
scroll to position [0, 0]
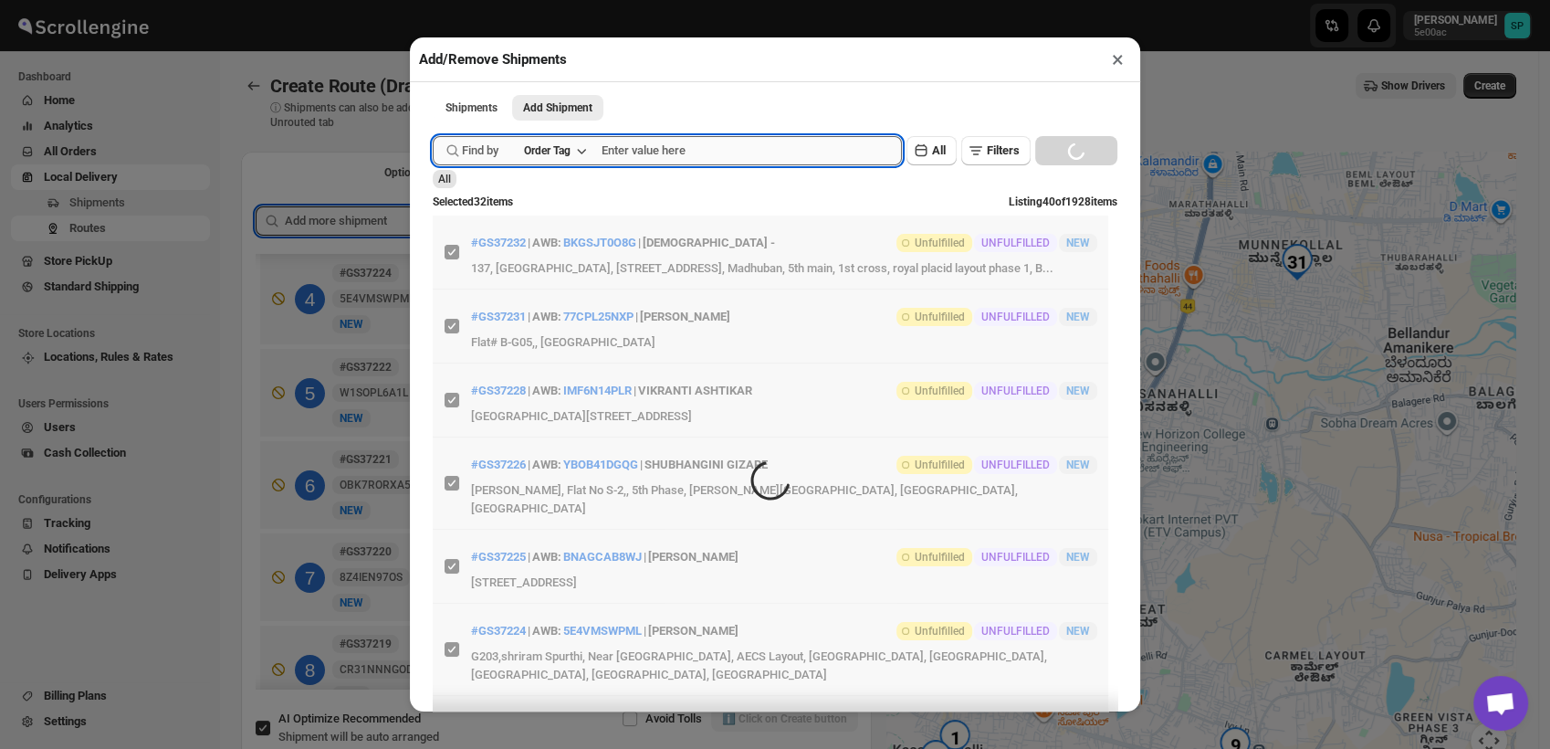
click at [726, 157] on input "text" at bounding box center [752, 150] width 300 height 29
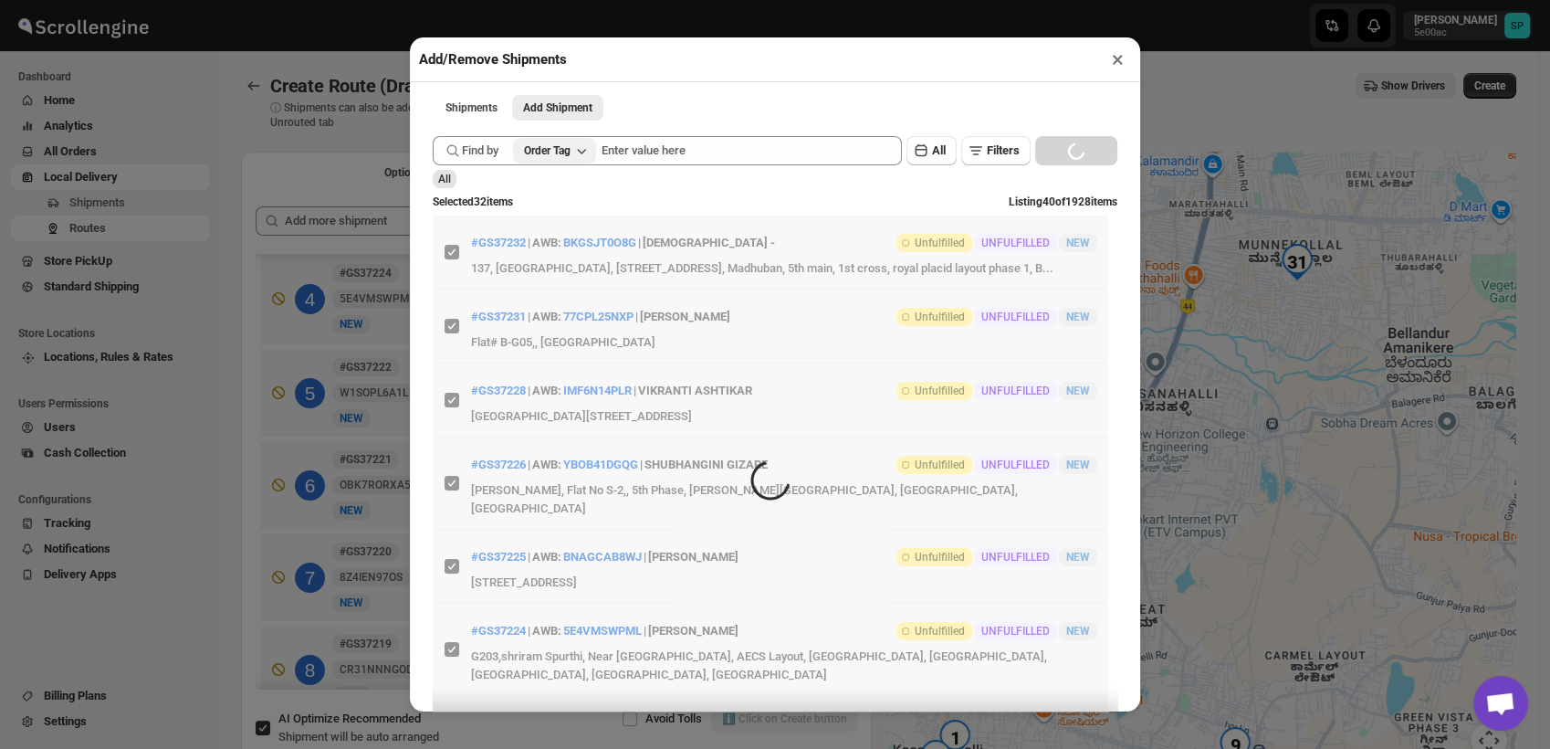
click at [583, 159] on icon "button" at bounding box center [582, 151] width 18 height 18
drag, startPoint x: 583, startPoint y: 188, endPoint x: 596, endPoint y: 189, distance: 13.7
click at [583, 189] on button "Order" at bounding box center [557, 191] width 95 height 29
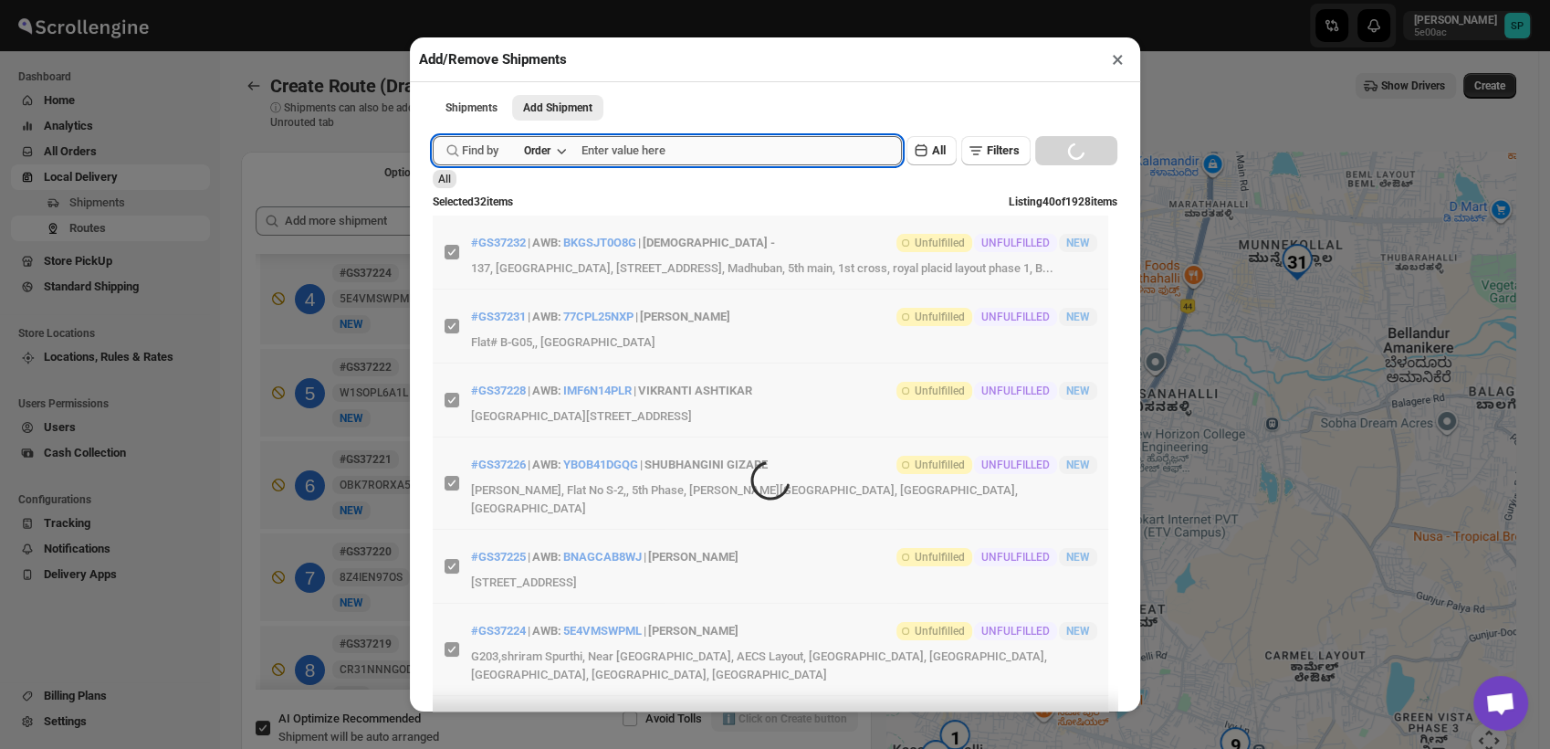
click at [674, 160] on input "text" at bounding box center [742, 150] width 320 height 29
paste input "GS37216"
type input "GS37216"
click at [433, 0] on button "Submit" at bounding box center [459, 9] width 52 height 19
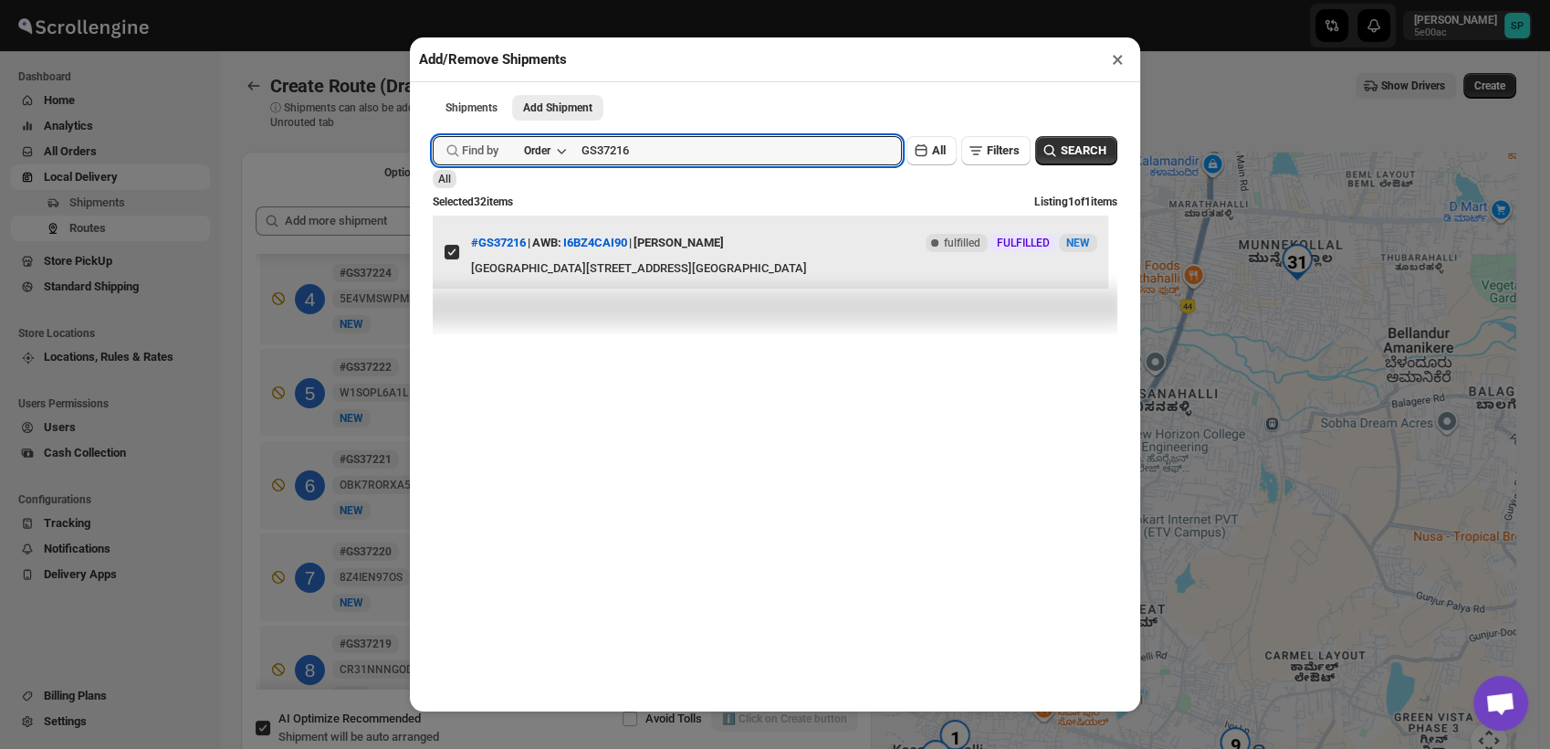
click at [445, 256] on input "View details for 68a80c83fc41024ff29d0342" at bounding box center [452, 252] width 15 height 15
checkbox input "false"
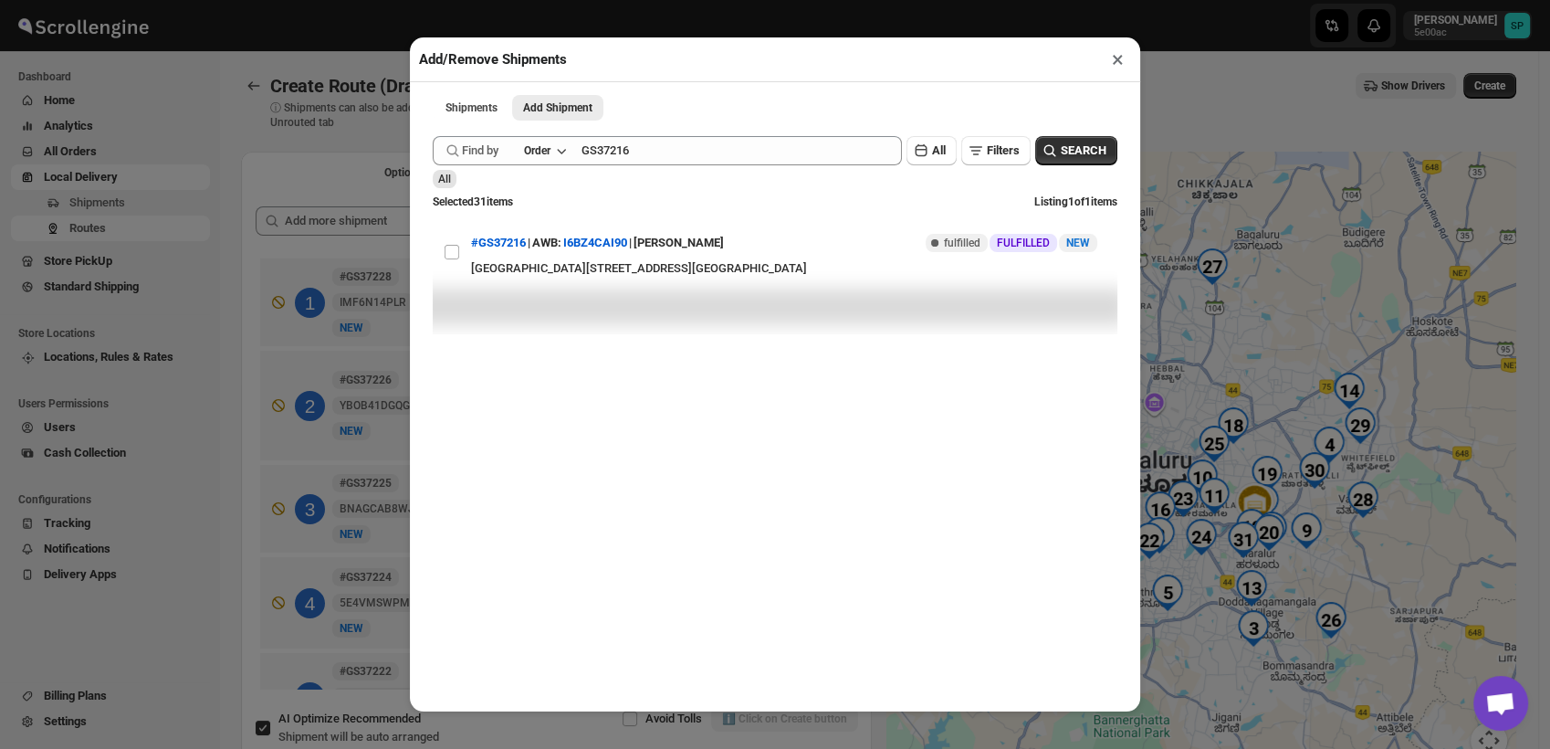
click at [1116, 63] on button "×" at bounding box center [1118, 60] width 26 height 26
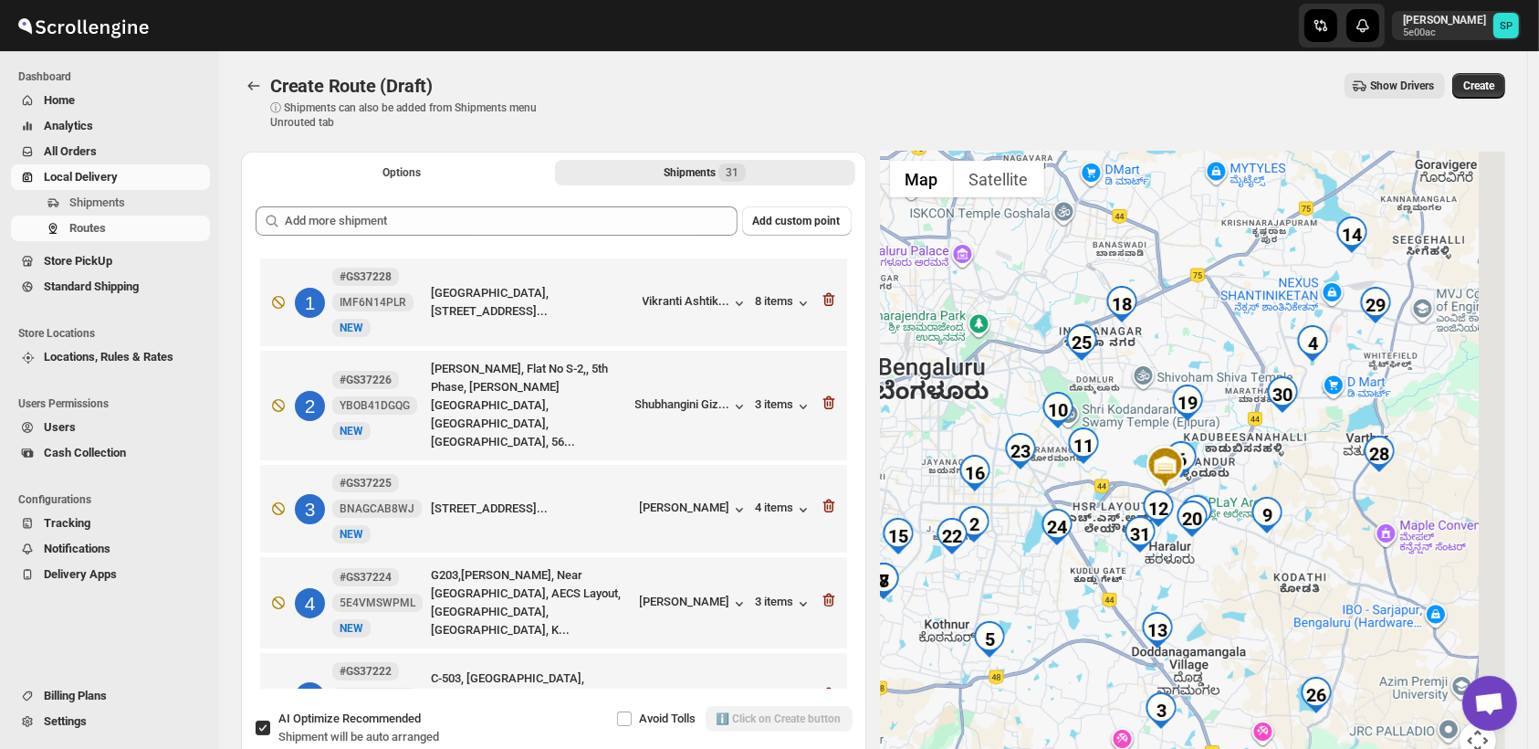
drag, startPoint x: 1319, startPoint y: 537, endPoint x: 1243, endPoint y: 499, distance: 85.8
click at [1243, 499] on div at bounding box center [1193, 466] width 625 height 629
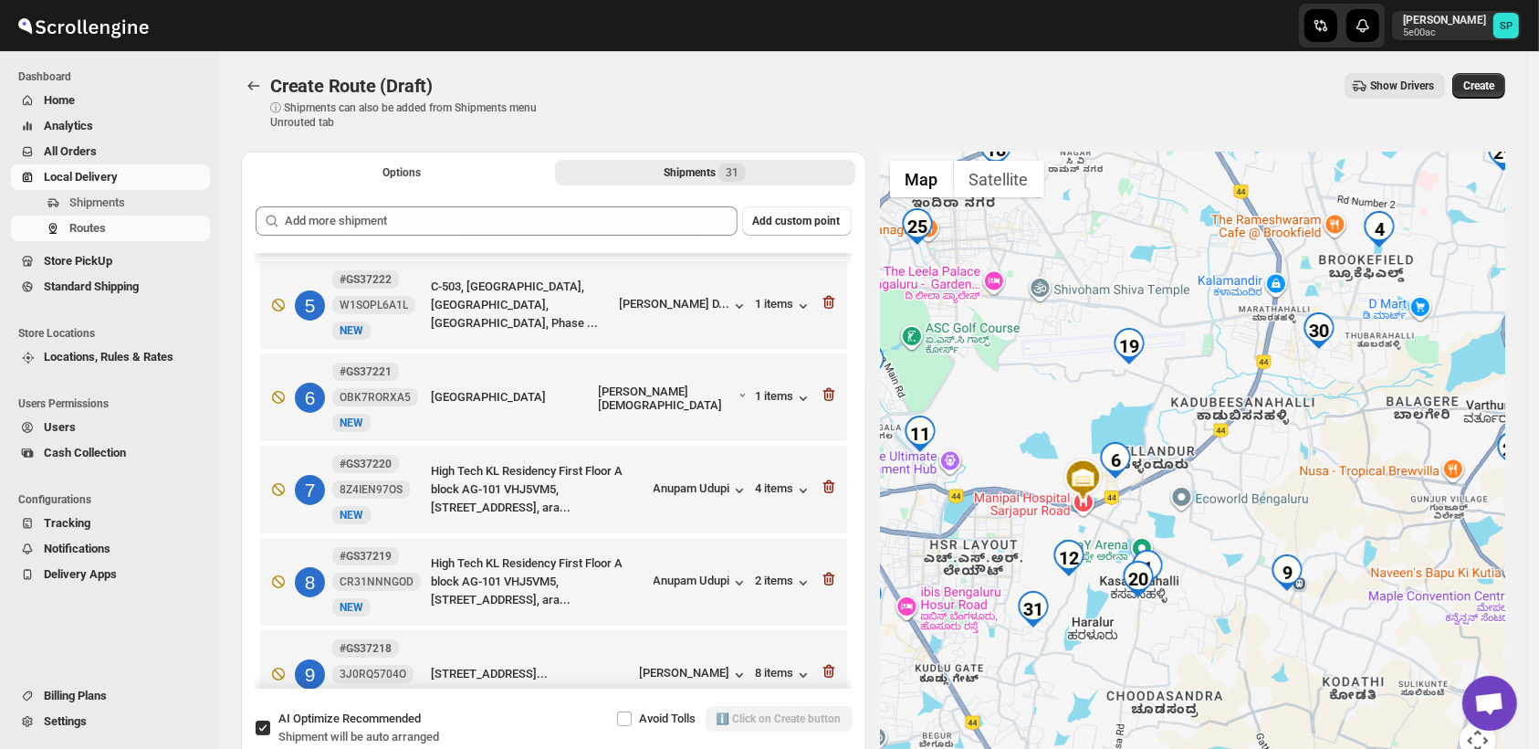
scroll to position [304, 0]
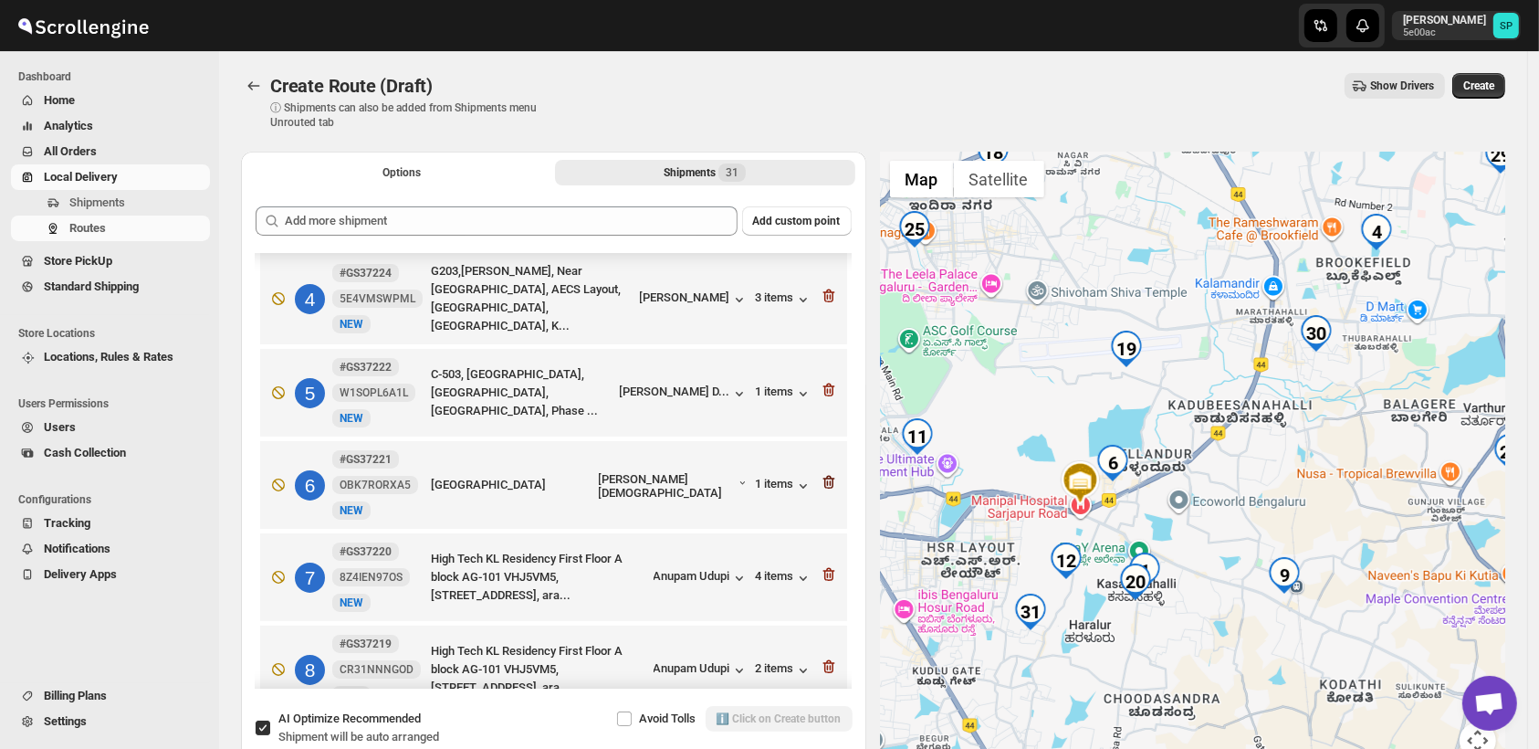
click at [823, 479] on icon "button" at bounding box center [829, 486] width 12 height 14
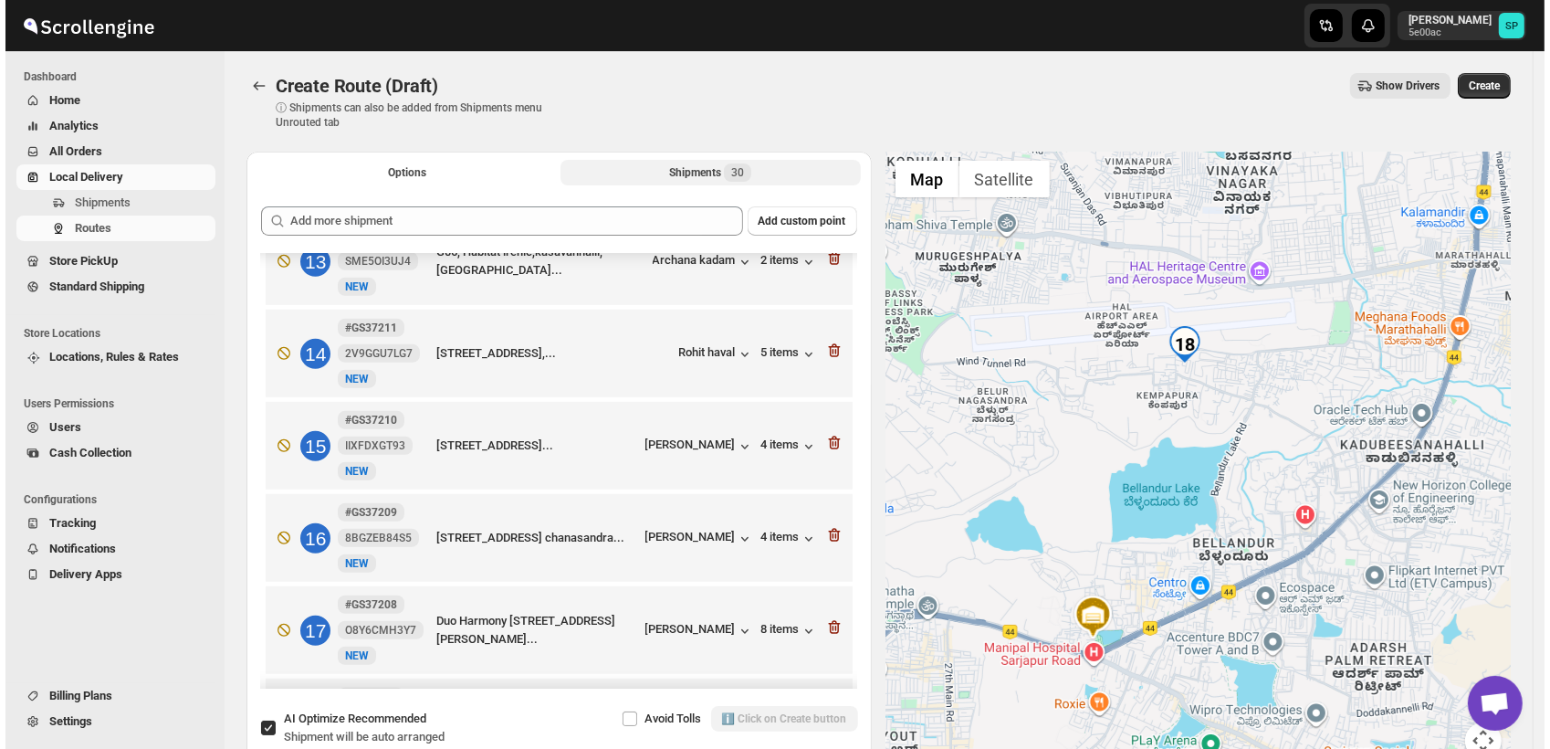
scroll to position [1420, 0]
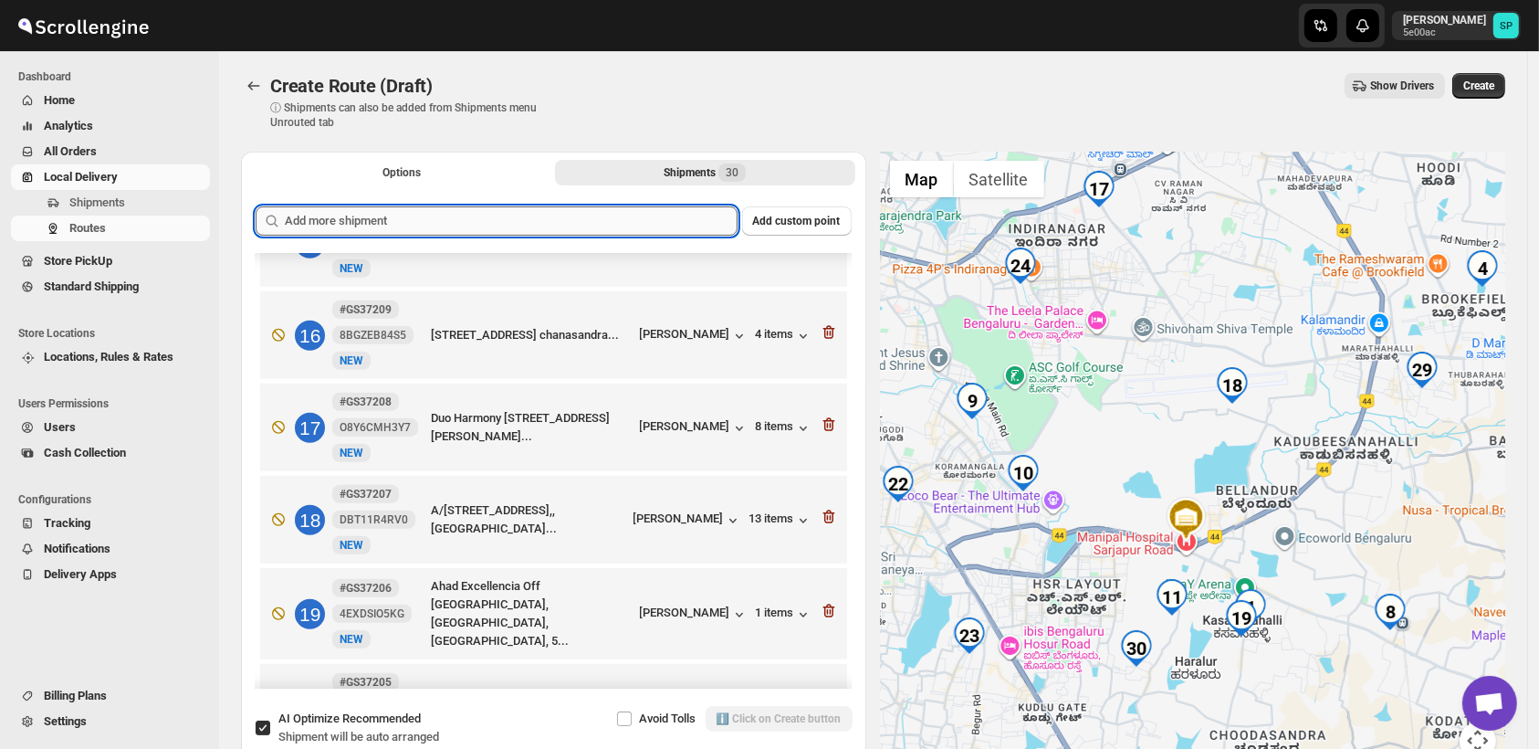
click at [503, 220] on input "text" at bounding box center [511, 220] width 453 height 29
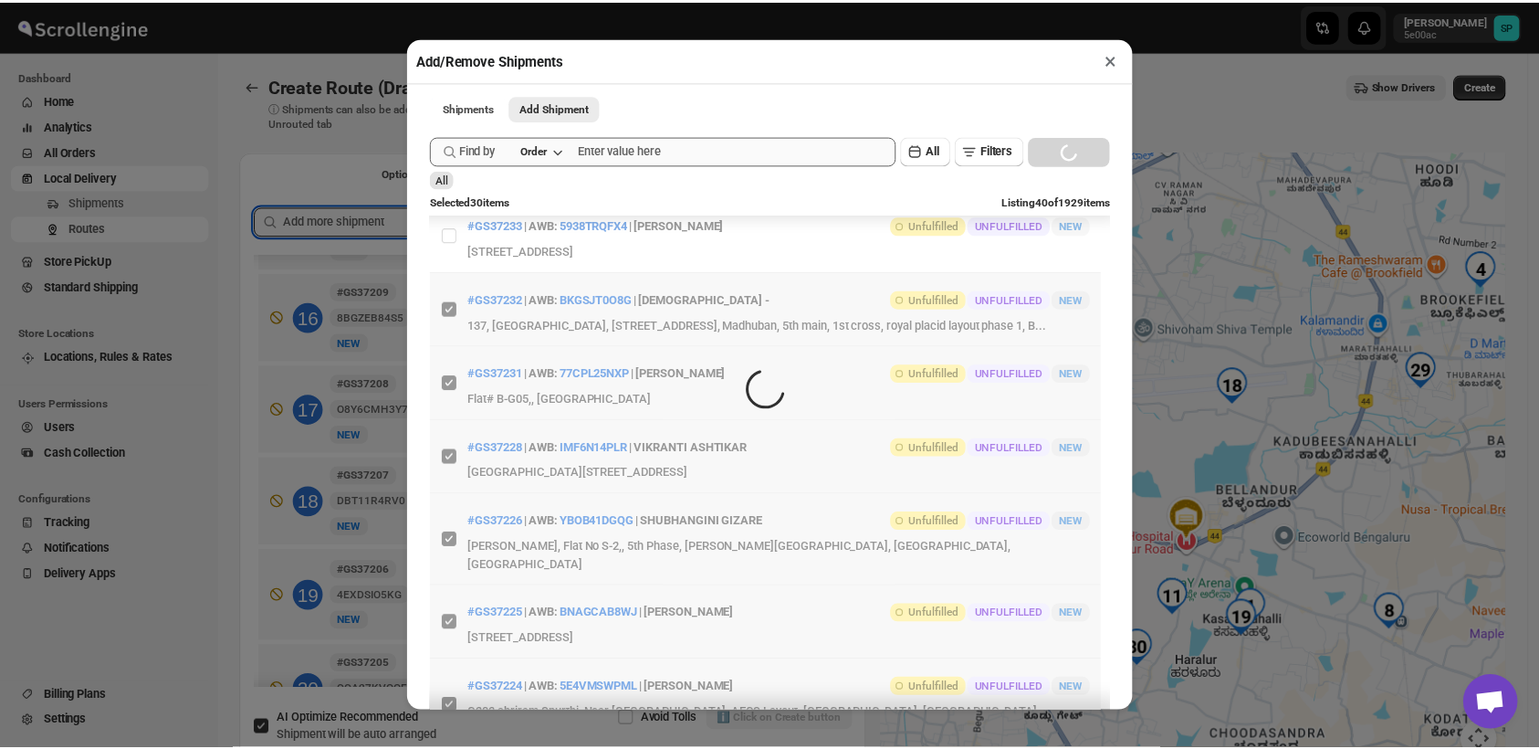
scroll to position [0, 0]
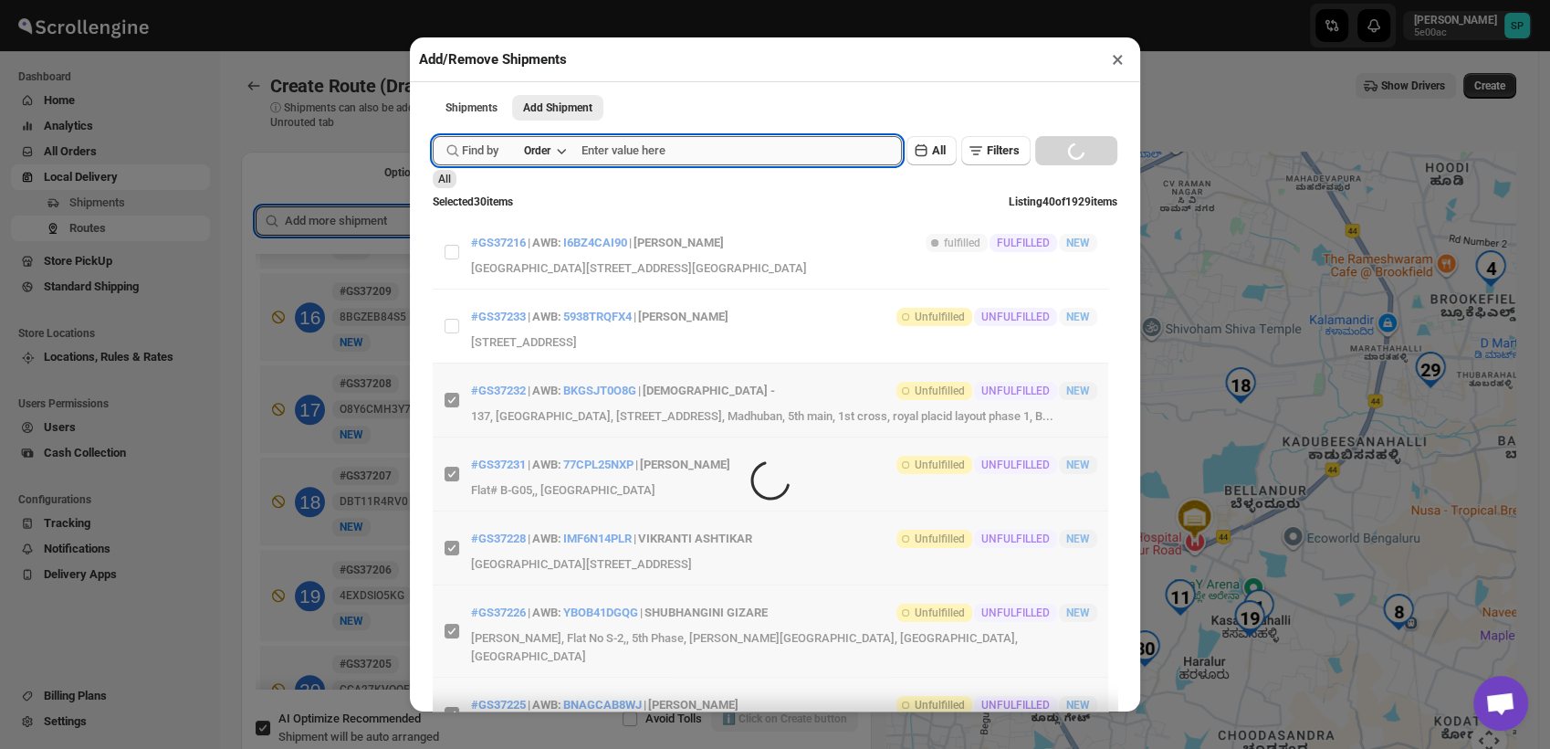
click at [682, 150] on input "text" at bounding box center [742, 150] width 320 height 29
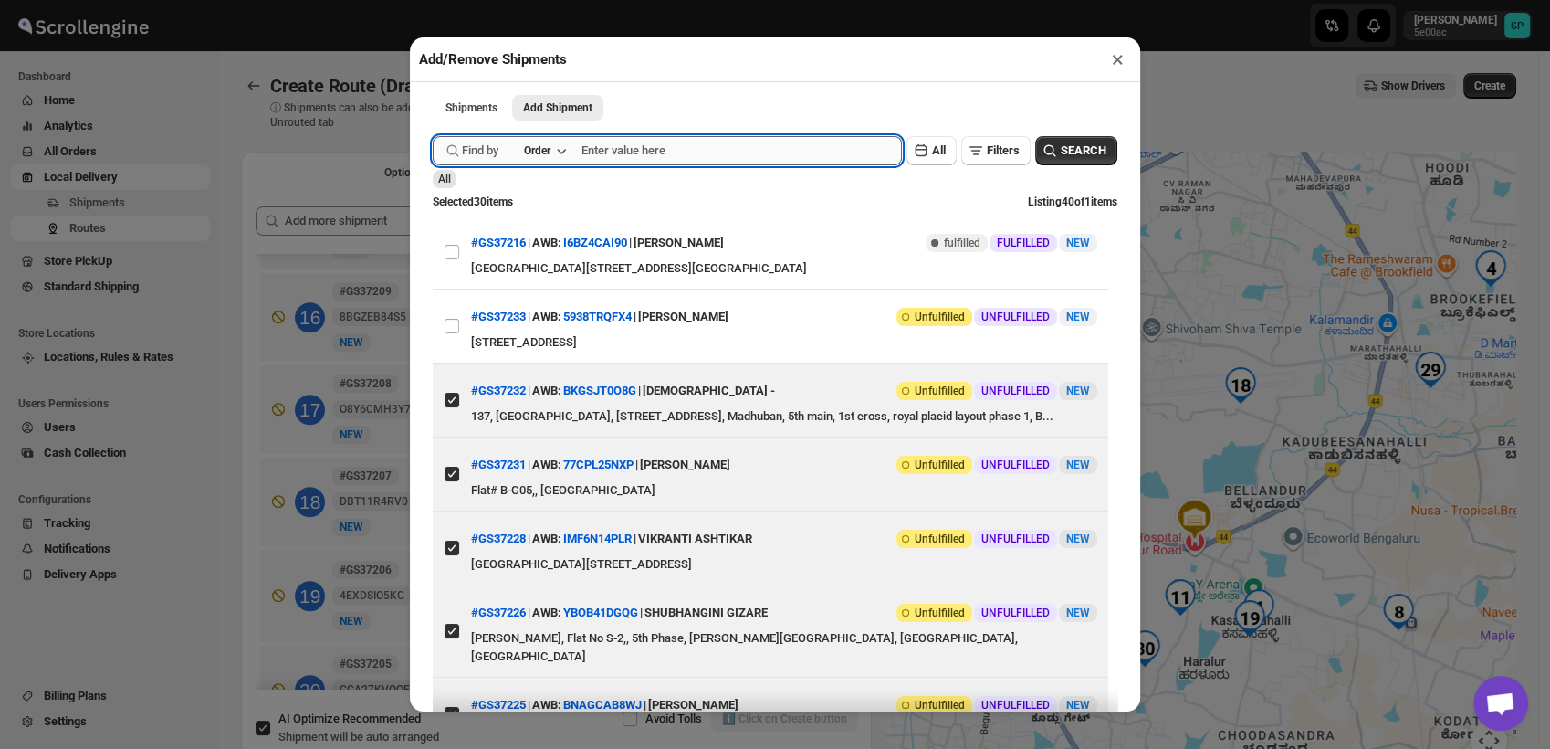
paste input "GS37198"
type input "GS37198"
click at [433, 0] on button "Submit" at bounding box center [459, 9] width 52 height 19
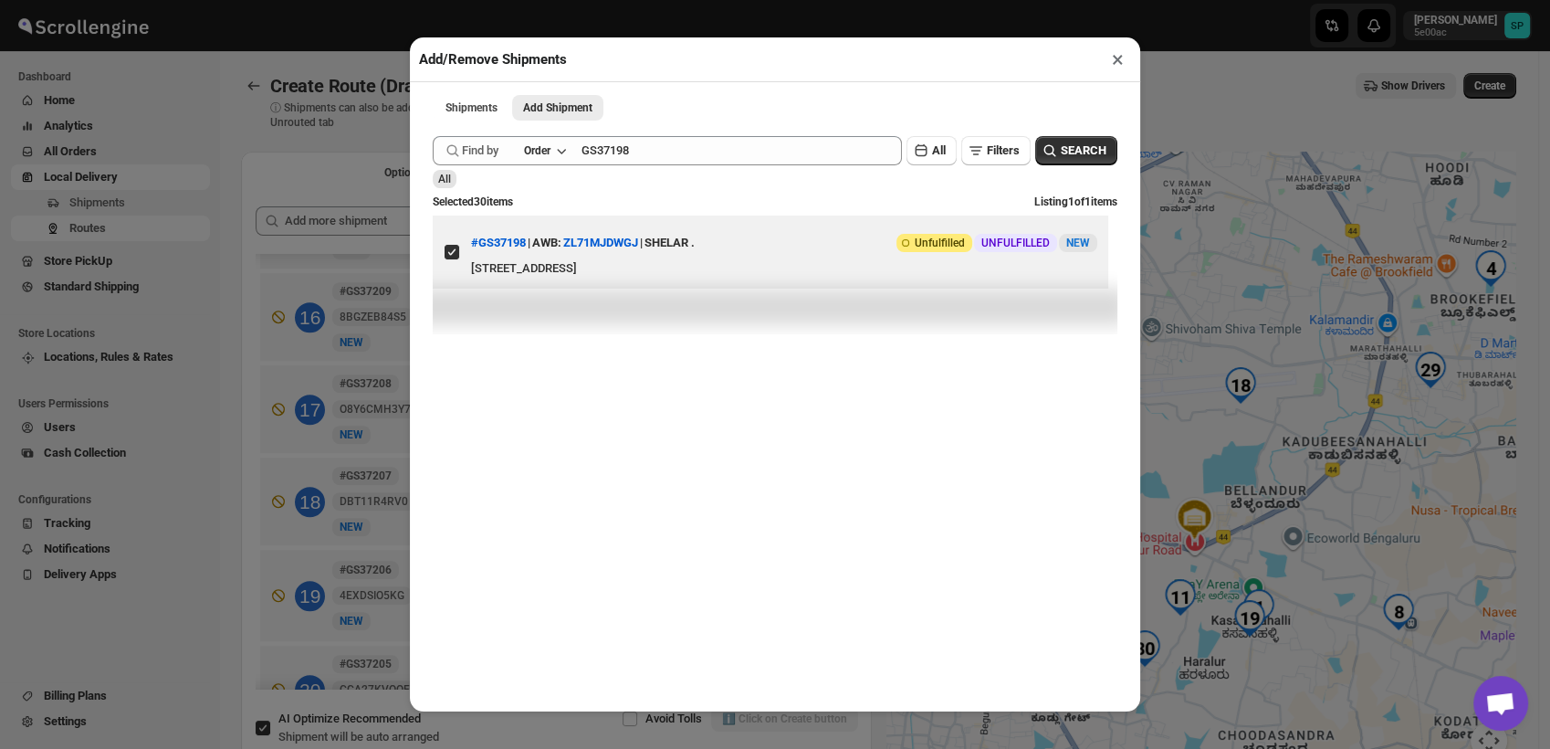
click at [1119, 61] on button "×" at bounding box center [1118, 60] width 26 height 26
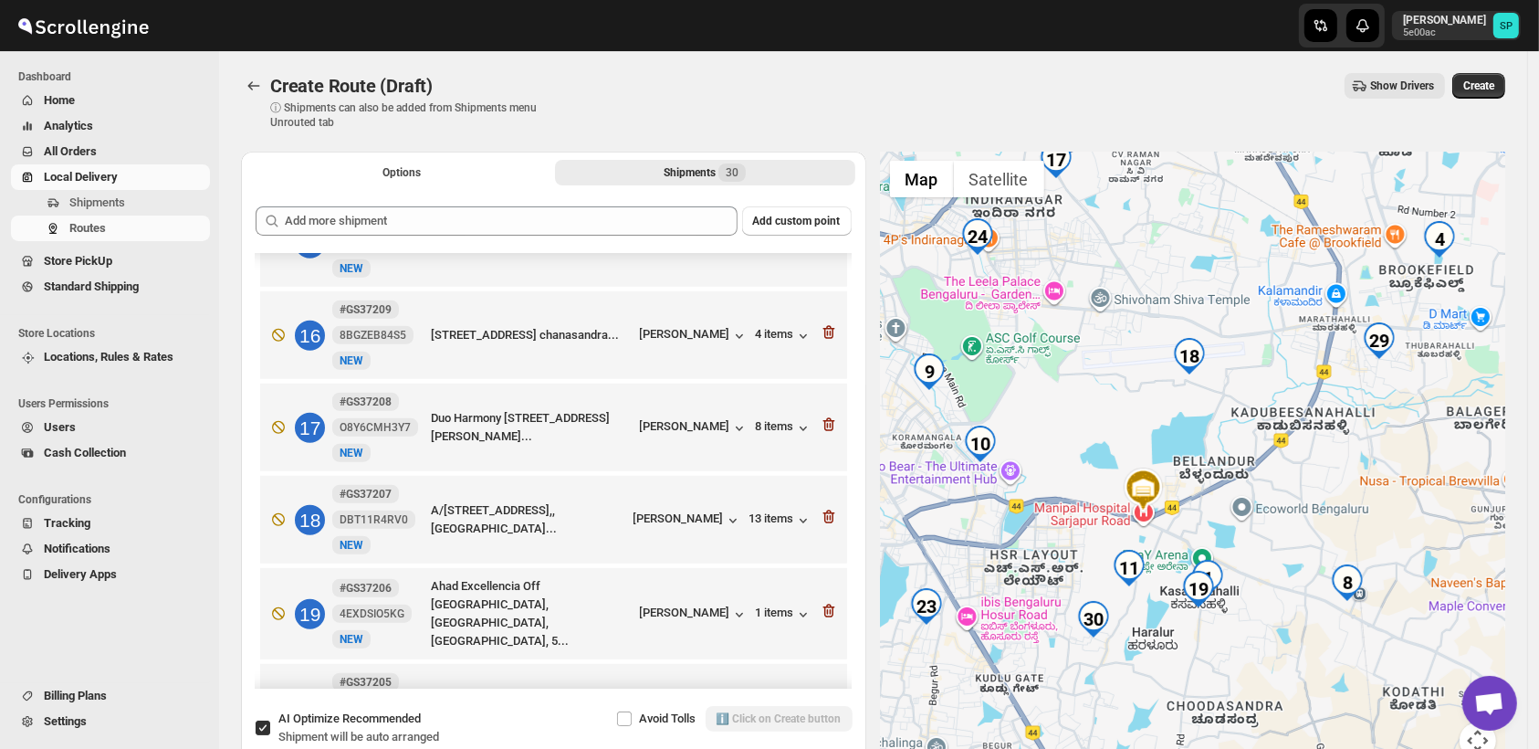
scroll to position [1521, 0]
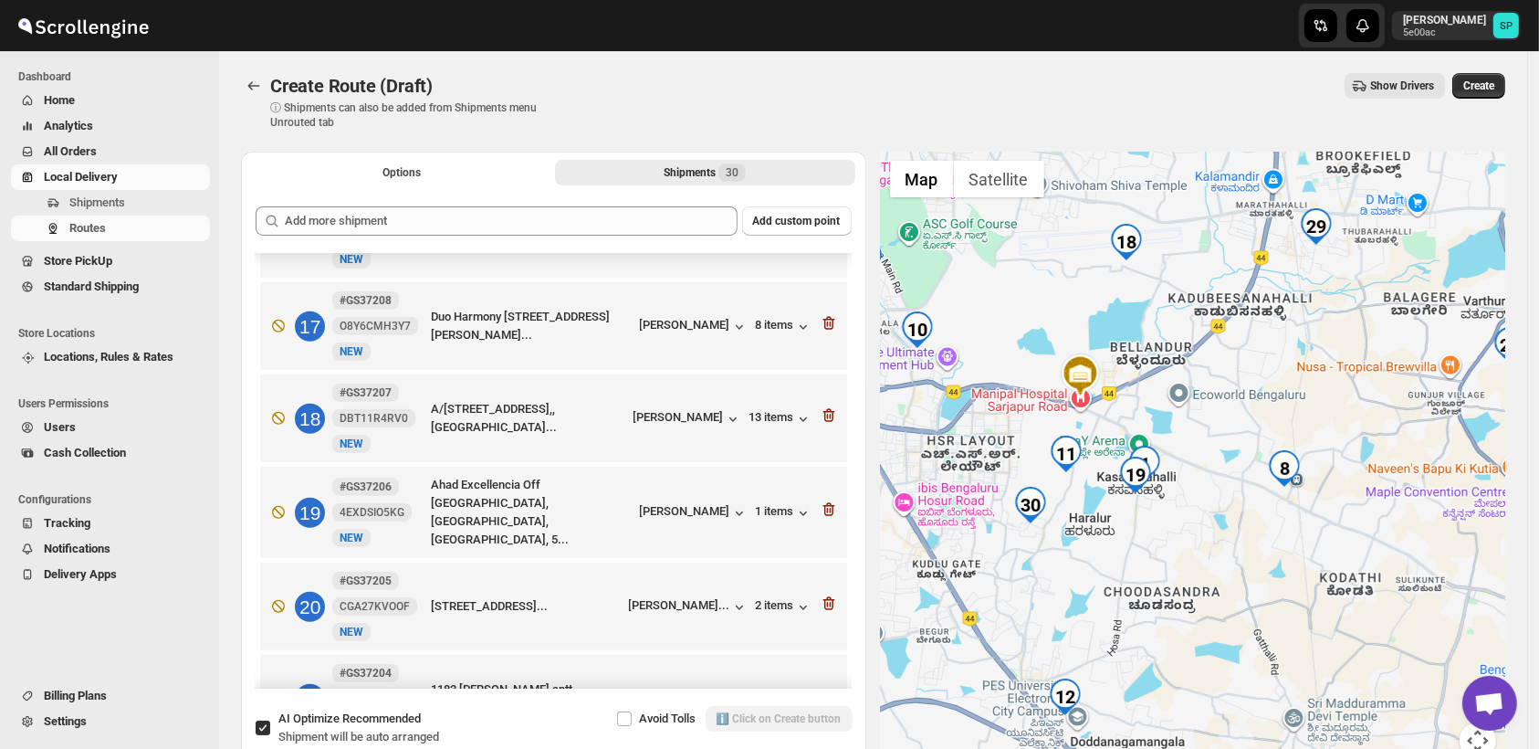
drag, startPoint x: 1212, startPoint y: 442, endPoint x: 1237, endPoint y: 327, distance: 117.9
click at [1237, 327] on div at bounding box center [1193, 466] width 625 height 629
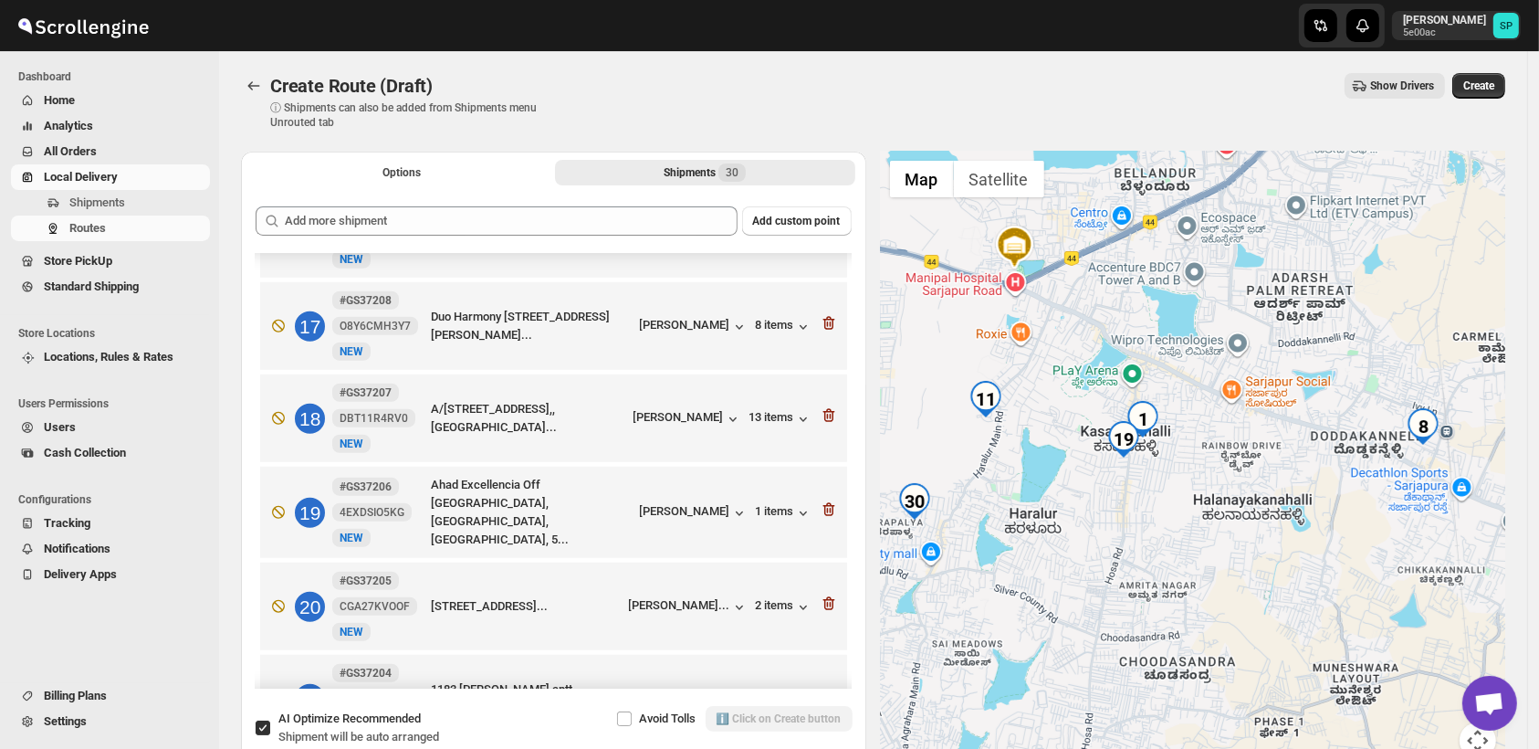
drag, startPoint x: 1172, startPoint y: 527, endPoint x: 1197, endPoint y: 477, distance: 56.4
click at [1197, 477] on div at bounding box center [1193, 466] width 625 height 629
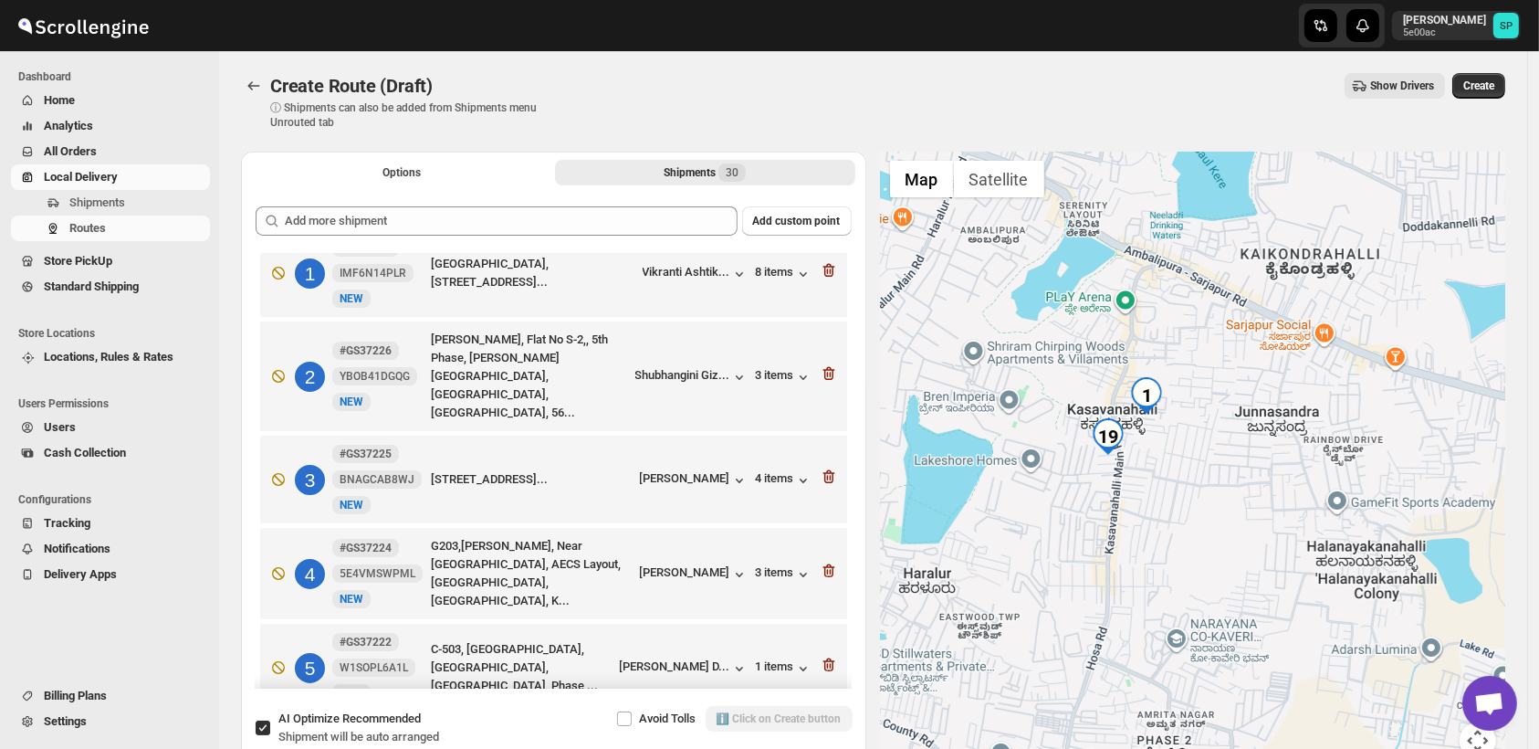
scroll to position [0, 0]
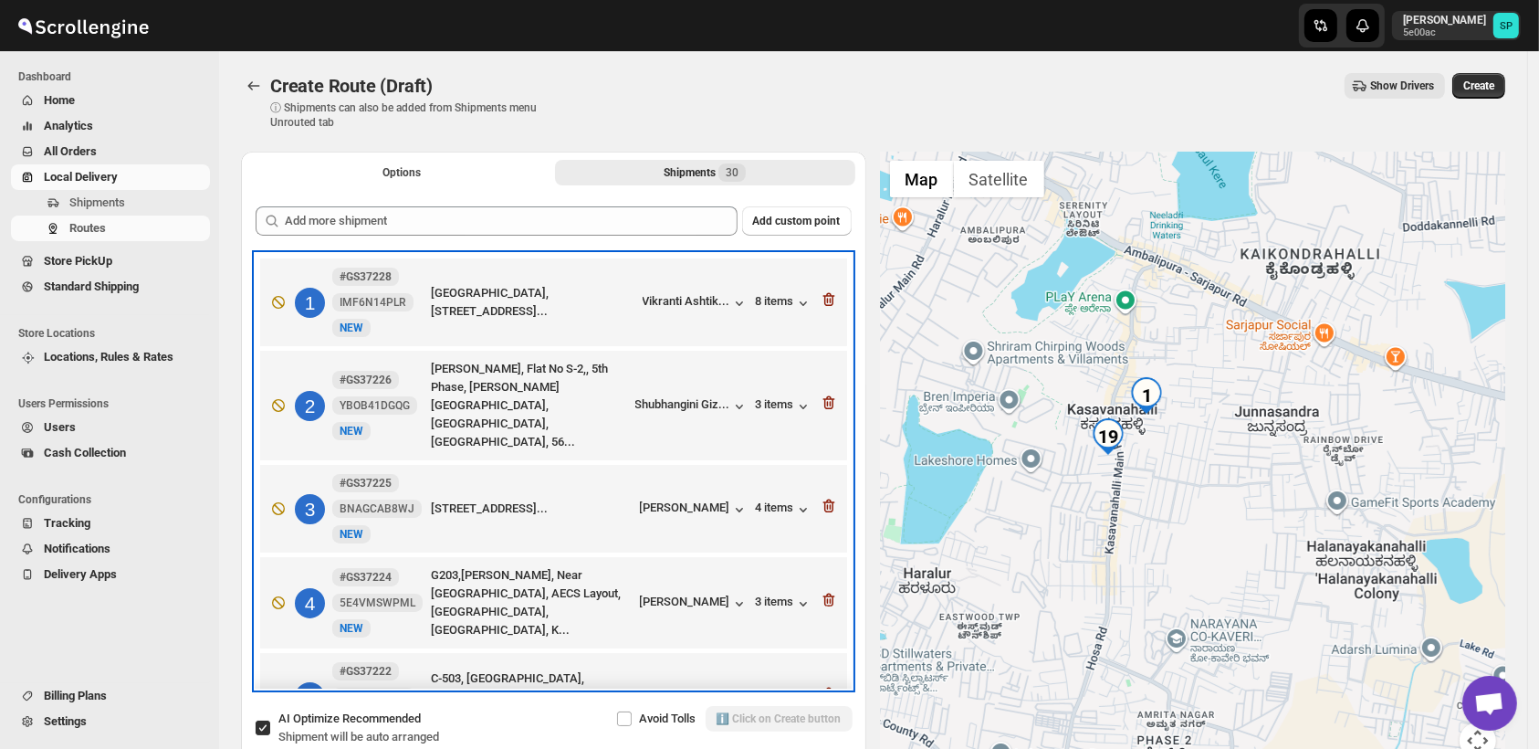
click at [695, 290] on div "1 #GS37228 IMF6N14PLR New NEW [STREET_ADDRESS]... Vikranti [PERSON_NAME]... 8 i…" at bounding box center [550, 298] width 576 height 77
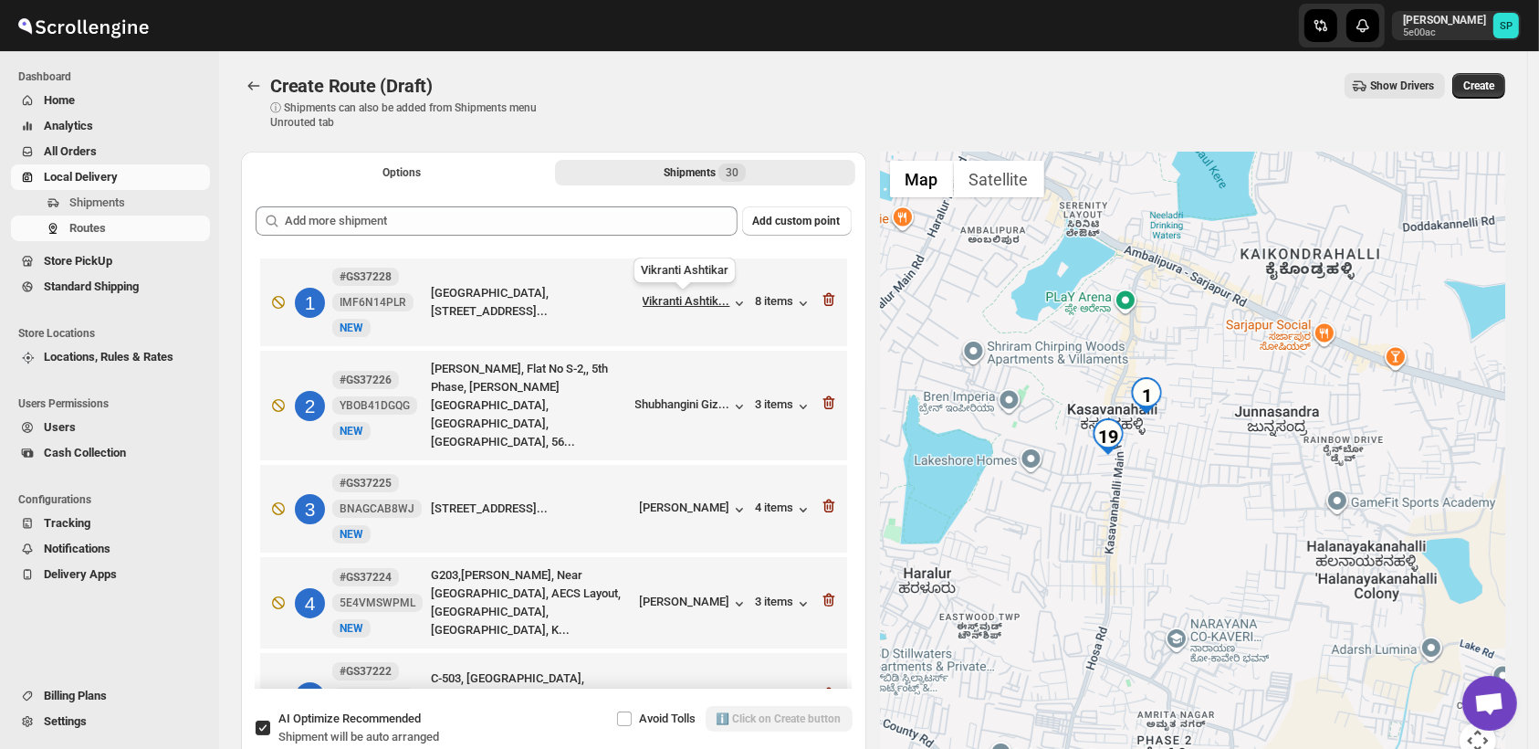
click at [699, 305] on div "Vikranti Ashtik..." at bounding box center [687, 301] width 88 height 14
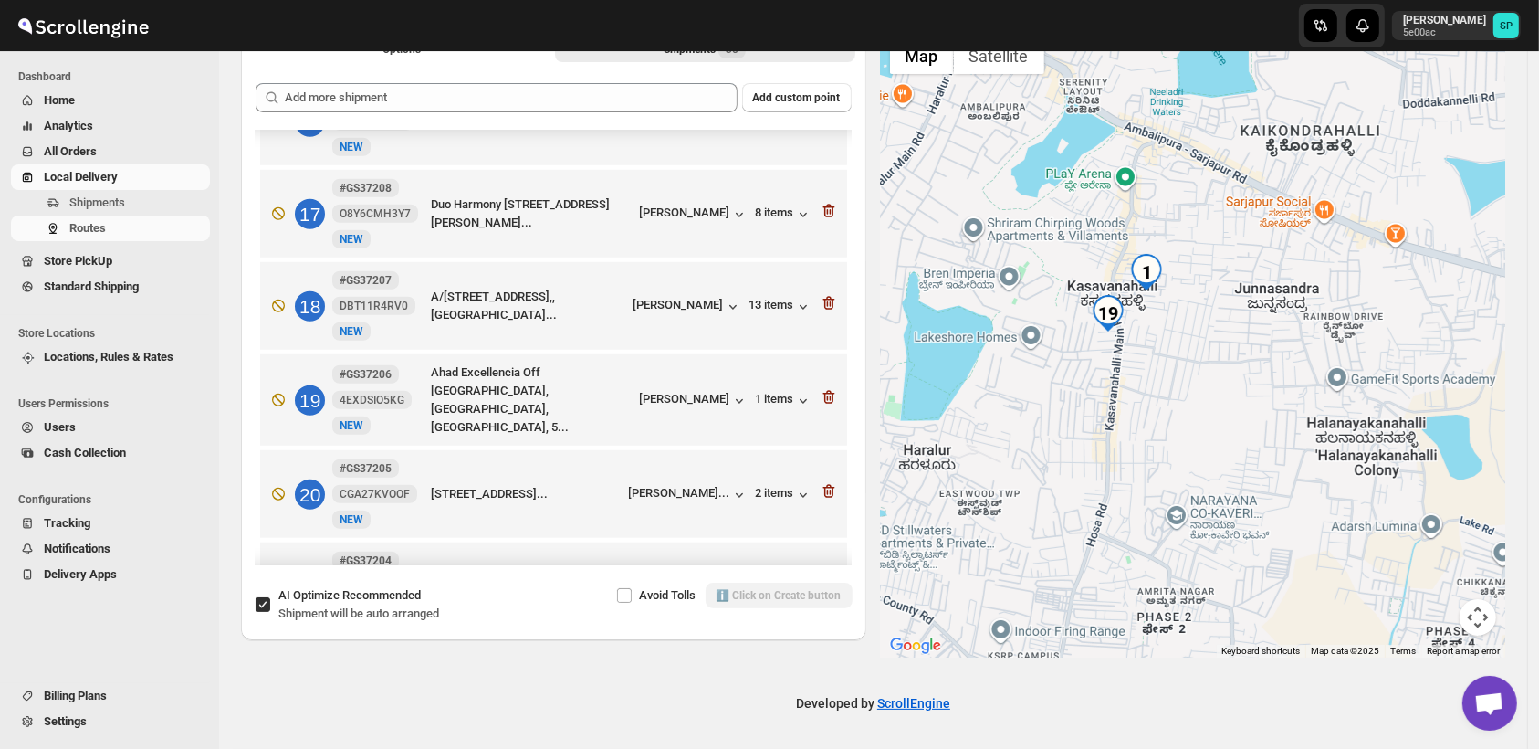
scroll to position [1521, 0]
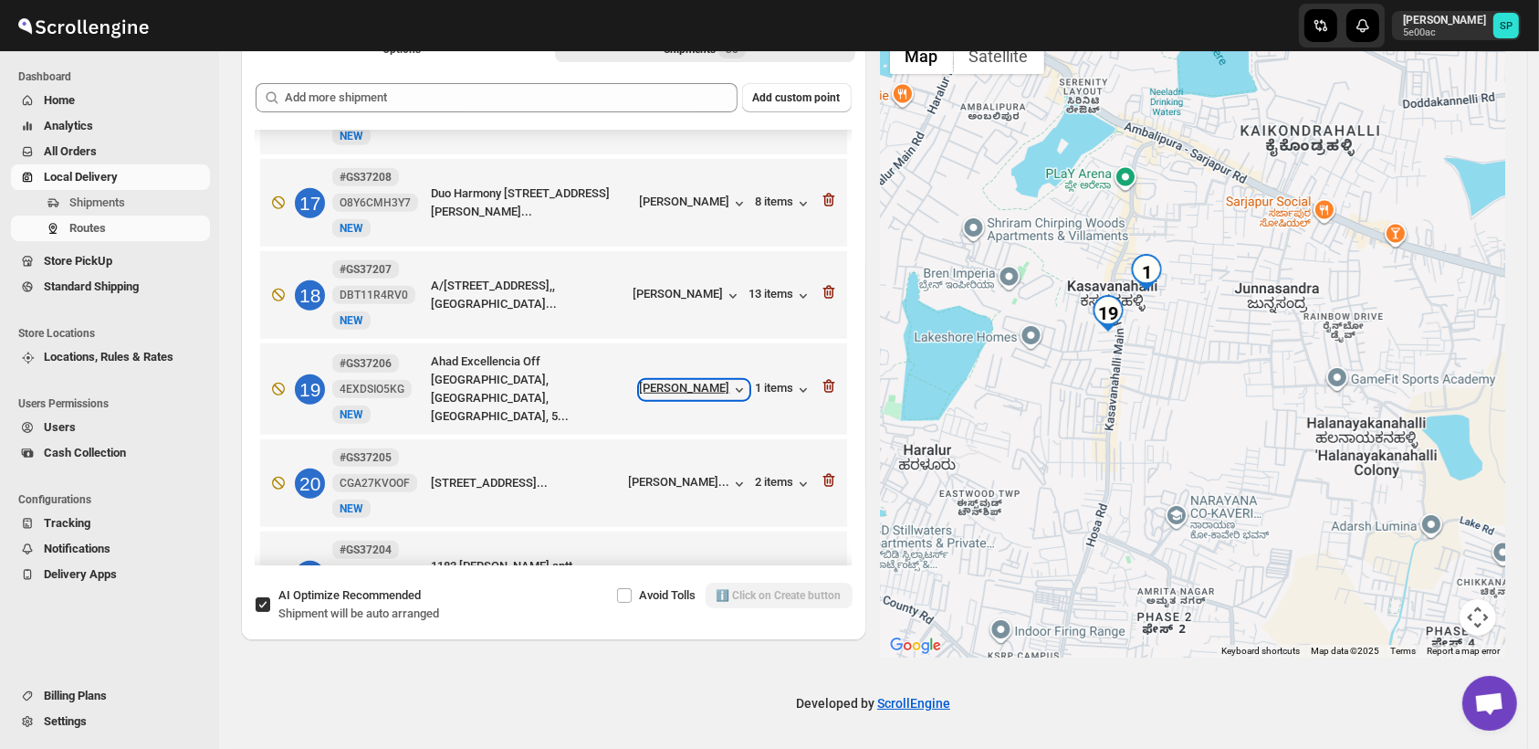
click at [693, 384] on div "[PERSON_NAME]" at bounding box center [694, 393] width 109 height 18
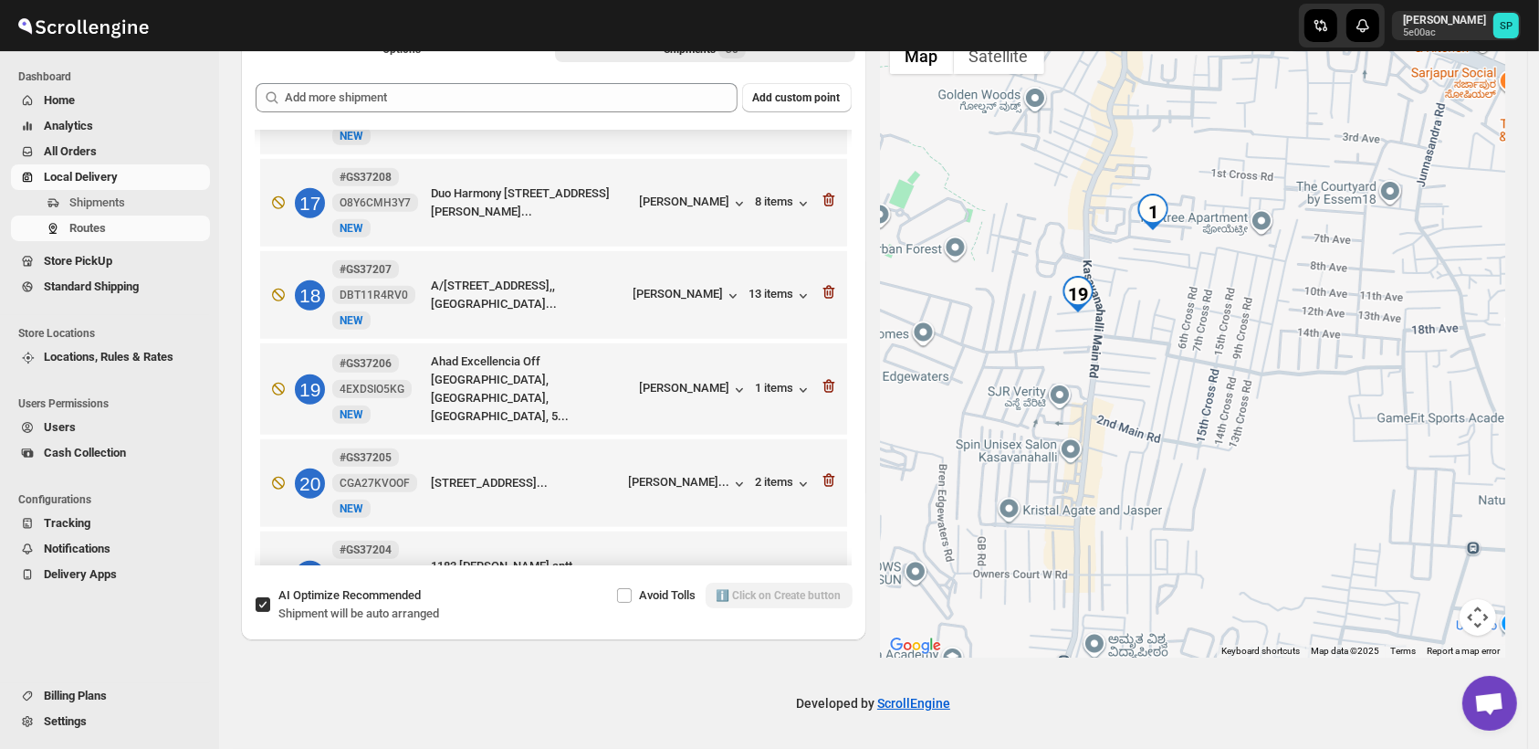
drag, startPoint x: 1153, startPoint y: 355, endPoint x: 1264, endPoint y: 509, distance: 189.0
click at [1264, 509] on div at bounding box center [1193, 342] width 625 height 629
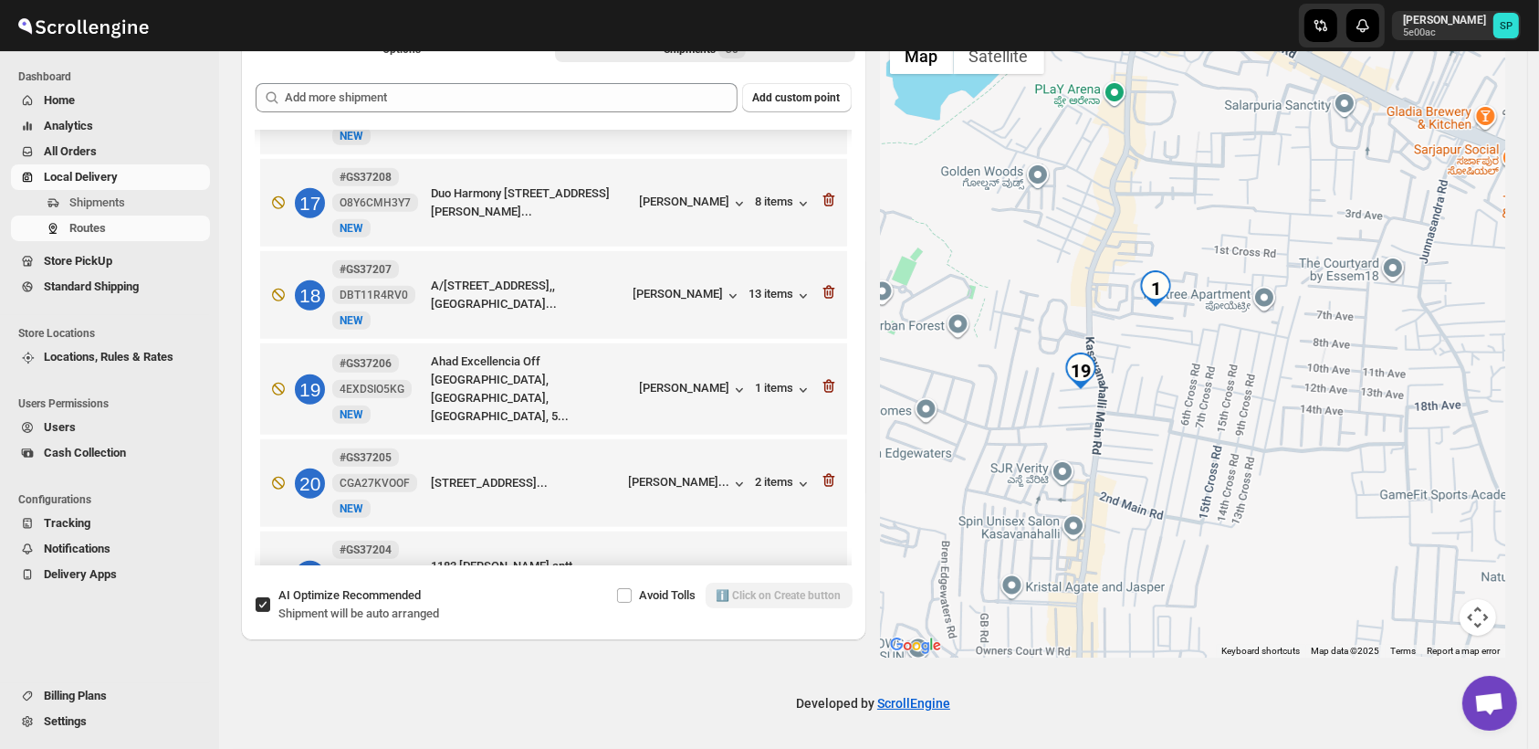
drag, startPoint x: 1203, startPoint y: 326, endPoint x: 1205, endPoint y: 457, distance: 130.6
click at [1205, 457] on div at bounding box center [1193, 342] width 625 height 629
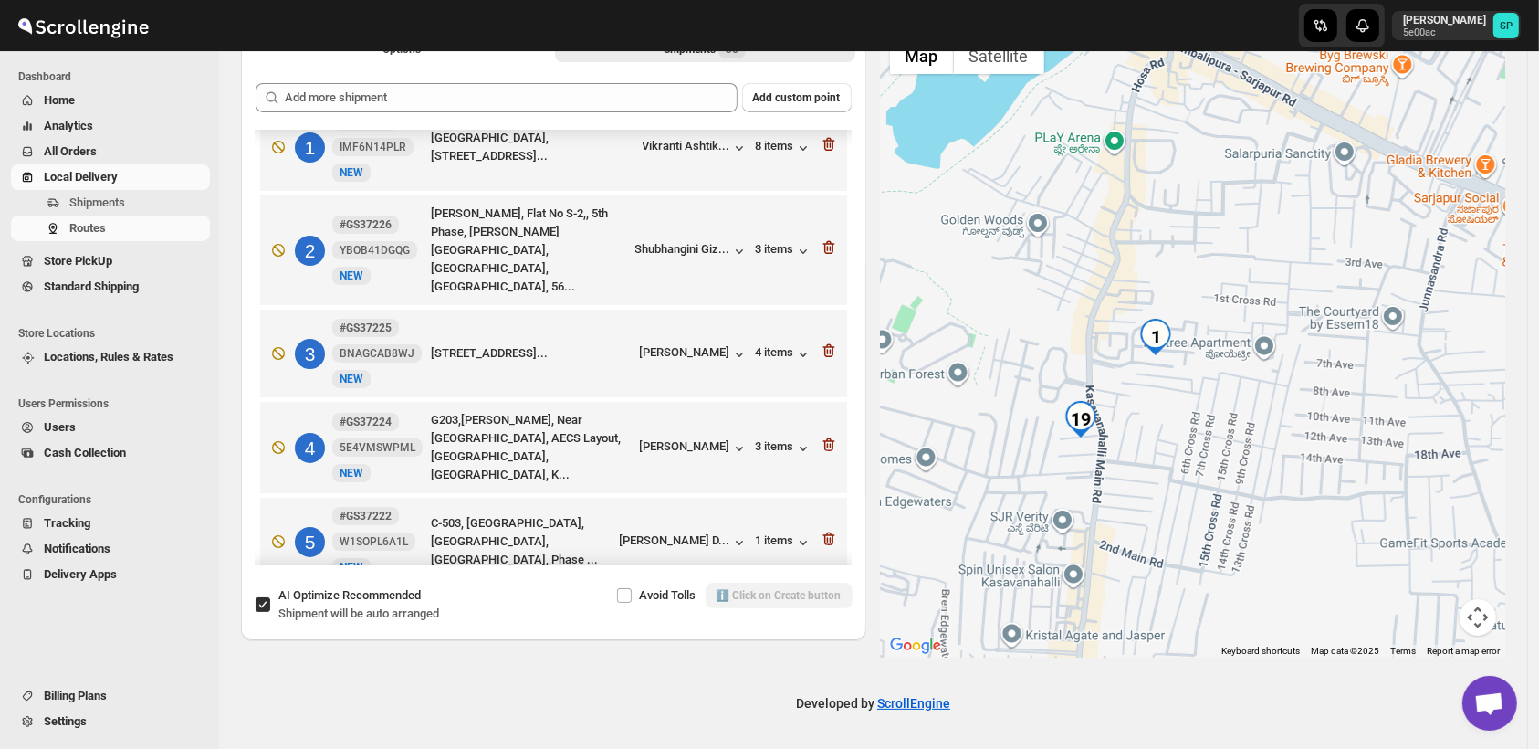
scroll to position [0, 0]
